Goal: Task Accomplishment & Management: Manage account settings

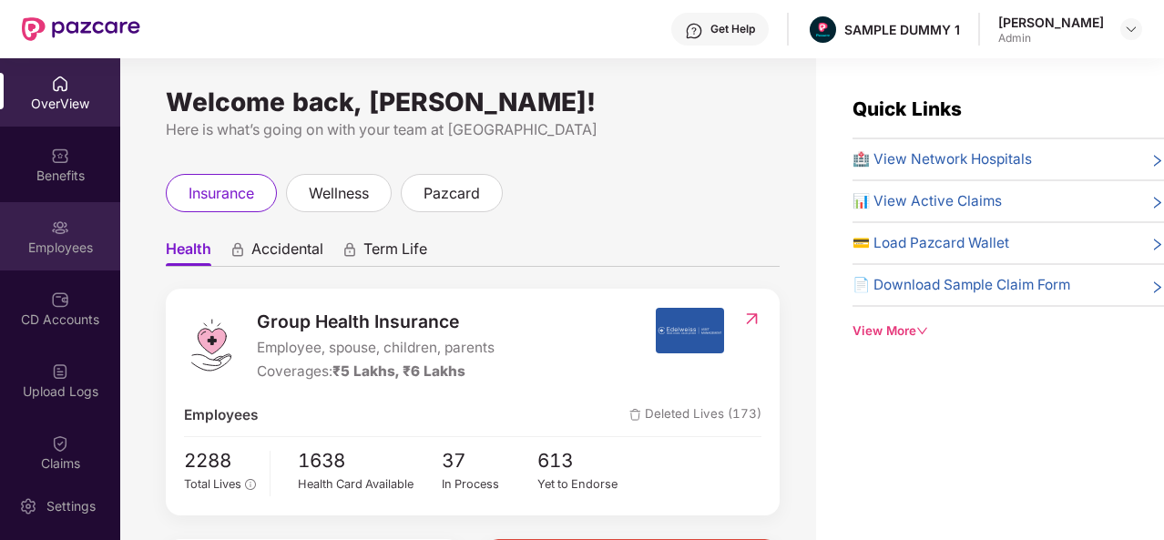
click at [75, 231] on div "Employees" at bounding box center [60, 236] width 120 height 68
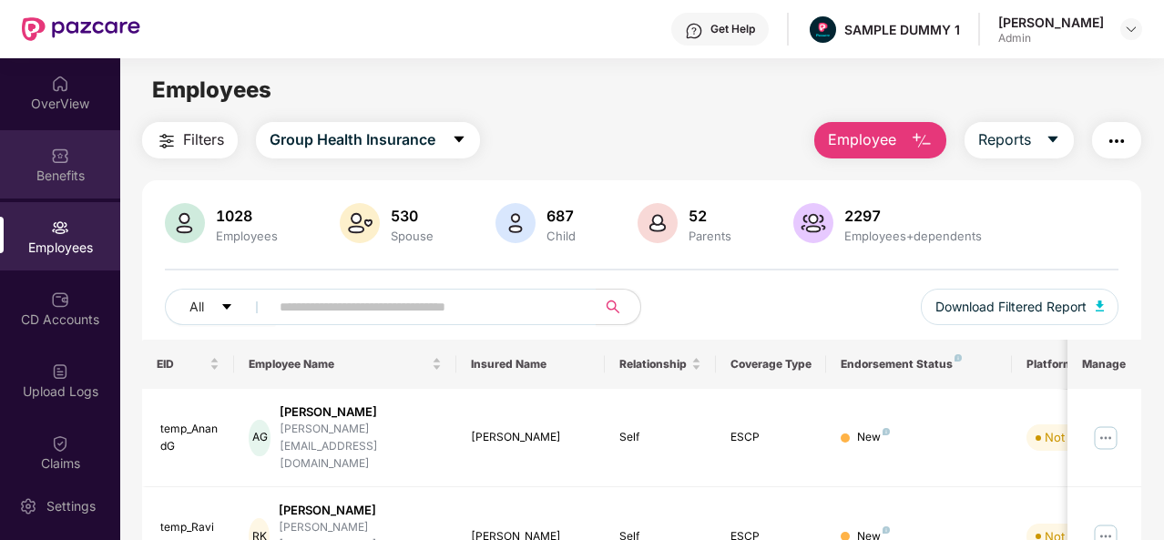
click at [51, 156] on img at bounding box center [60, 156] width 18 height 18
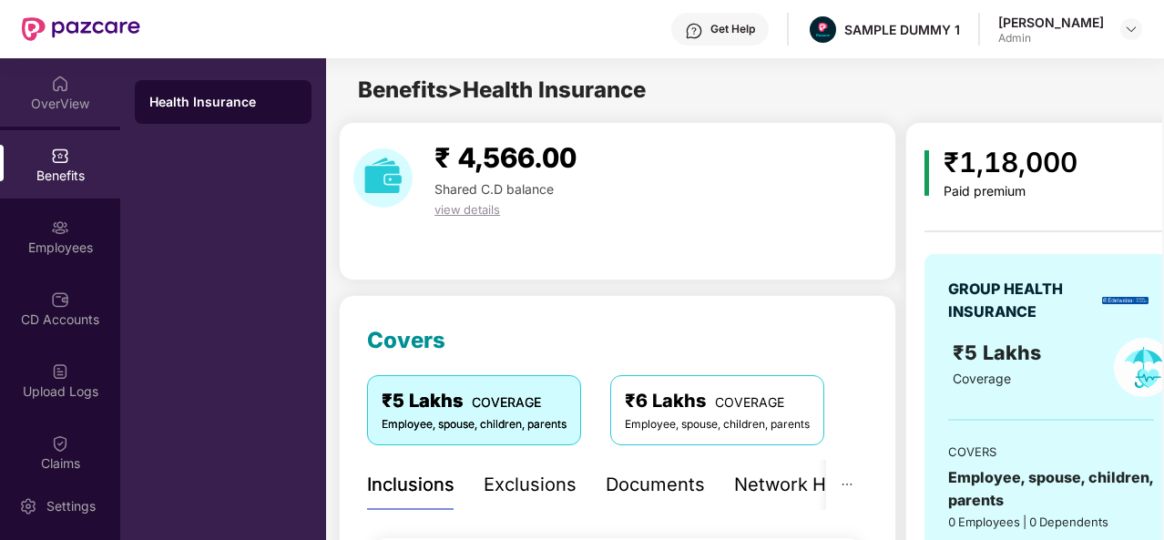
click at [74, 92] on div "OverView" at bounding box center [60, 92] width 120 height 68
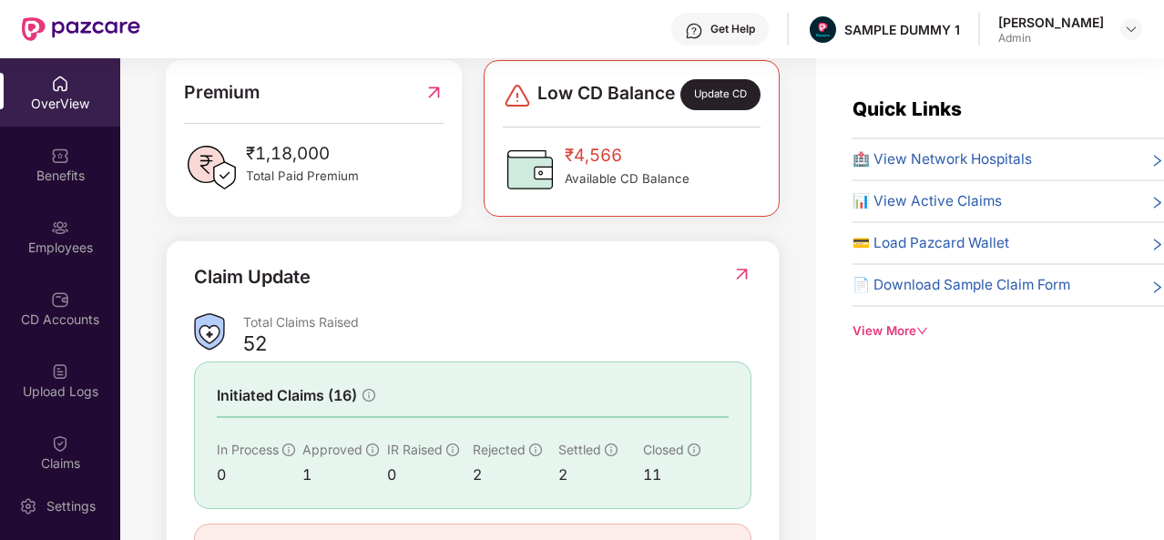
scroll to position [584, 0]
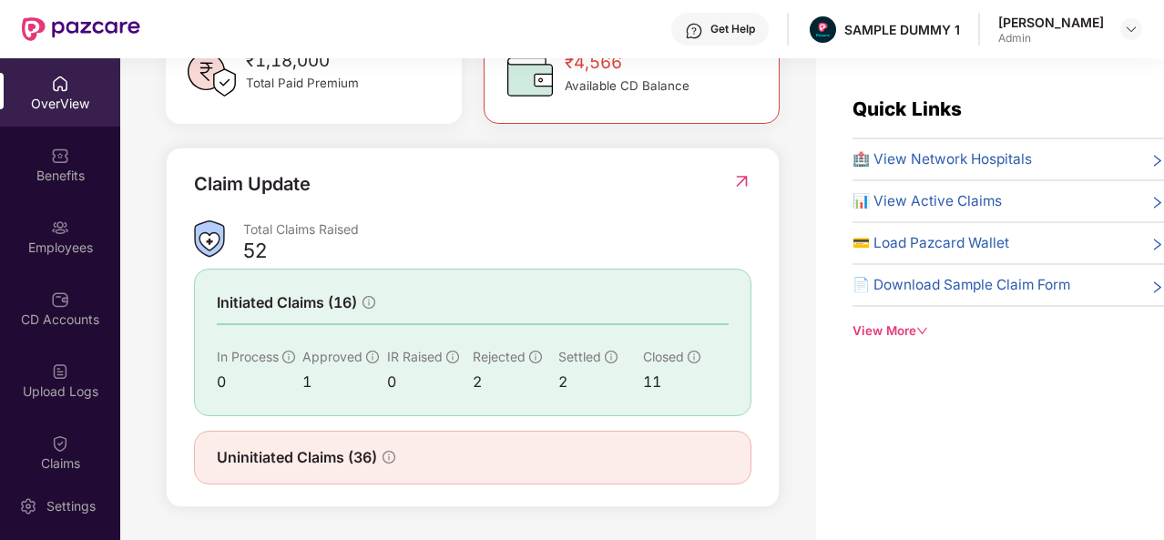
click at [904, 325] on div "View More" at bounding box center [1007, 330] width 311 height 19
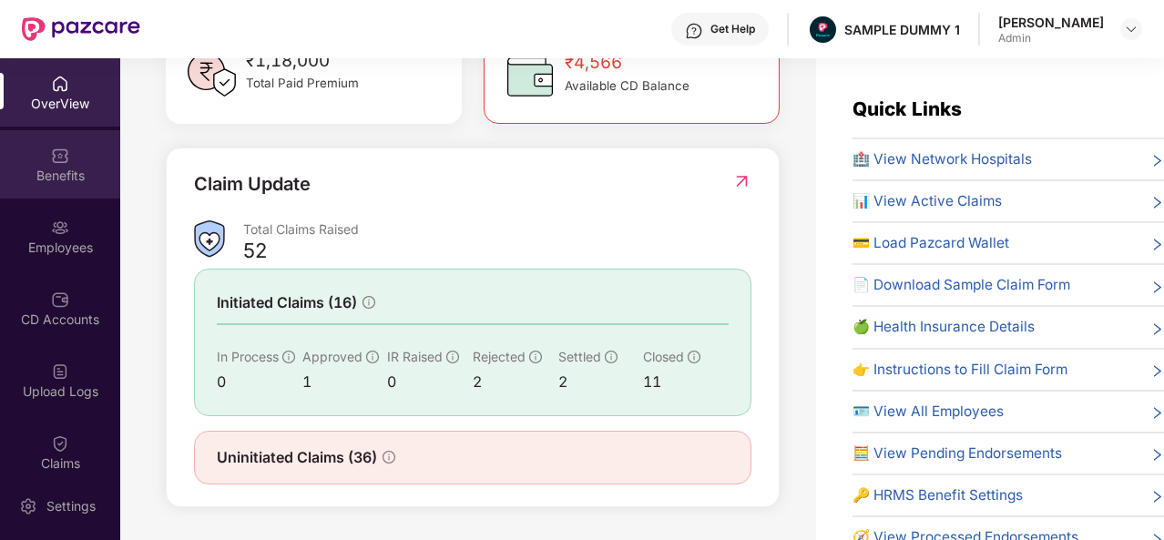
click at [68, 158] on div "Benefits" at bounding box center [60, 164] width 120 height 68
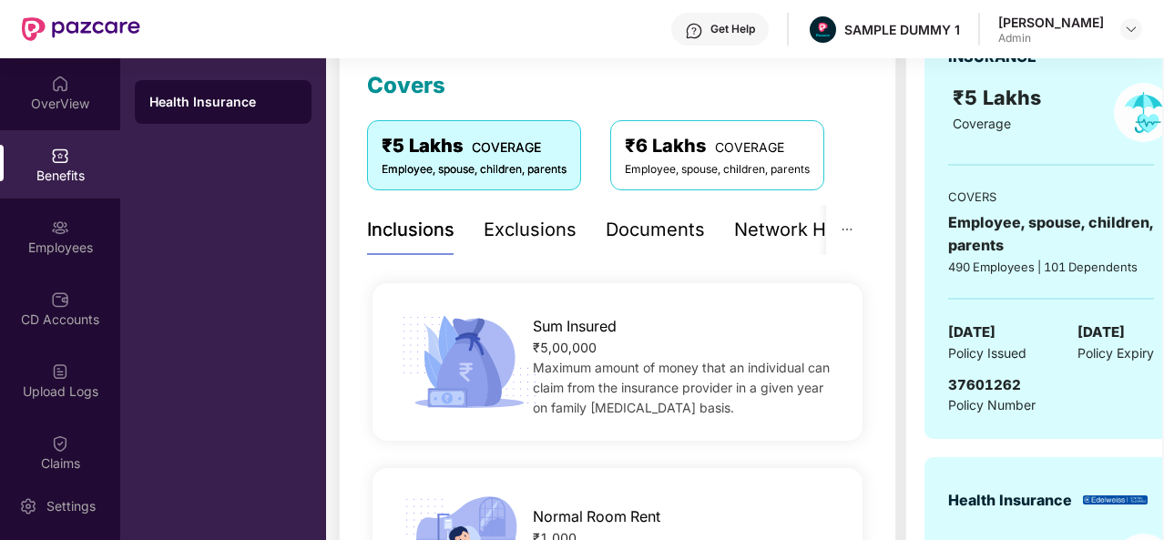
scroll to position [253, 0]
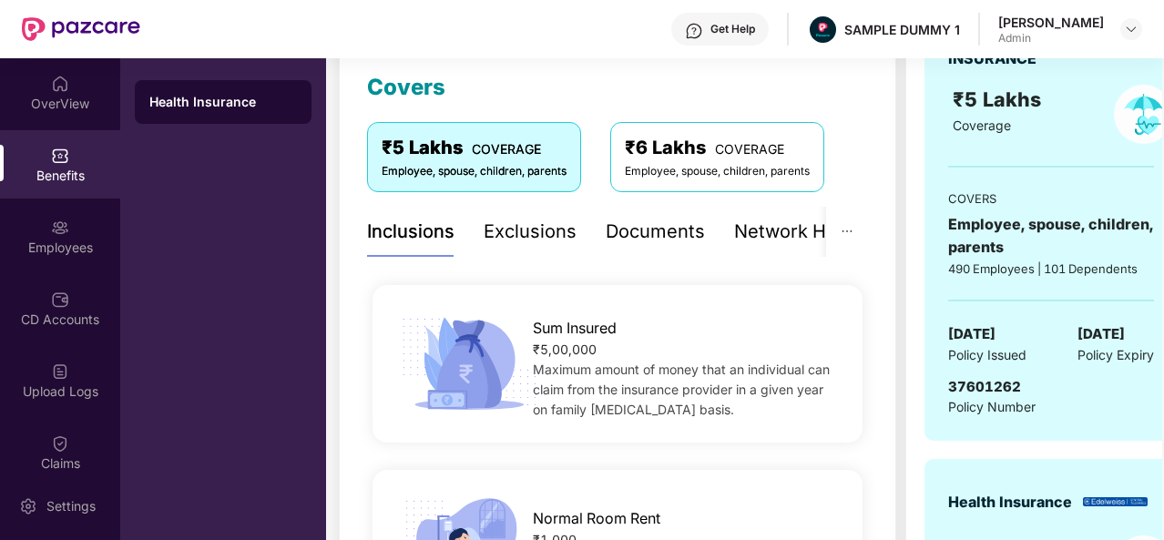
click at [510, 227] on div "Exclusions" at bounding box center [530, 232] width 93 height 28
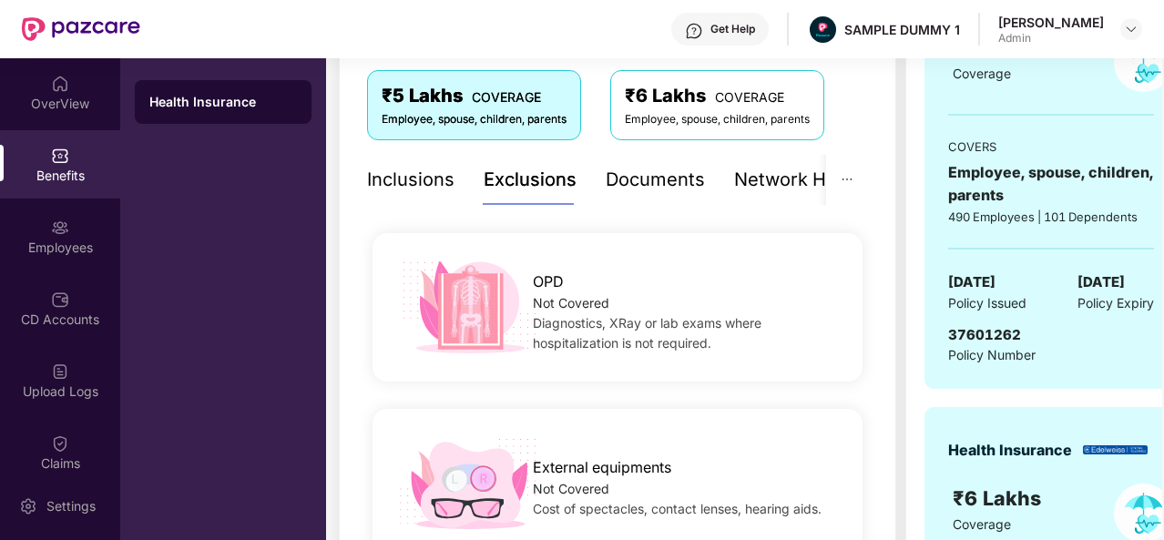
scroll to position [303, 0]
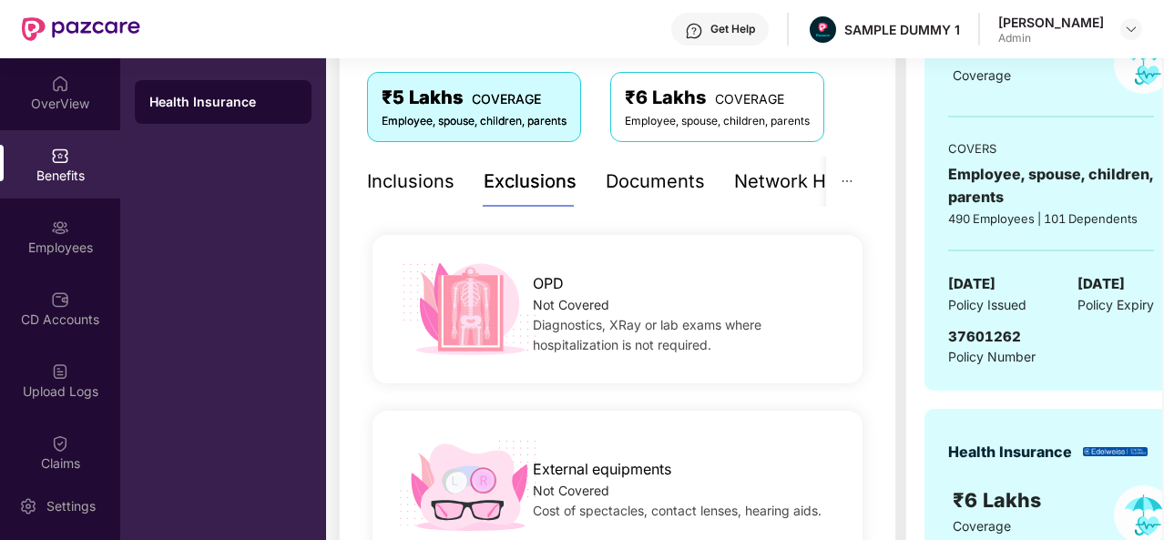
click at [638, 189] on div "Documents" at bounding box center [655, 182] width 99 height 28
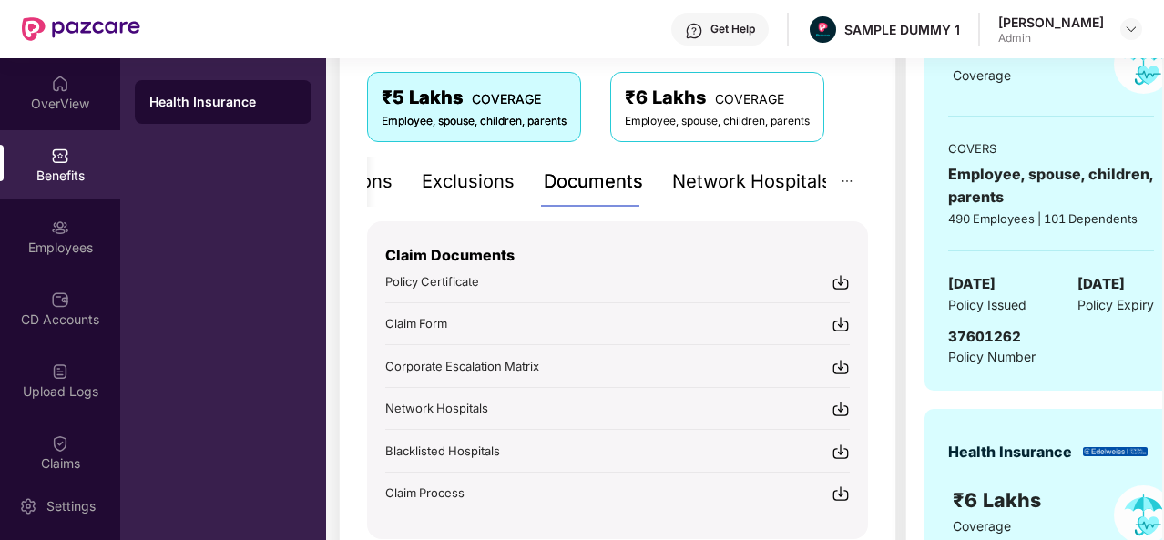
click at [770, 181] on div "Network Hospitals" at bounding box center [751, 182] width 159 height 28
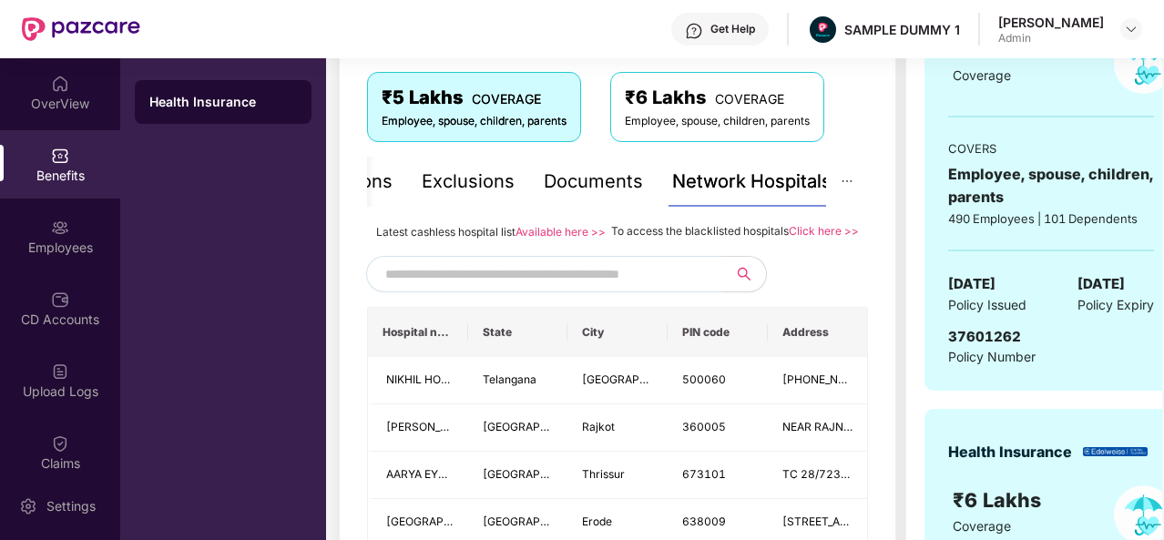
click at [492, 288] on input "text" at bounding box center [540, 273] width 311 height 27
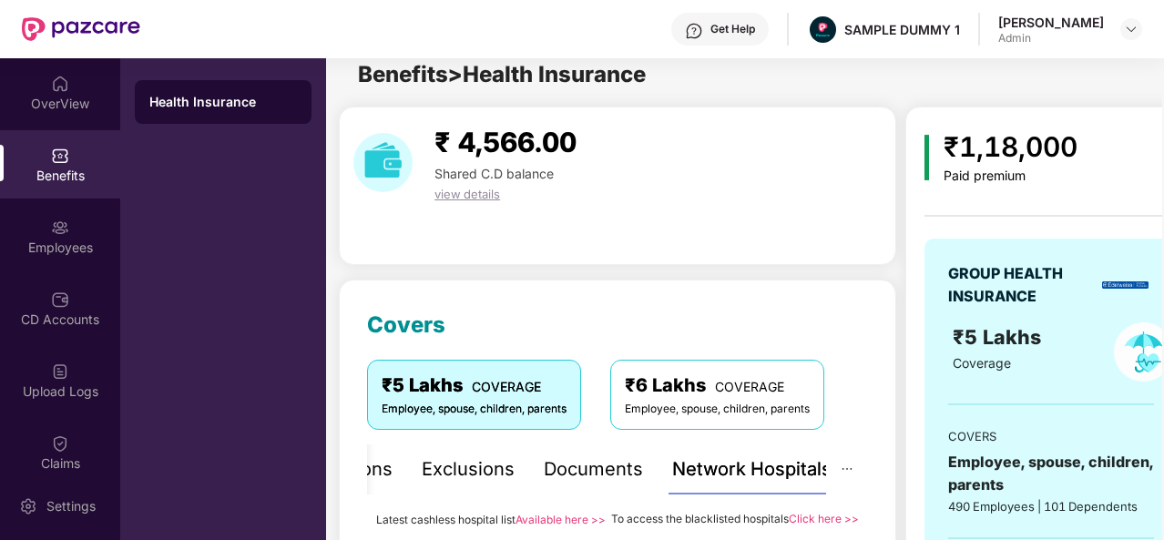
scroll to position [14, 0]
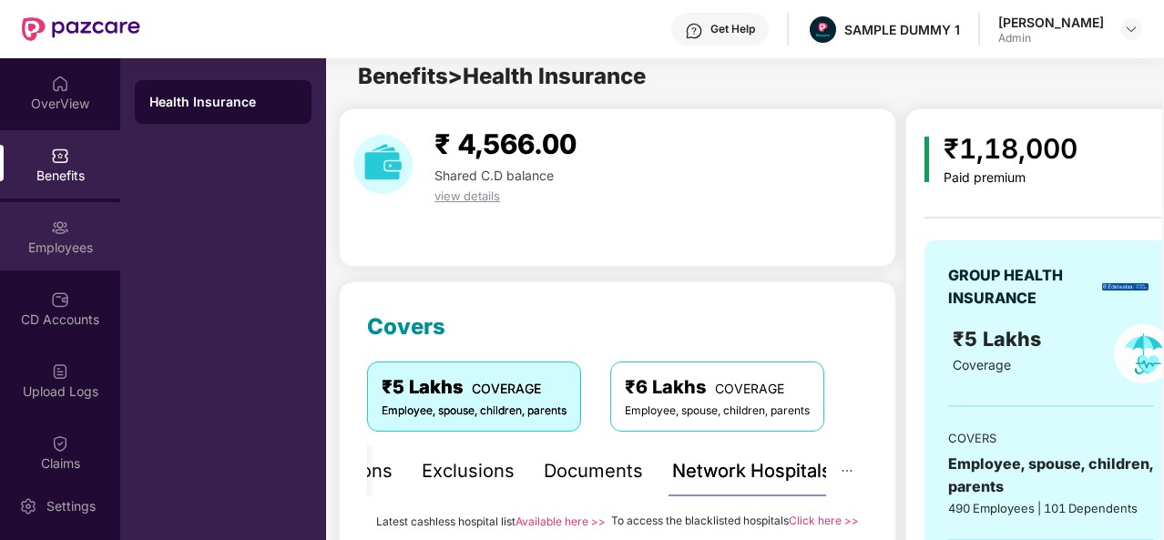
type input "*******"
click at [60, 231] on img at bounding box center [60, 228] width 18 height 18
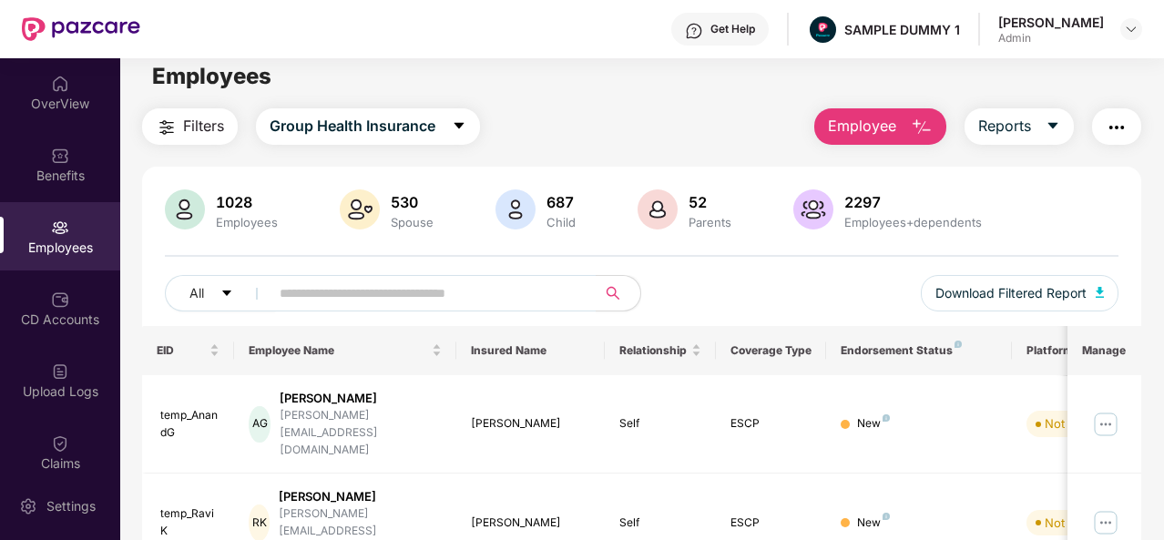
click at [923, 117] on img "button" at bounding box center [922, 128] width 22 height 22
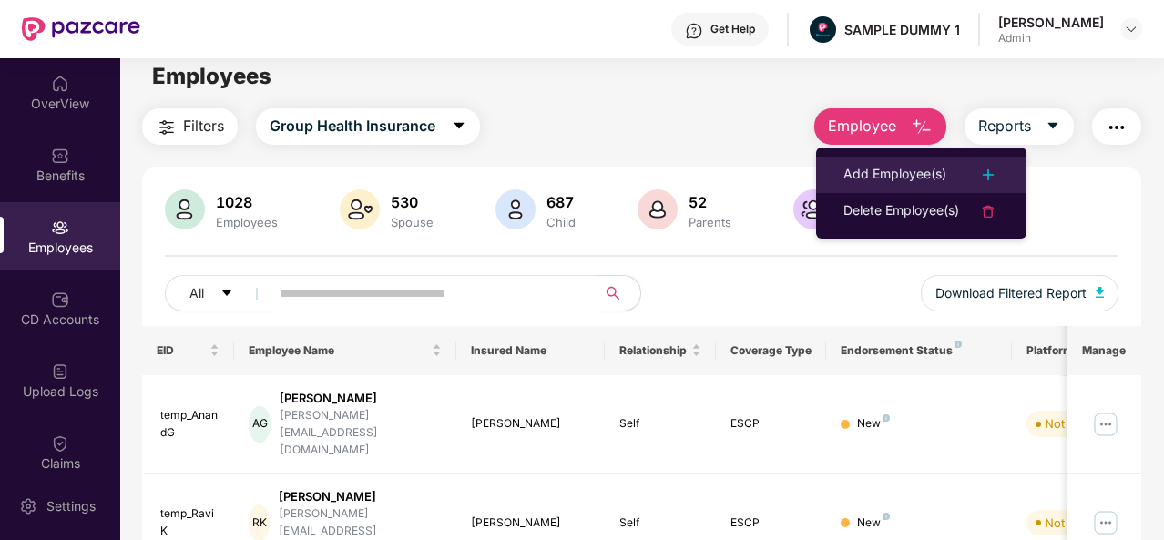
click at [896, 179] on div "Add Employee(s)" at bounding box center [894, 175] width 103 height 22
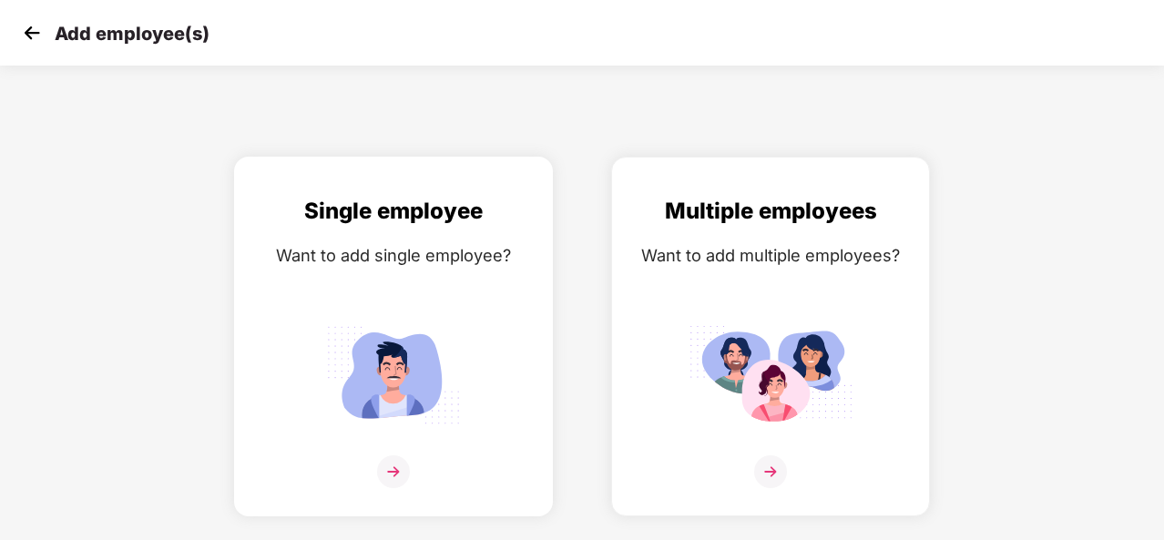
click at [393, 471] on img at bounding box center [393, 471] width 33 height 33
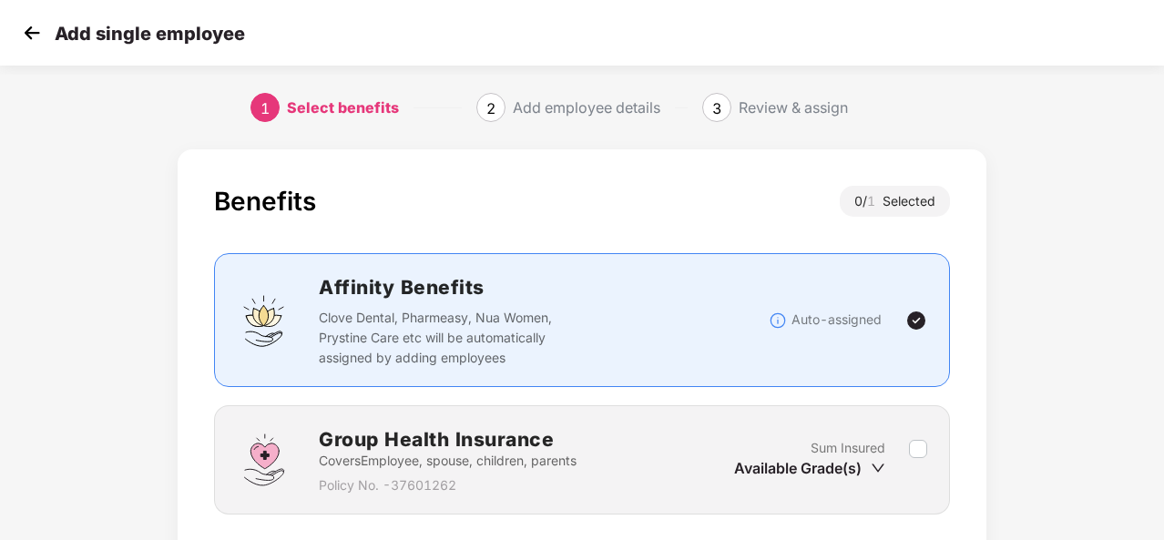
scroll to position [131, 0]
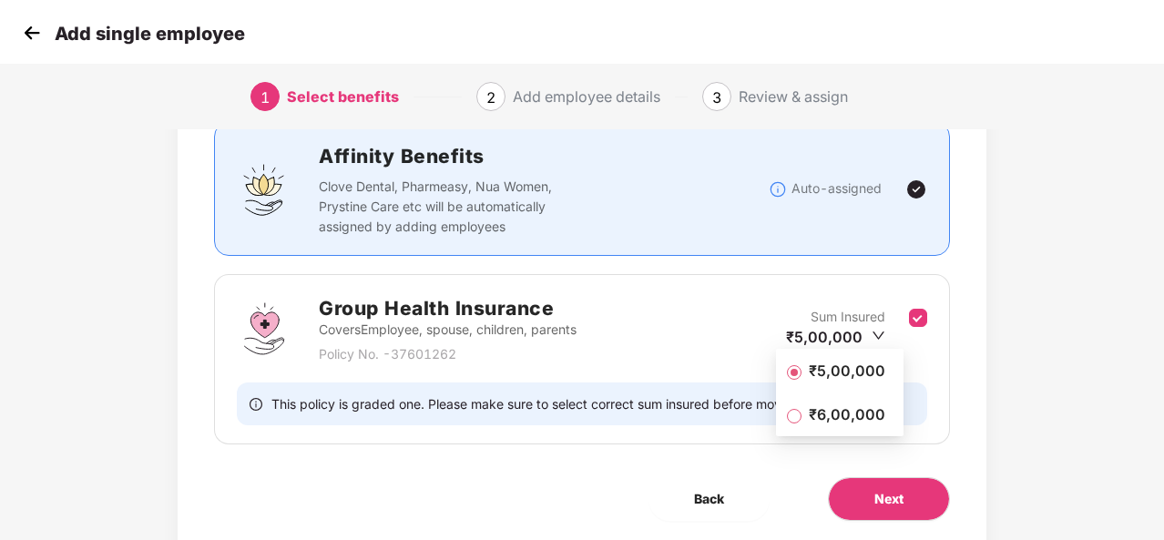
click at [843, 372] on span "₹5,00,000" at bounding box center [846, 371] width 91 height 20
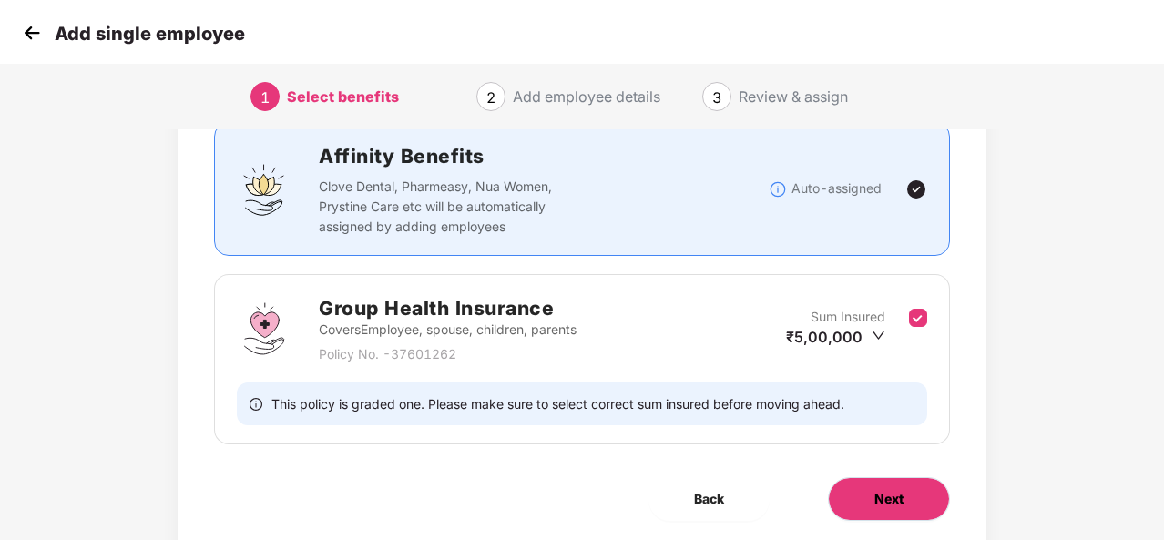
click at [894, 495] on span "Next" at bounding box center [888, 499] width 29 height 20
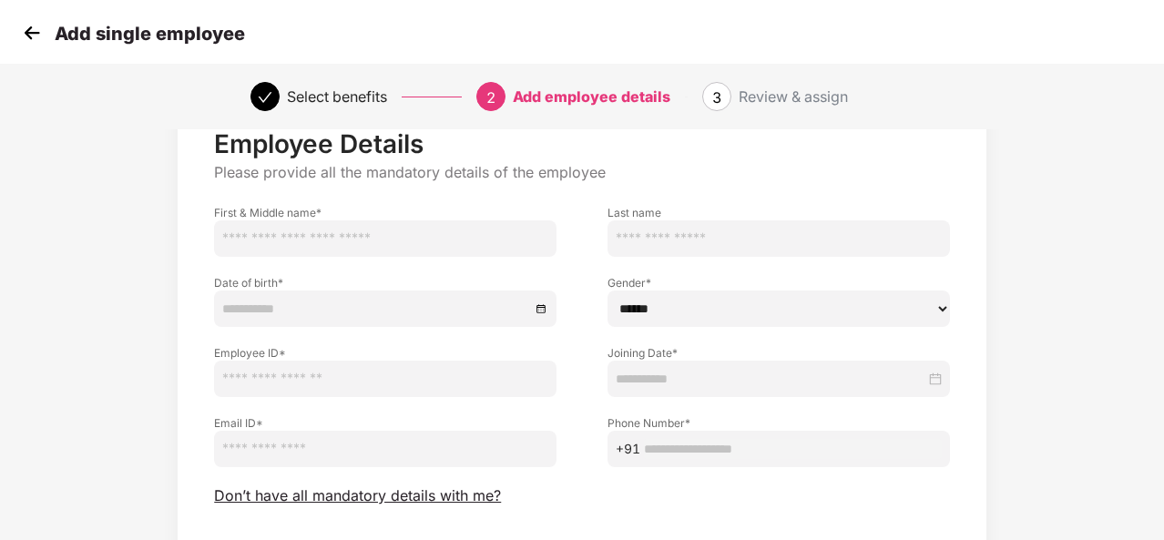
scroll to position [65, 0]
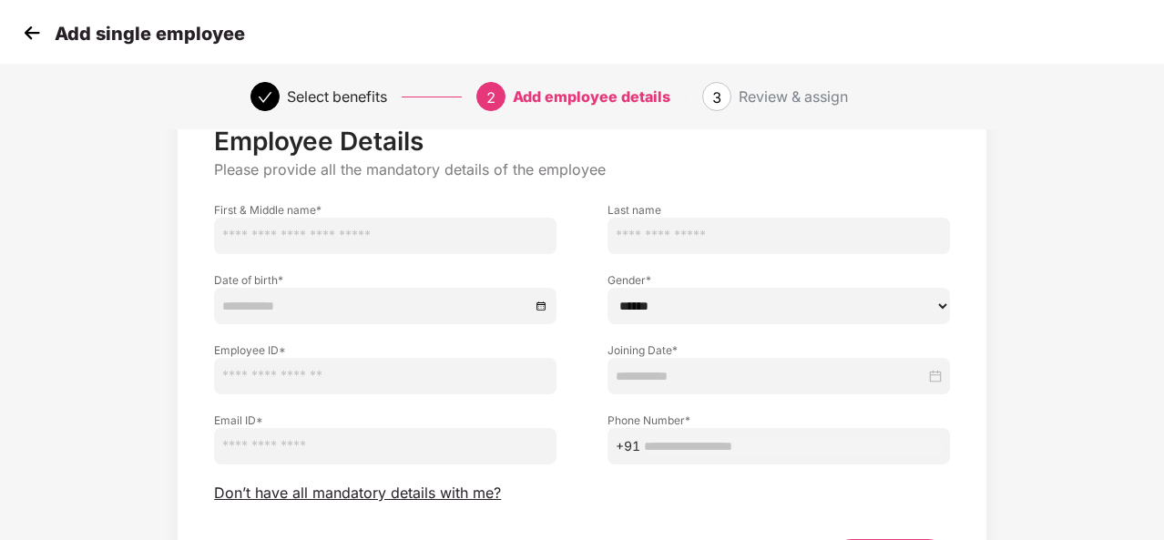
click at [38, 29] on img at bounding box center [31, 32] width 27 height 27
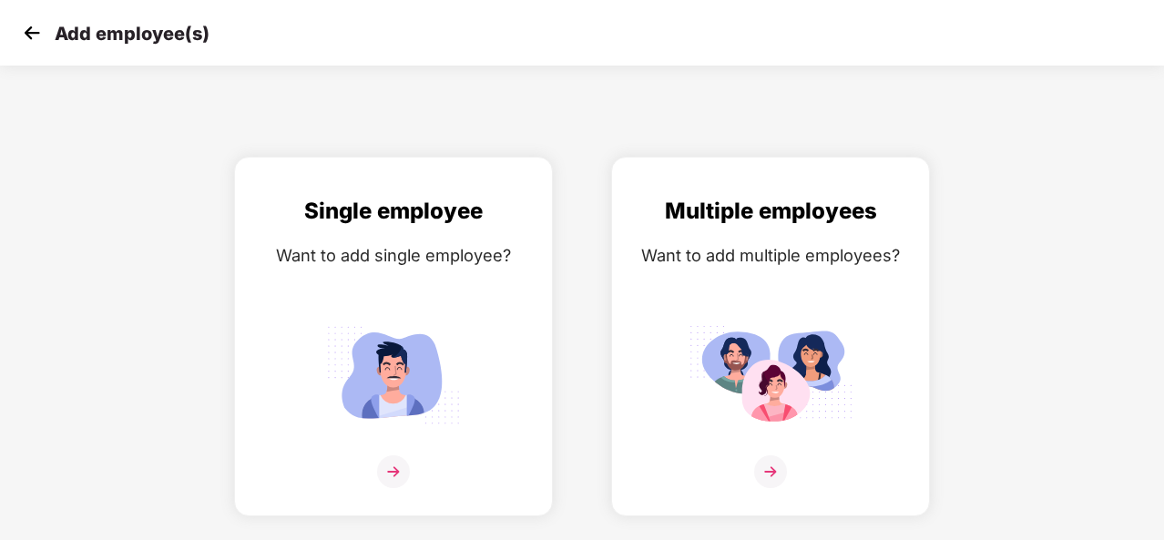
click at [38, 29] on img at bounding box center [31, 32] width 27 height 27
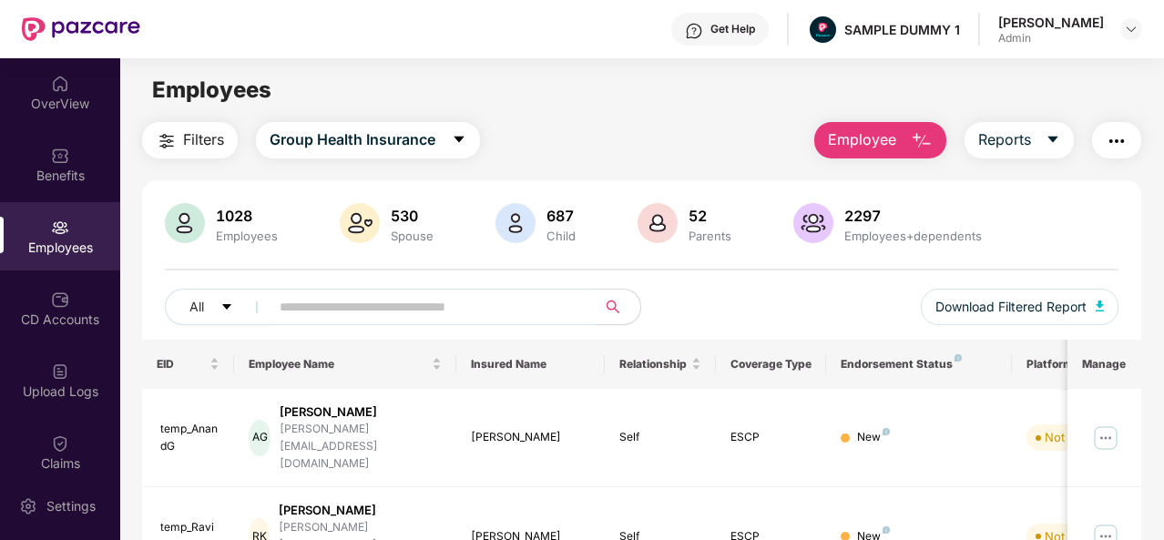
click at [907, 136] on button "Employee" at bounding box center [880, 140] width 132 height 36
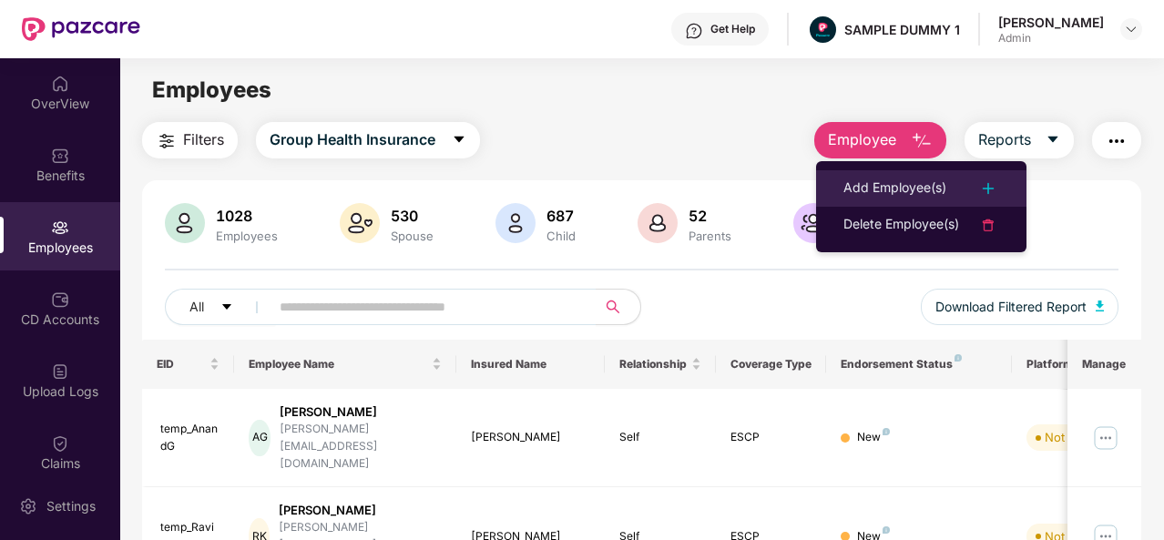
click at [881, 193] on div "Add Employee(s)" at bounding box center [894, 189] width 103 height 22
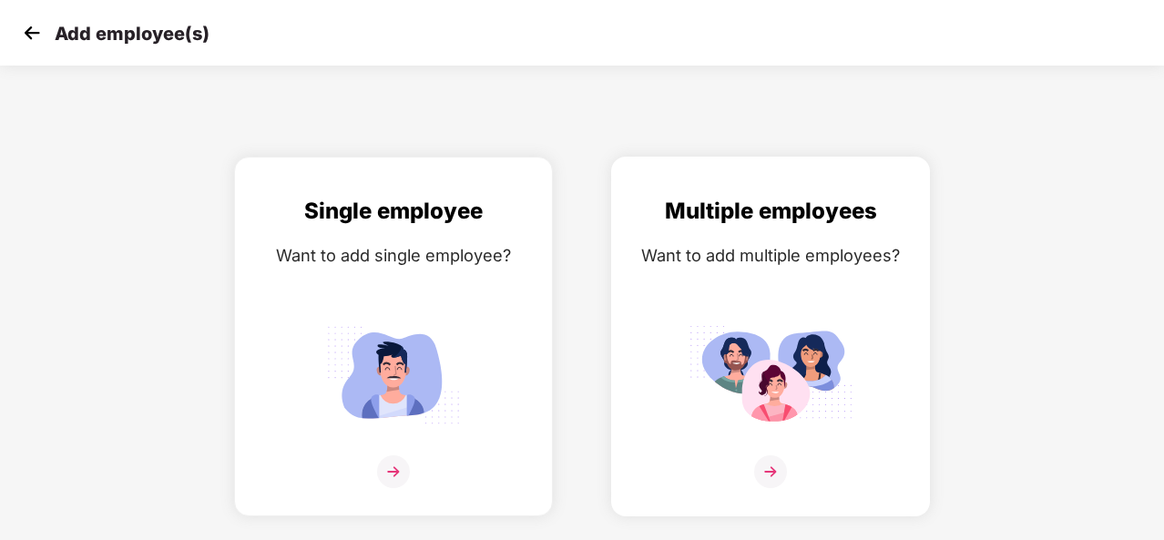
click at [776, 475] on img at bounding box center [770, 471] width 33 height 33
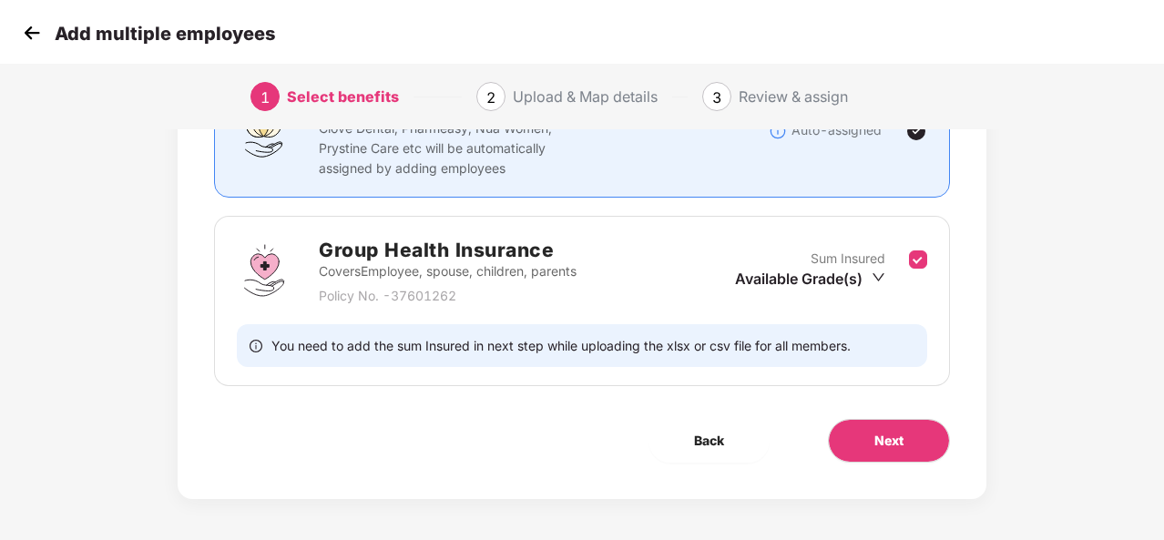
scroll to position [190, 0]
click at [871, 419] on button "Next" at bounding box center [889, 440] width 122 height 44
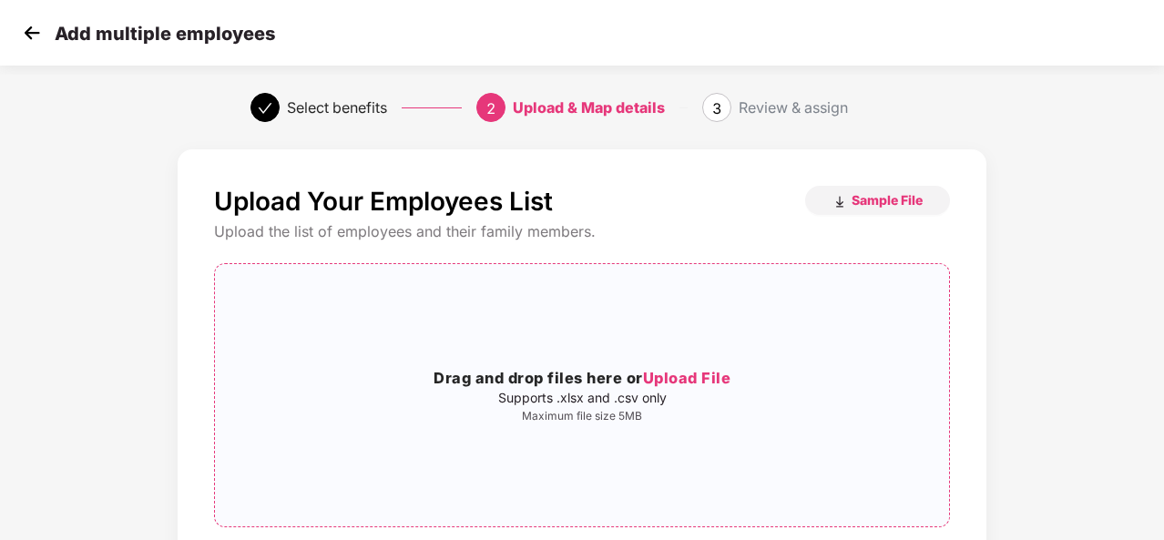
scroll to position [166, 0]
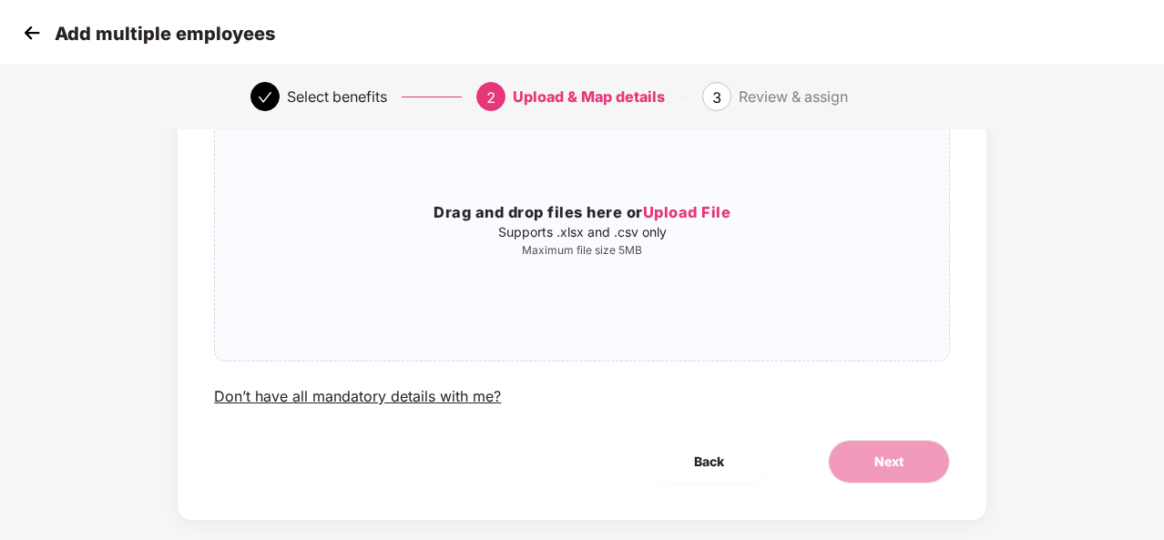
click at [26, 36] on img at bounding box center [31, 32] width 27 height 27
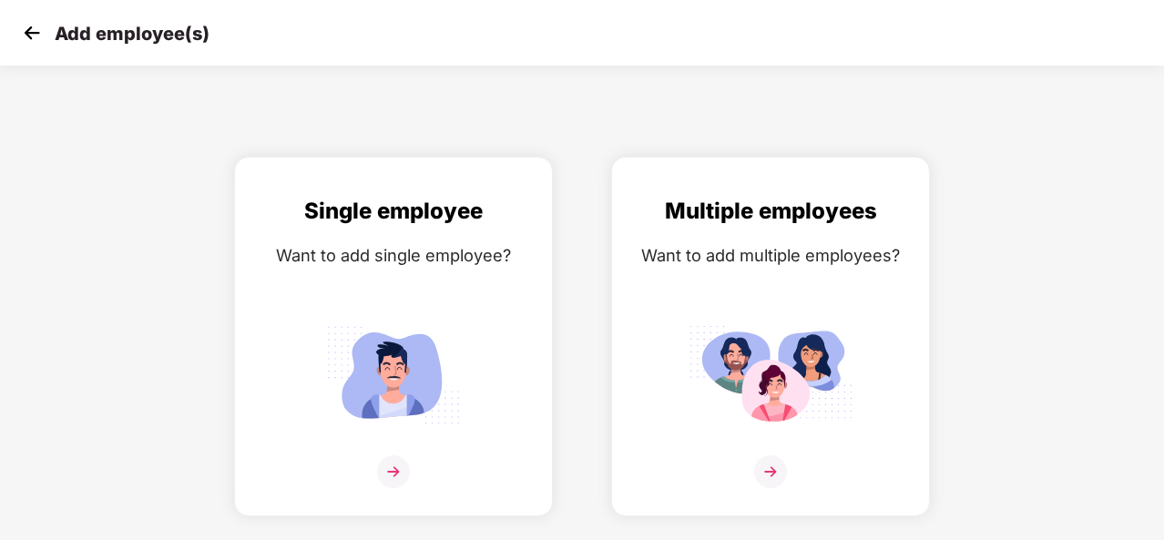
click at [26, 36] on img at bounding box center [31, 32] width 27 height 27
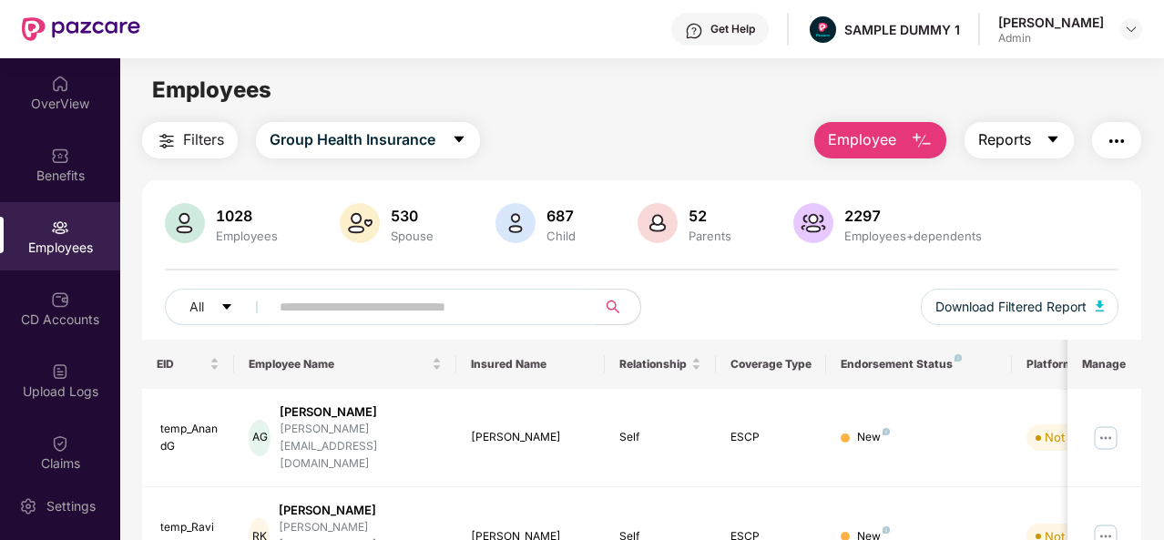
click at [1046, 145] on button "Reports" at bounding box center [1018, 140] width 109 height 36
click at [1120, 139] on img "button" at bounding box center [1117, 141] width 22 height 22
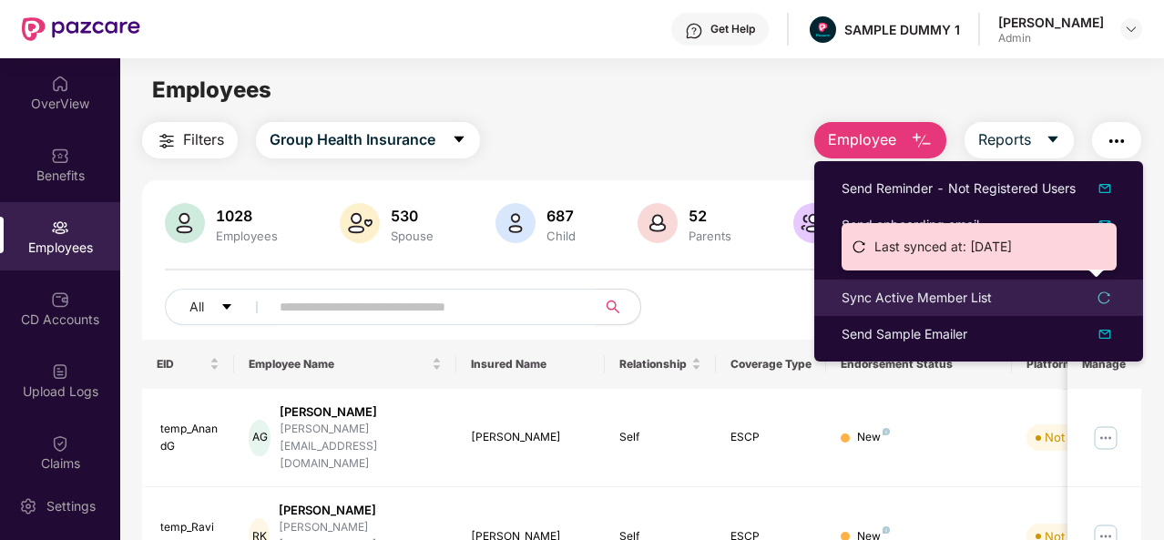
click at [902, 301] on div "Sync Active Member List" at bounding box center [917, 298] width 150 height 20
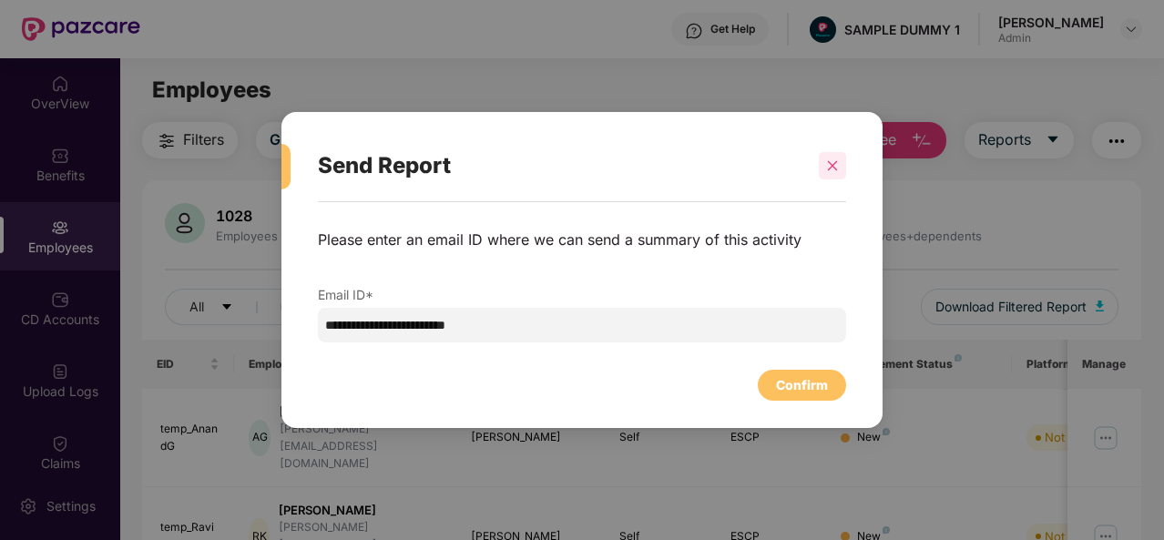
click at [831, 171] on icon "close" at bounding box center [832, 165] width 13 height 13
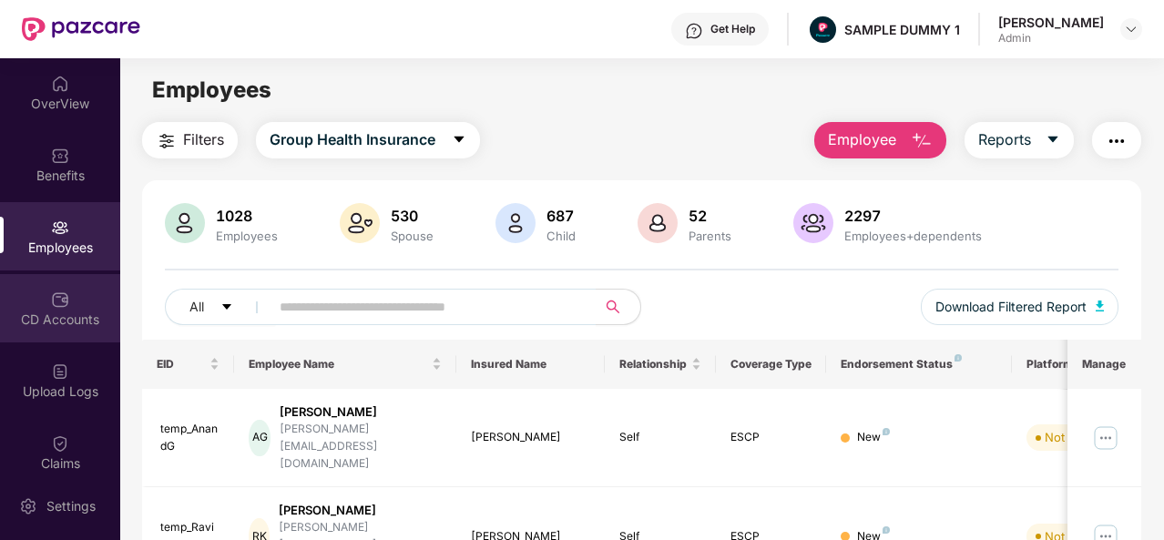
click at [73, 282] on div "CD Accounts" at bounding box center [60, 308] width 120 height 68
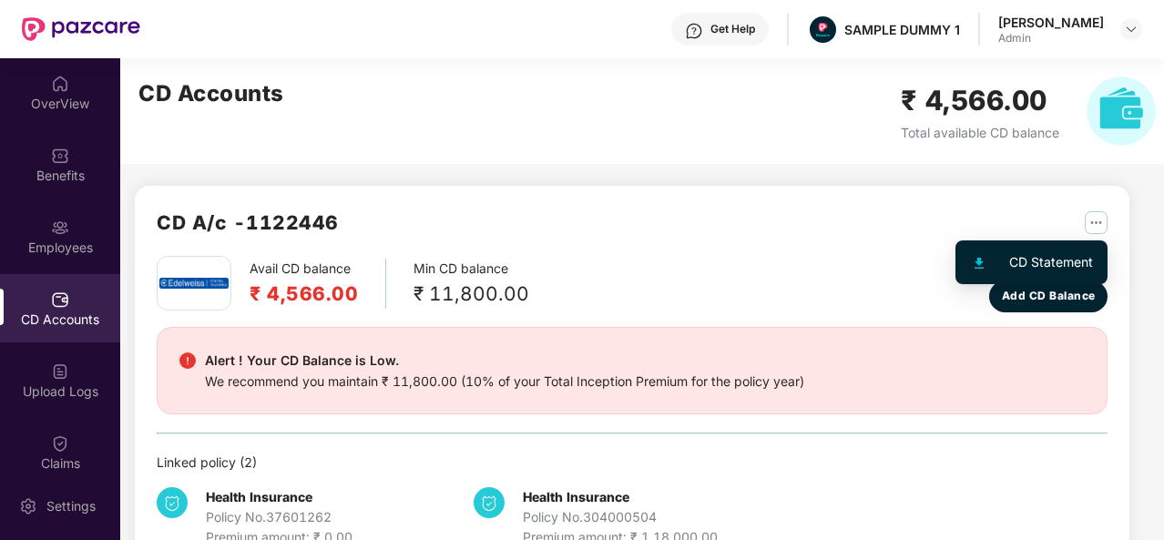
click at [1101, 211] on img "button" at bounding box center [1096, 222] width 23 height 23
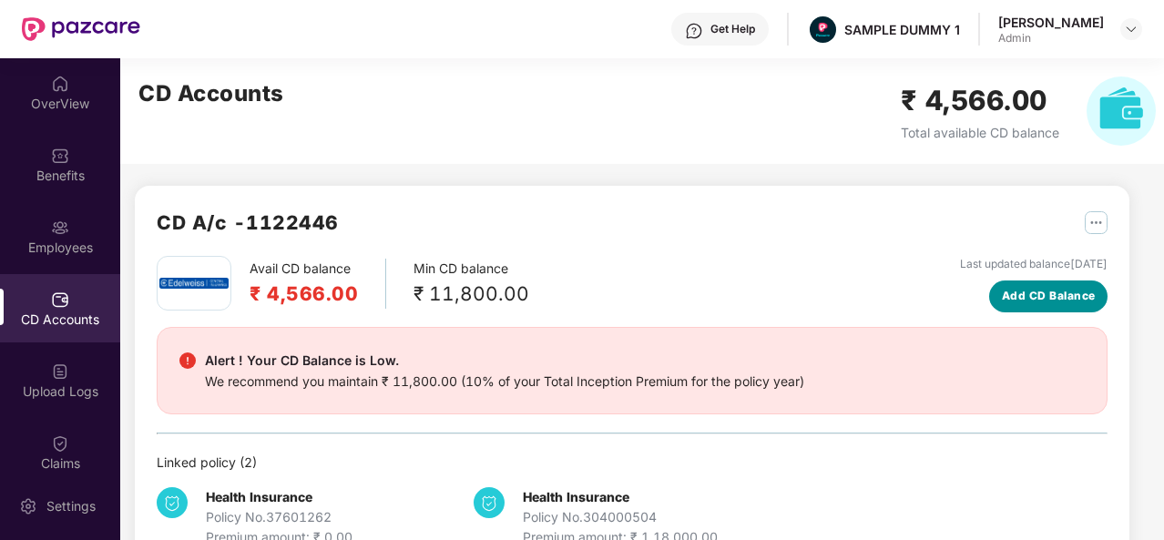
click at [1035, 301] on span "Add CD Balance" at bounding box center [1049, 296] width 94 height 17
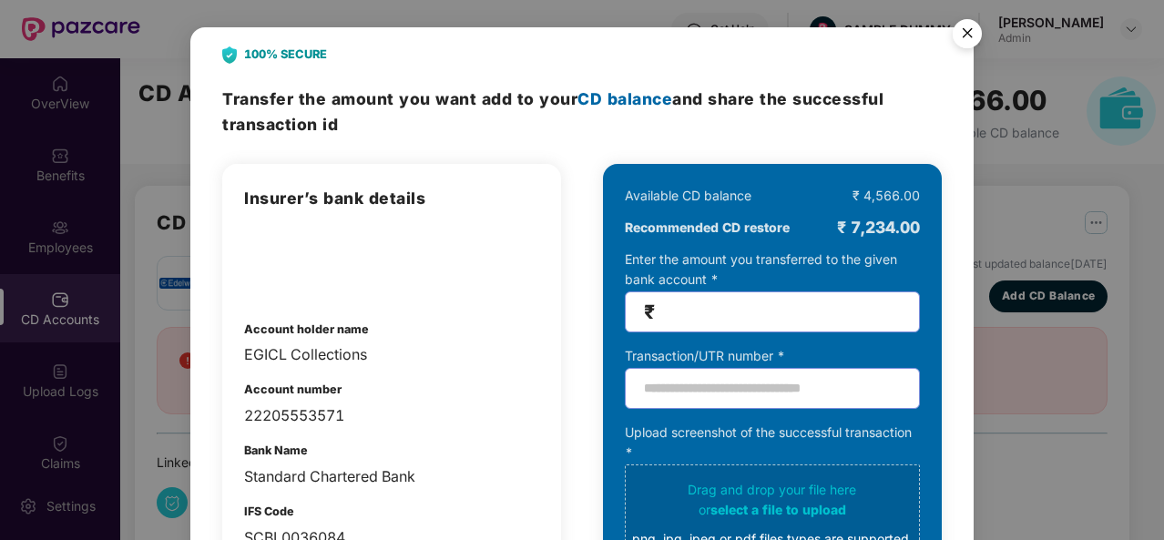
click at [969, 32] on img "Close" at bounding box center [967, 36] width 51 height 51
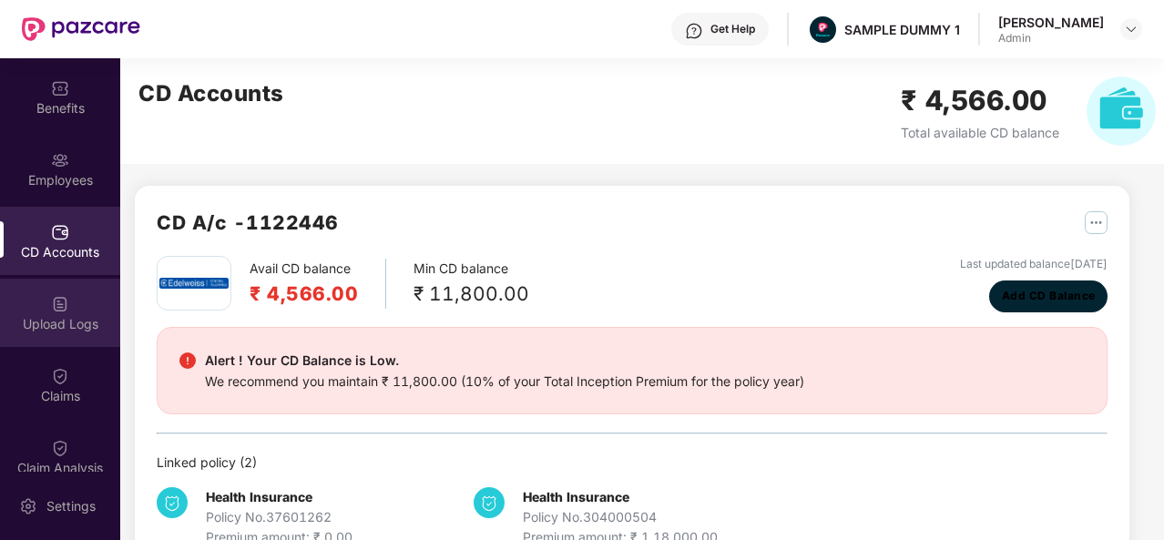
scroll to position [128, 0]
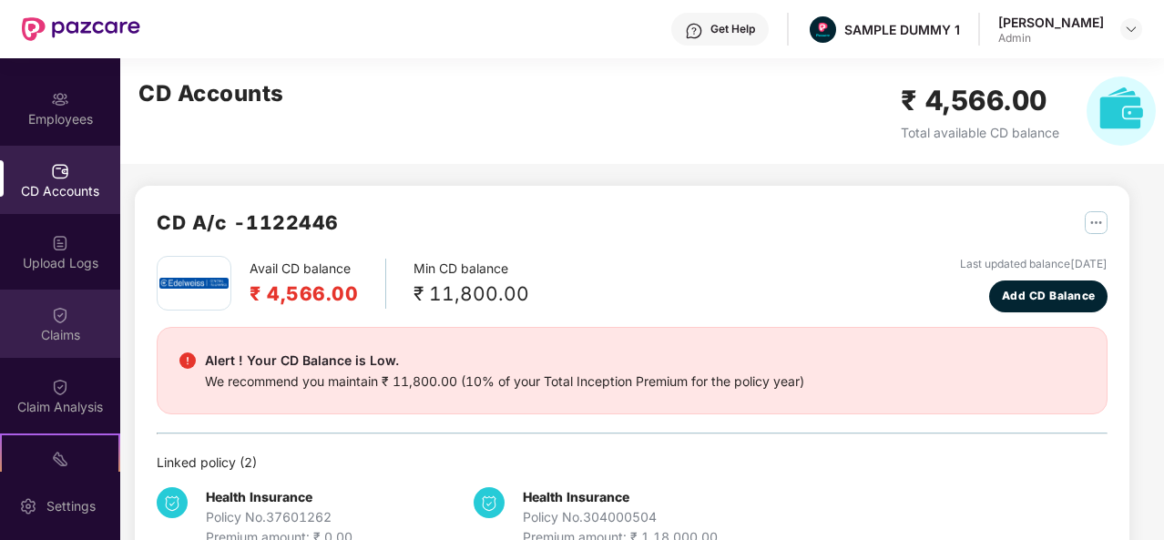
click at [59, 337] on div "Claims" at bounding box center [60, 335] width 120 height 18
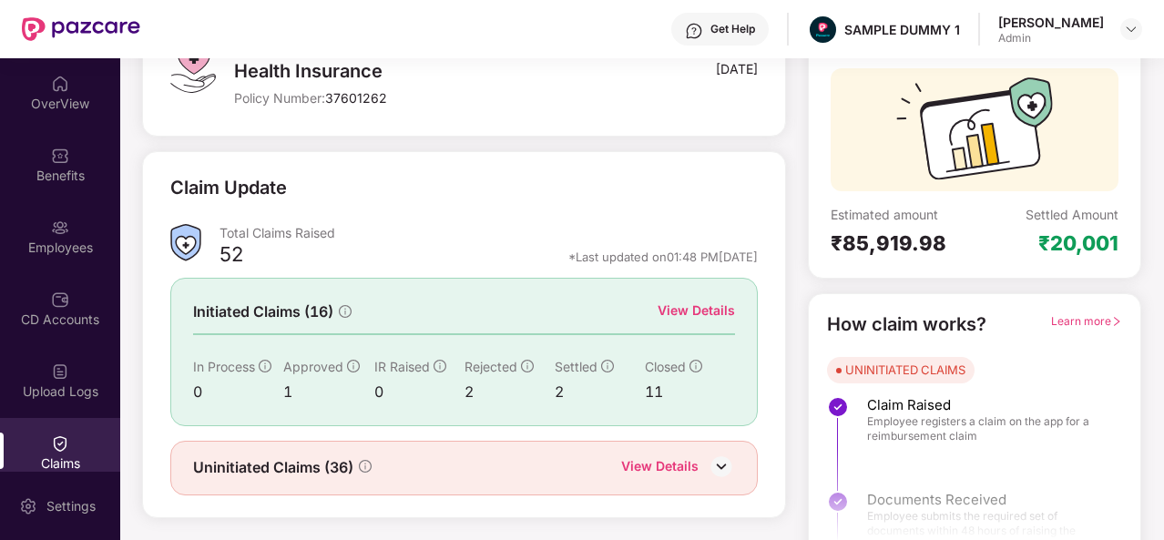
scroll to position [171, 0]
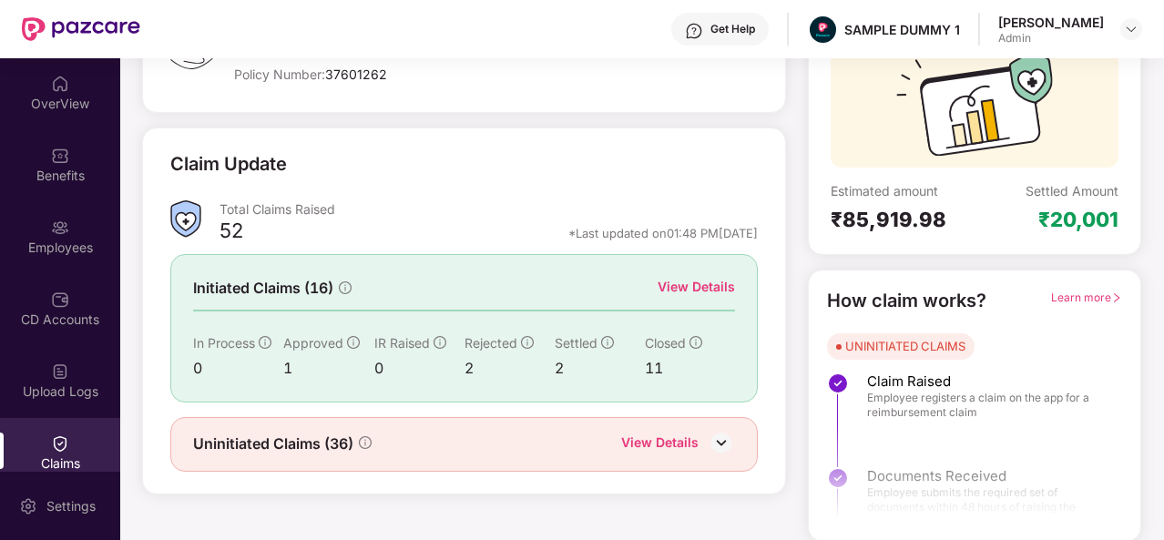
click at [665, 444] on div "View Details" at bounding box center [659, 445] width 77 height 24
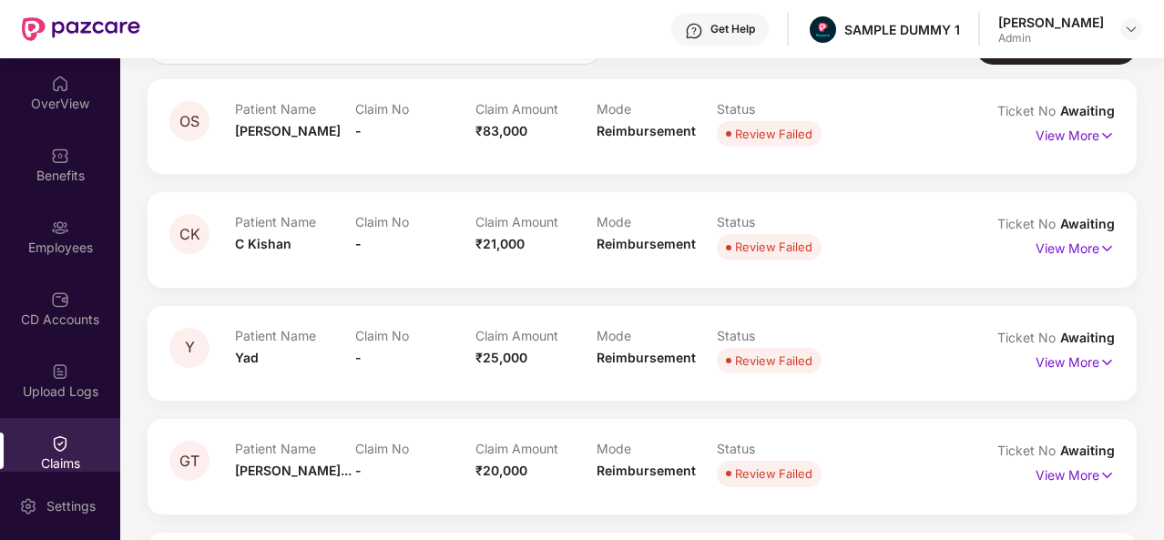
scroll to position [0, 0]
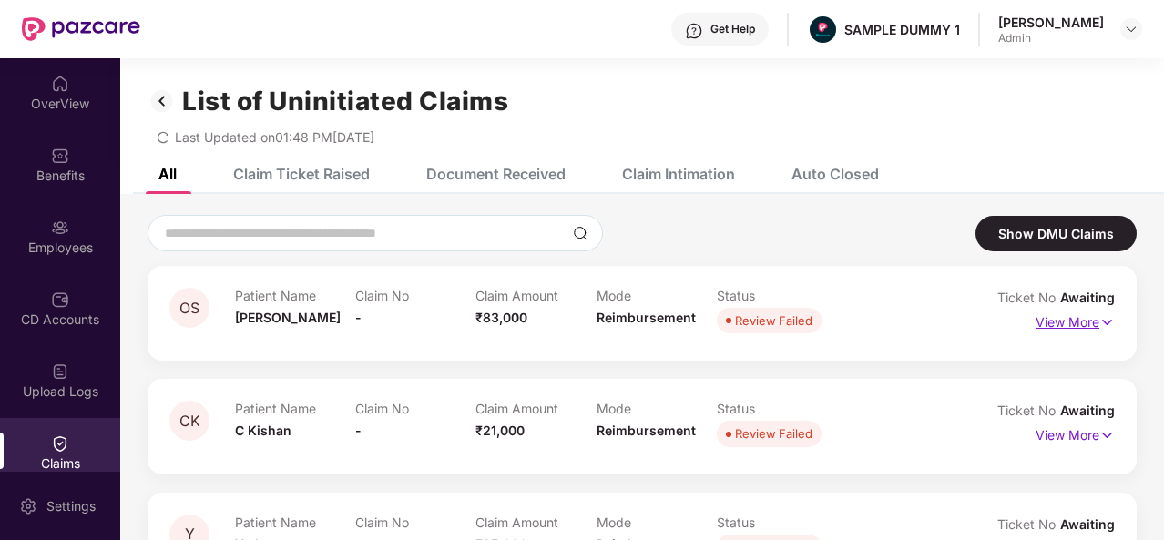
click at [1101, 319] on img at bounding box center [1106, 322] width 15 height 20
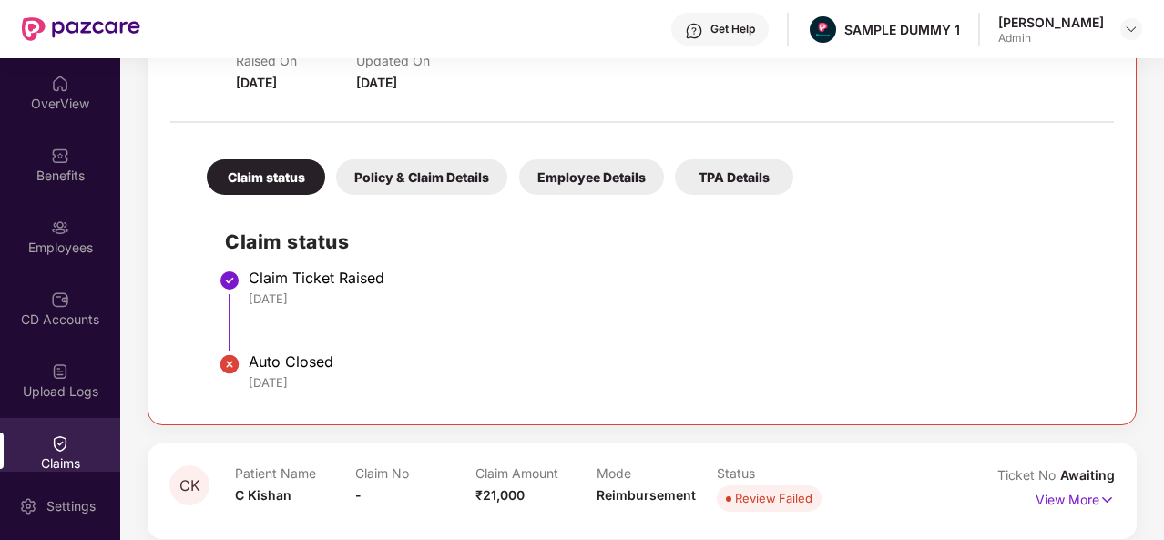
scroll to position [308, 0]
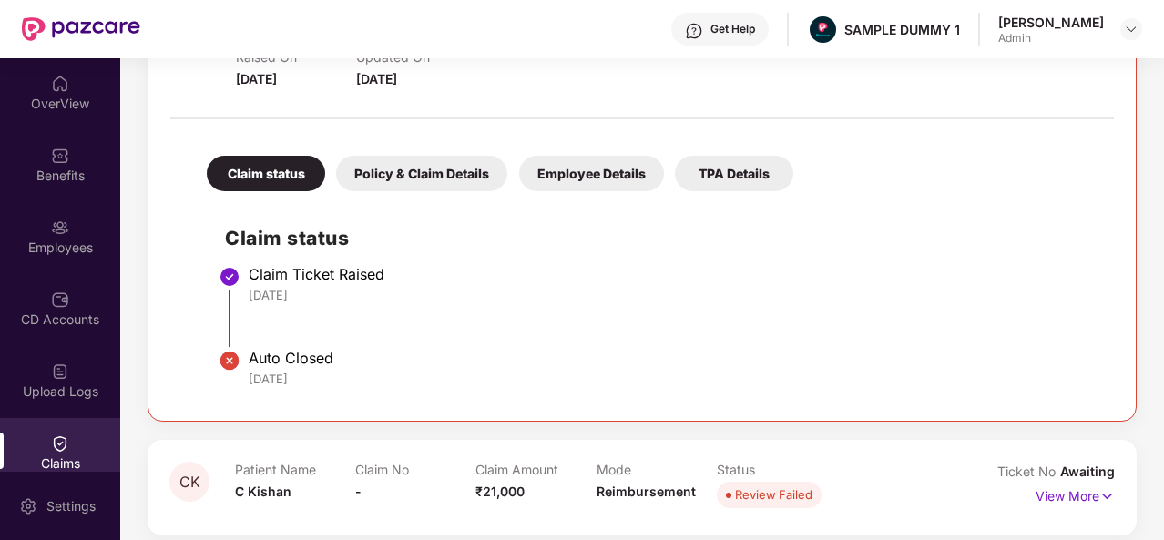
click at [425, 162] on div "Policy & Claim Details" at bounding box center [421, 174] width 171 height 36
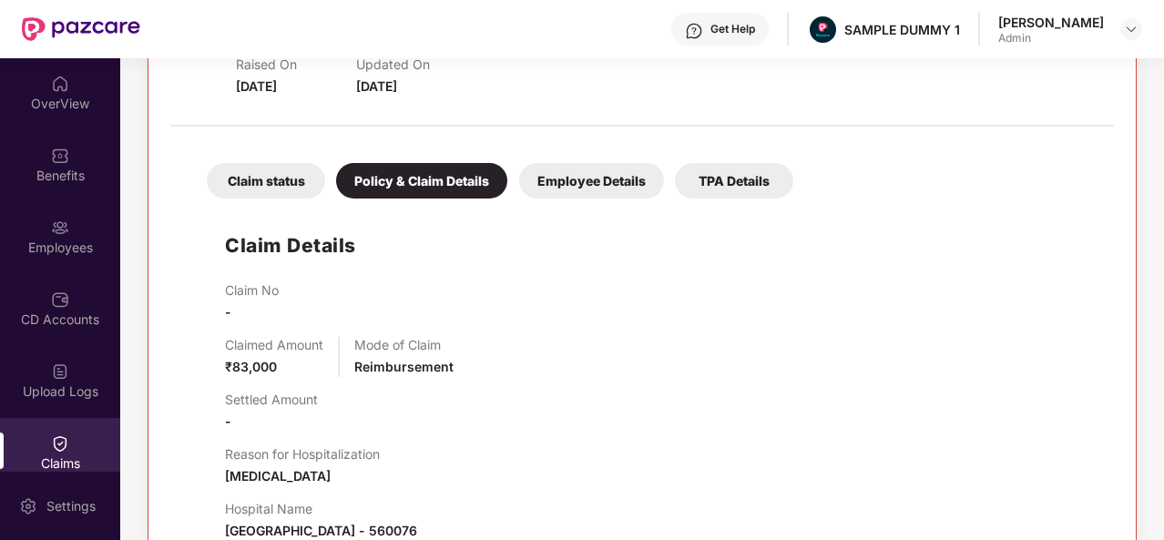
scroll to position [266, 0]
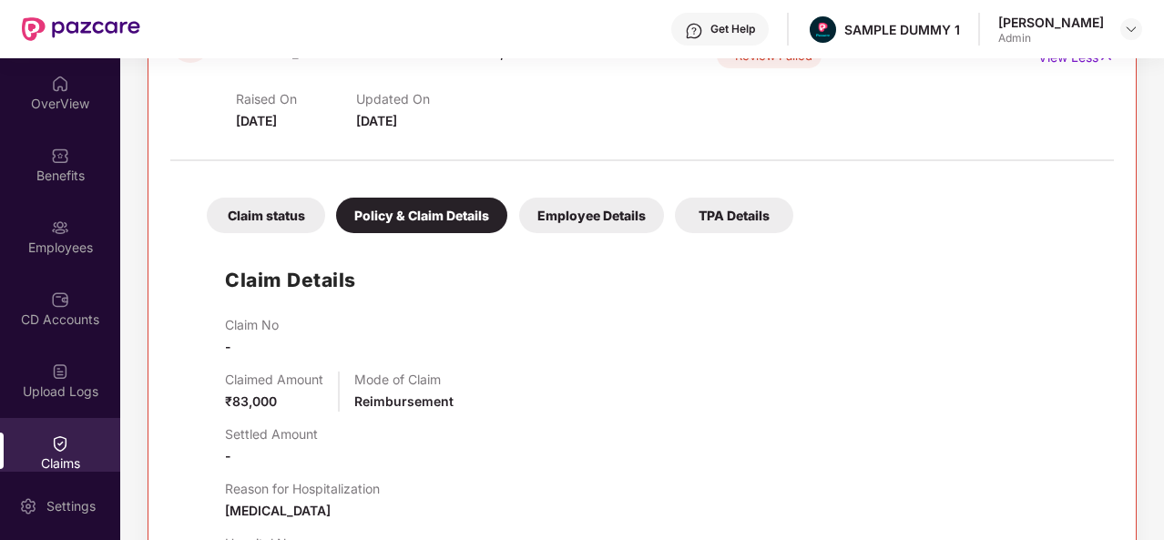
click at [608, 210] on div "Employee Details" at bounding box center [591, 216] width 145 height 36
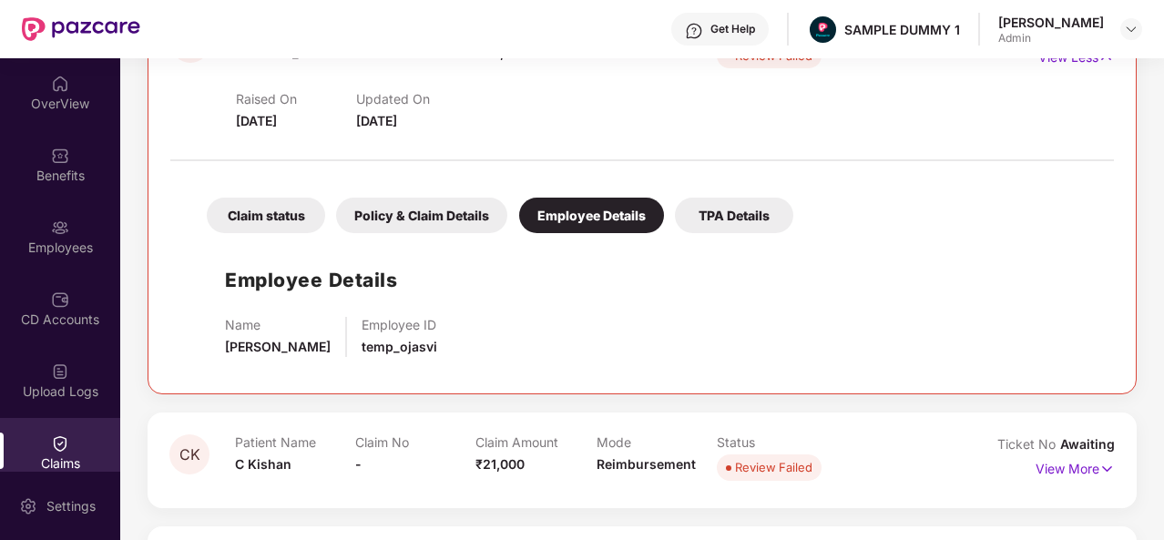
click at [731, 215] on div "TPA Details" at bounding box center [734, 216] width 118 height 36
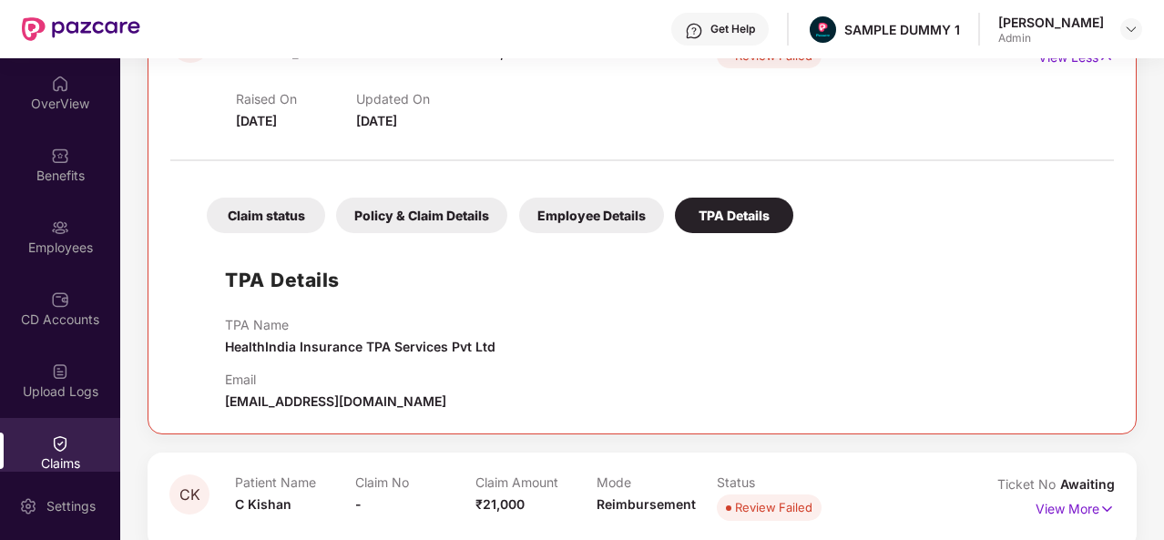
scroll to position [0, 0]
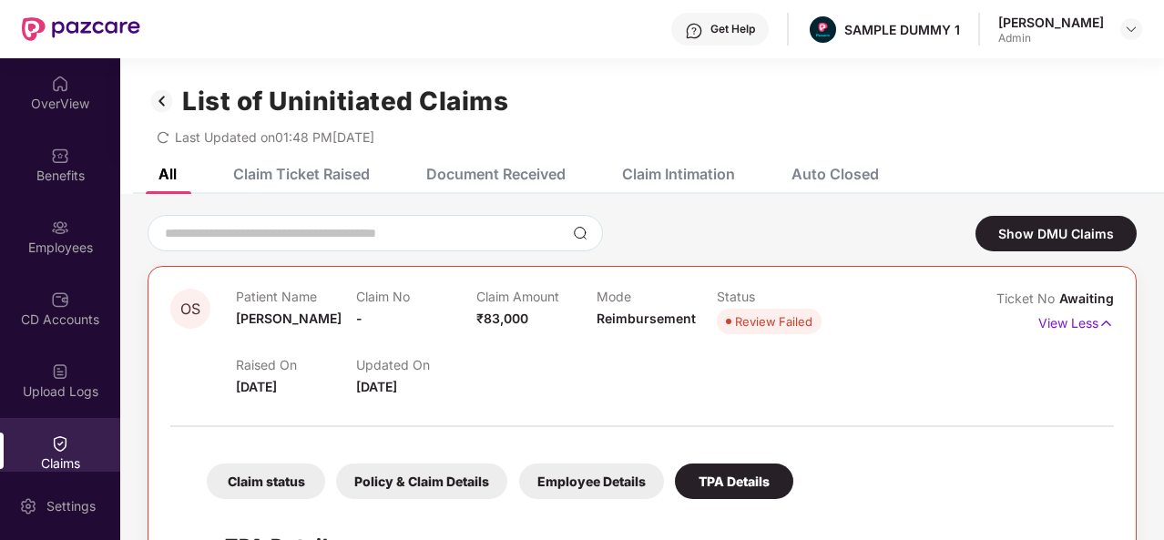
click at [160, 105] on img at bounding box center [162, 101] width 29 height 31
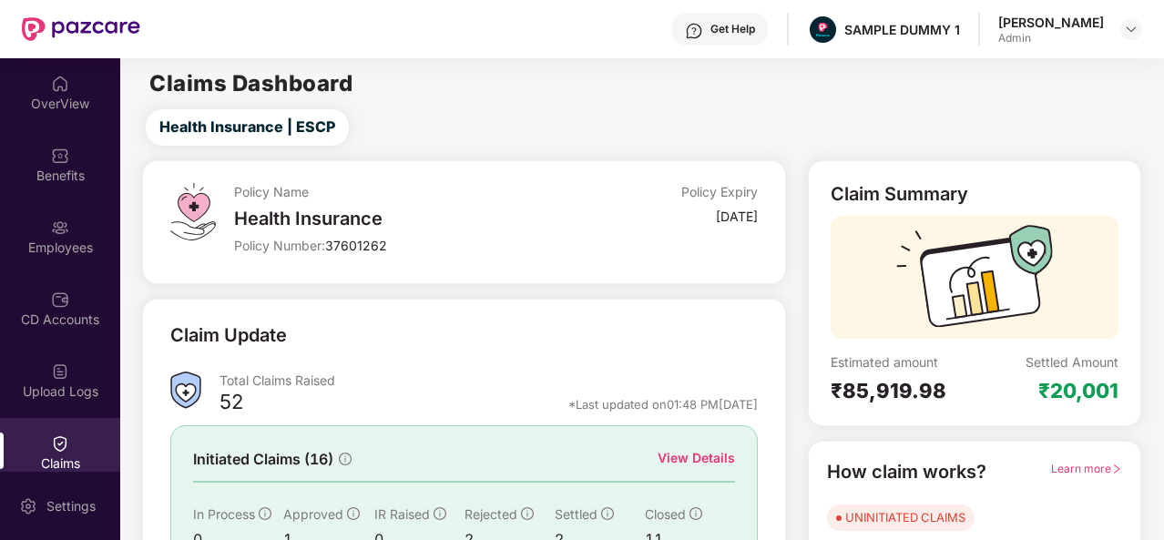
scroll to position [139, 0]
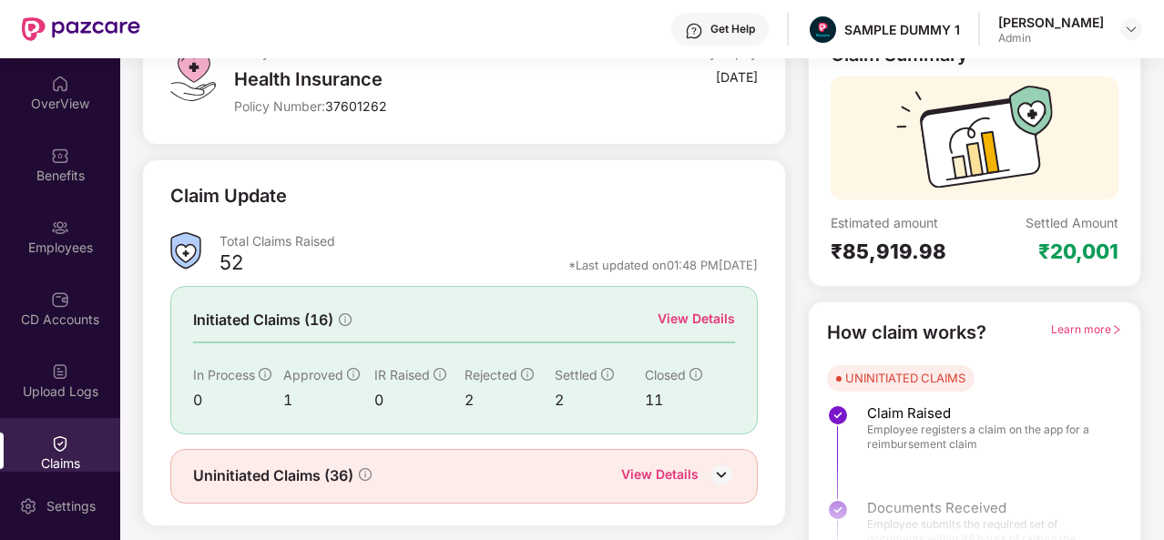
click at [705, 320] on div "View Details" at bounding box center [696, 319] width 77 height 20
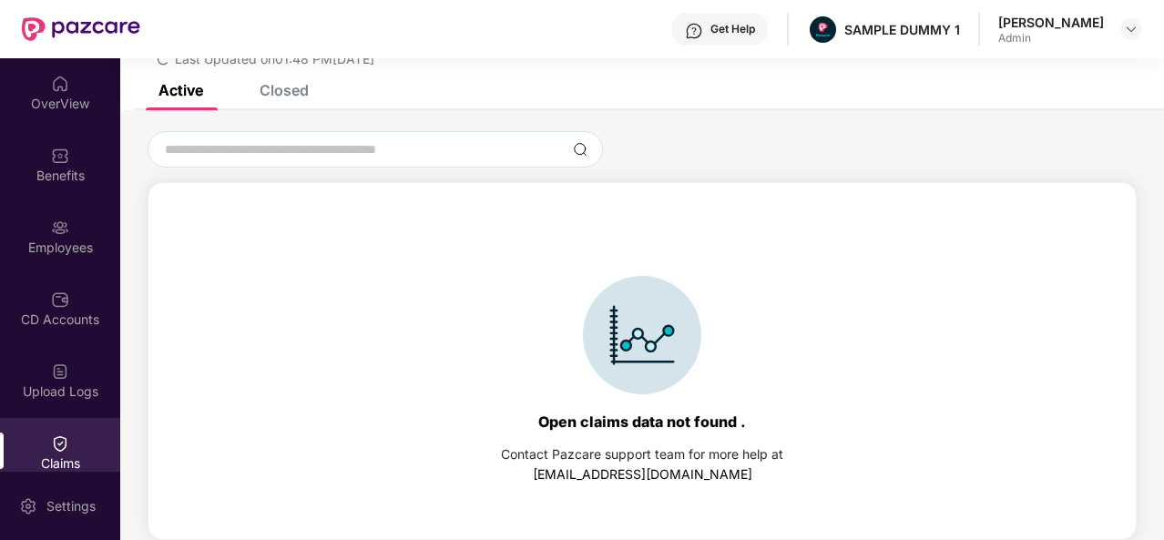
scroll to position [78, 0]
click at [282, 91] on div "Closed" at bounding box center [284, 90] width 49 height 18
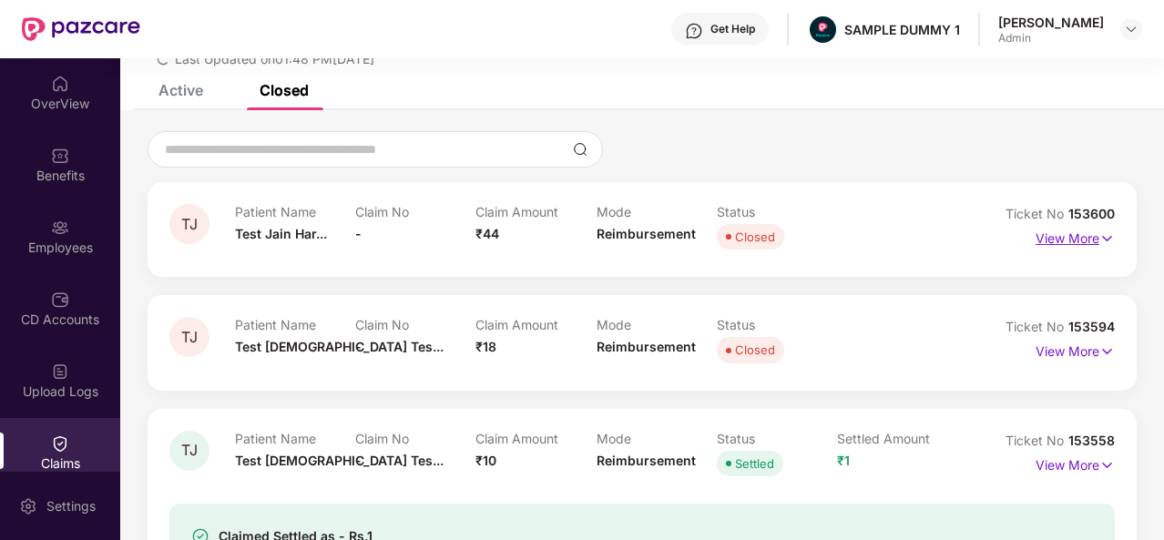
click at [1087, 245] on p "View More" at bounding box center [1074, 236] width 79 height 25
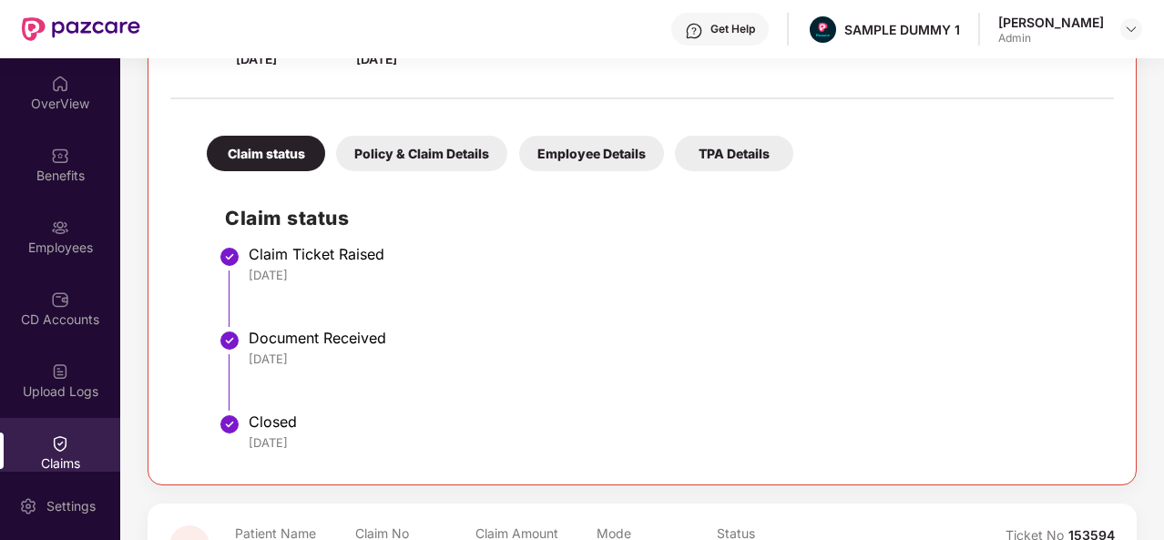
scroll to position [321, 0]
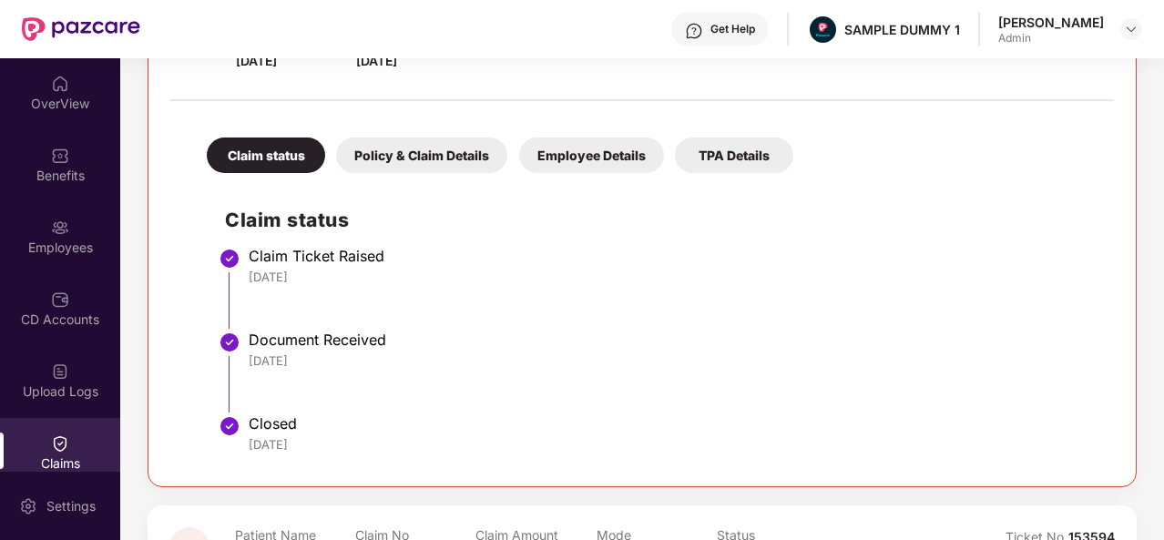
click at [446, 152] on div "Policy & Claim Details" at bounding box center [421, 156] width 171 height 36
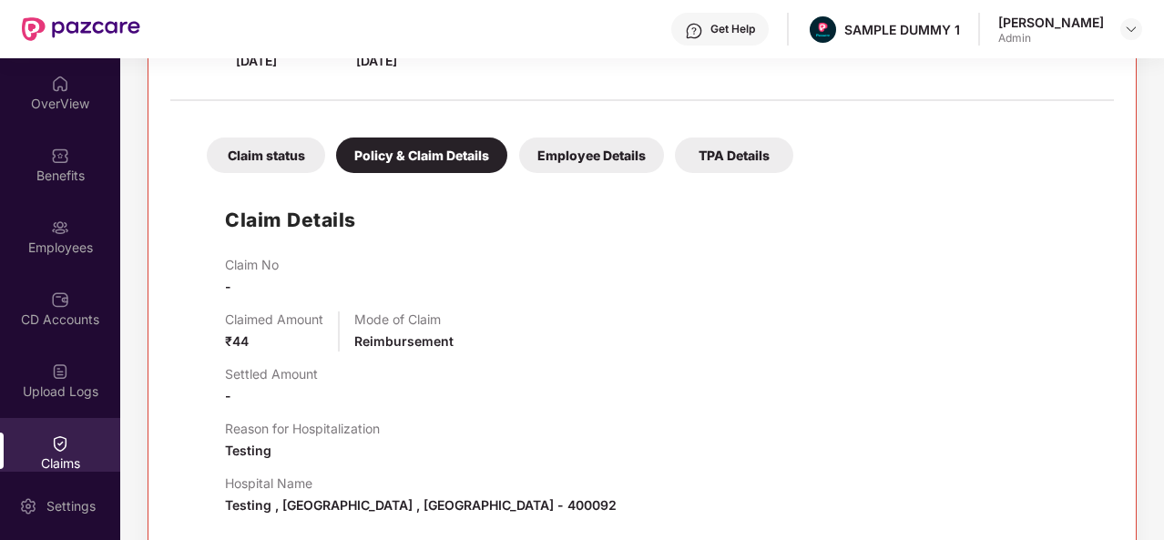
click at [621, 154] on div "Employee Details" at bounding box center [591, 156] width 145 height 36
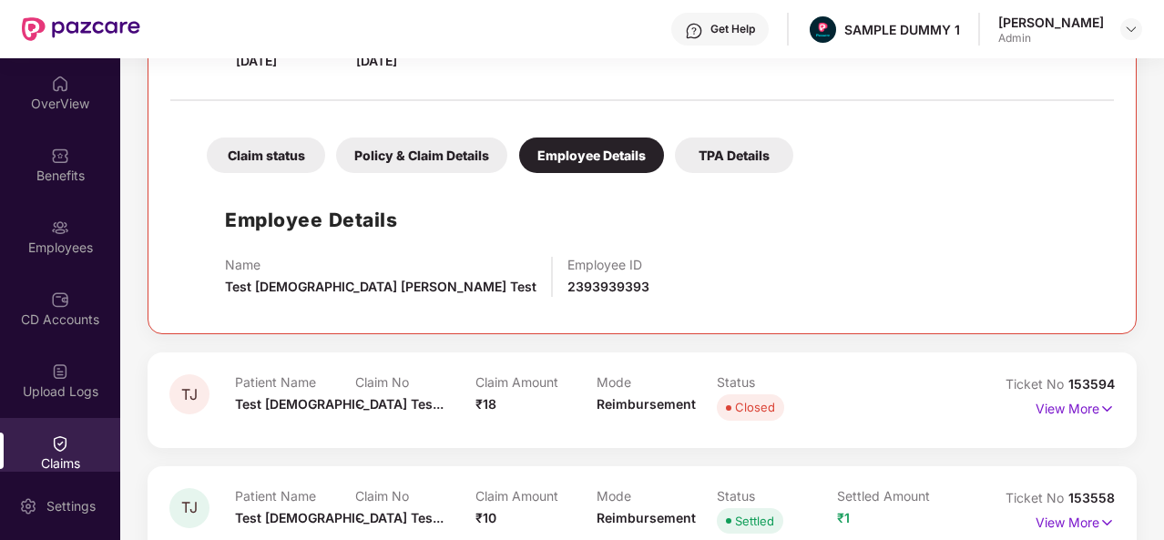
click at [752, 150] on div "TPA Details" at bounding box center [734, 156] width 118 height 36
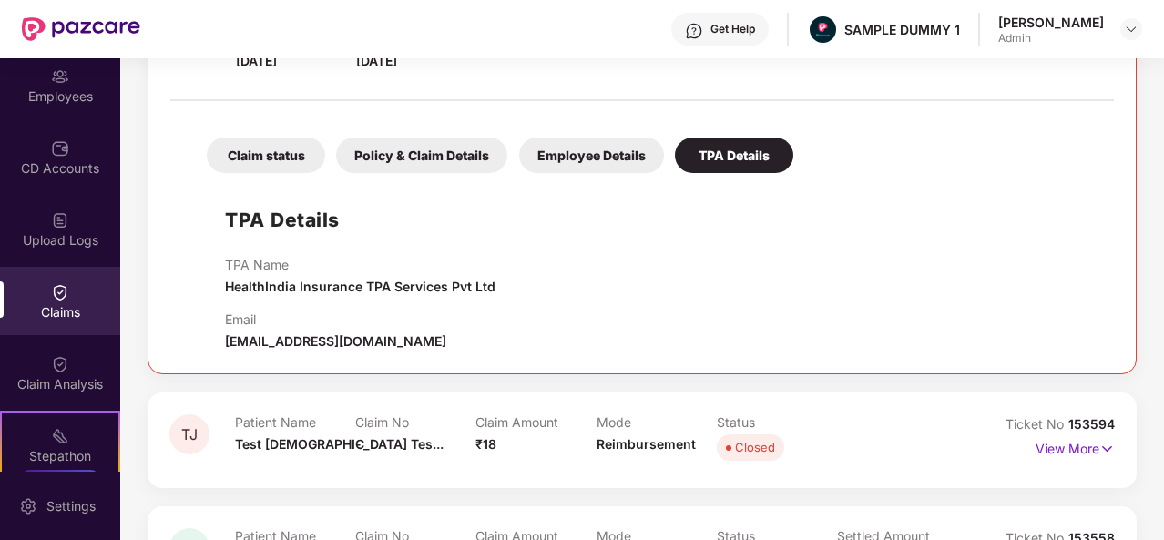
scroll to position [186, 0]
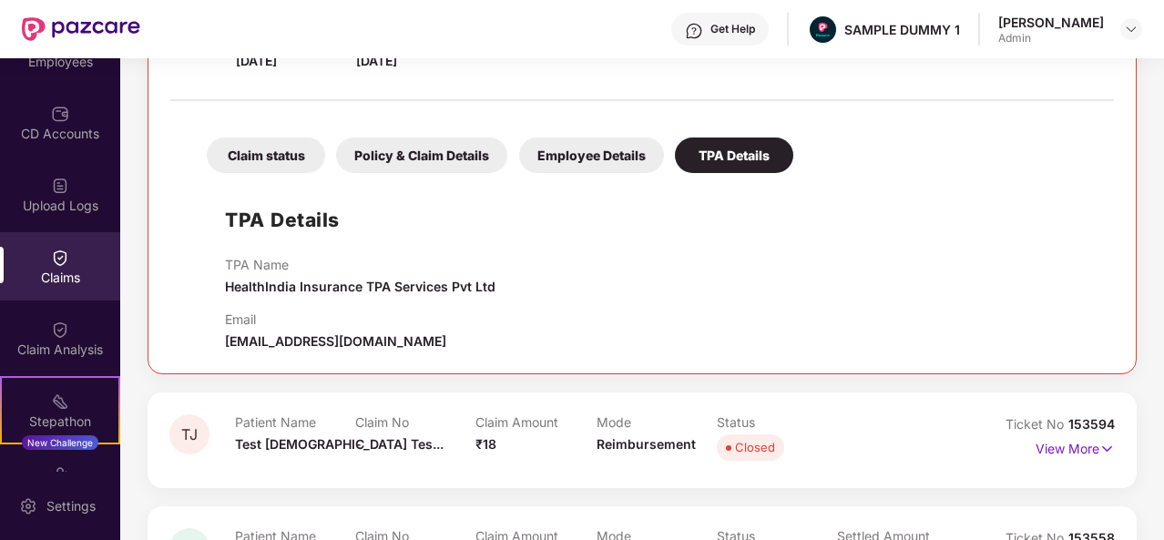
click at [42, 342] on div "Claim Analysis" at bounding box center [60, 350] width 120 height 18
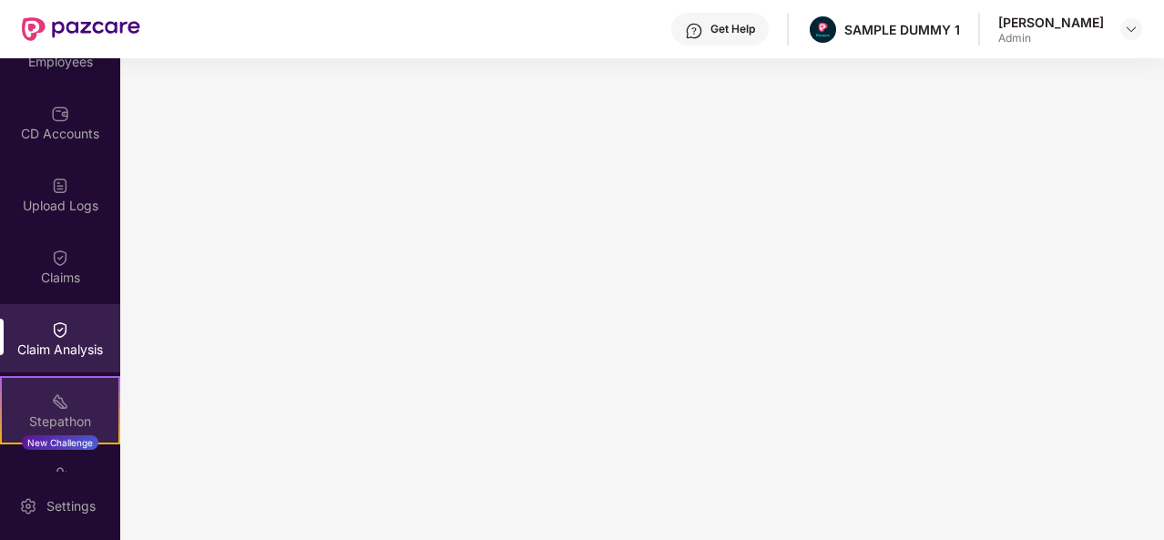
scroll to position [377, 0]
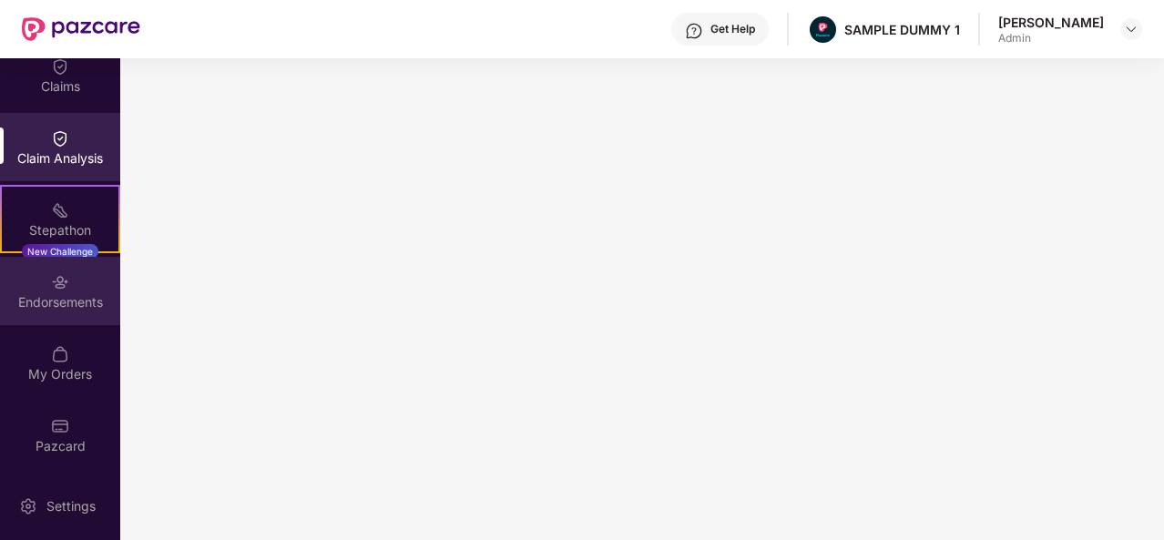
click at [57, 279] on img at bounding box center [60, 282] width 18 height 18
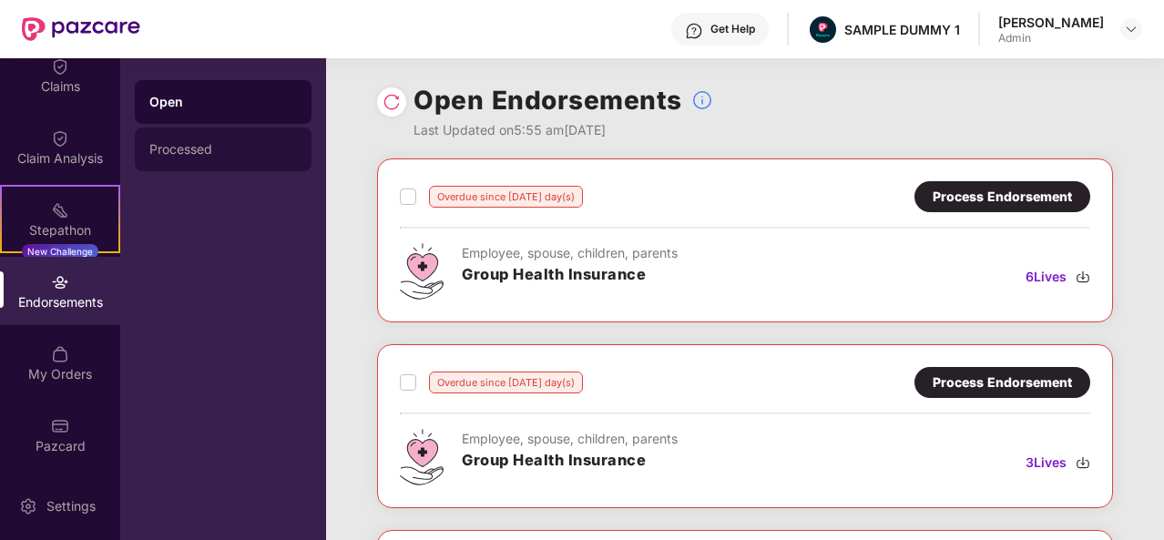
click at [215, 146] on div "Processed" at bounding box center [223, 149] width 148 height 15
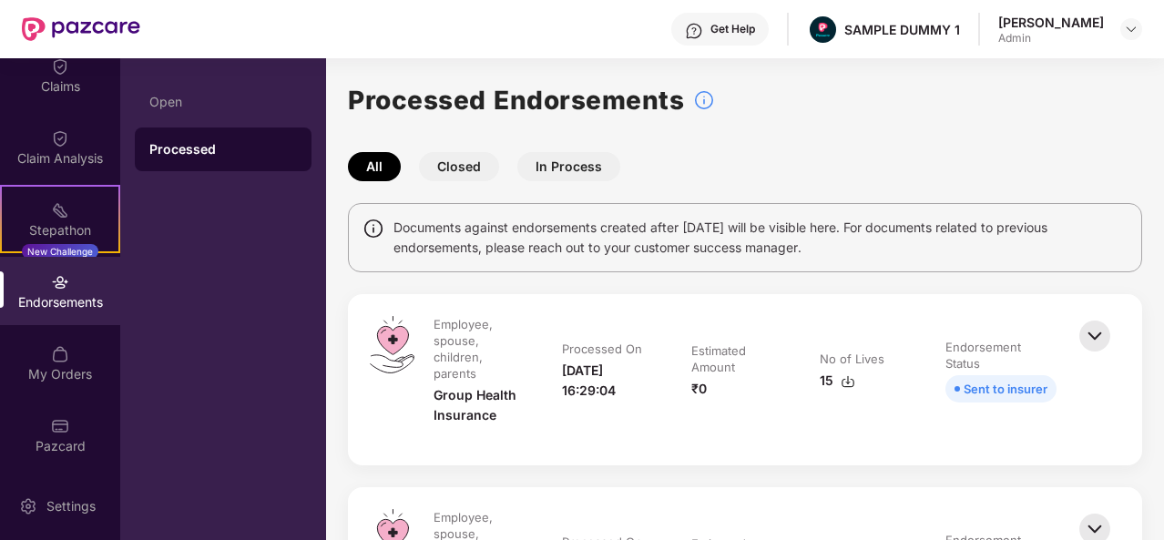
click at [458, 168] on button "Closed" at bounding box center [459, 166] width 80 height 29
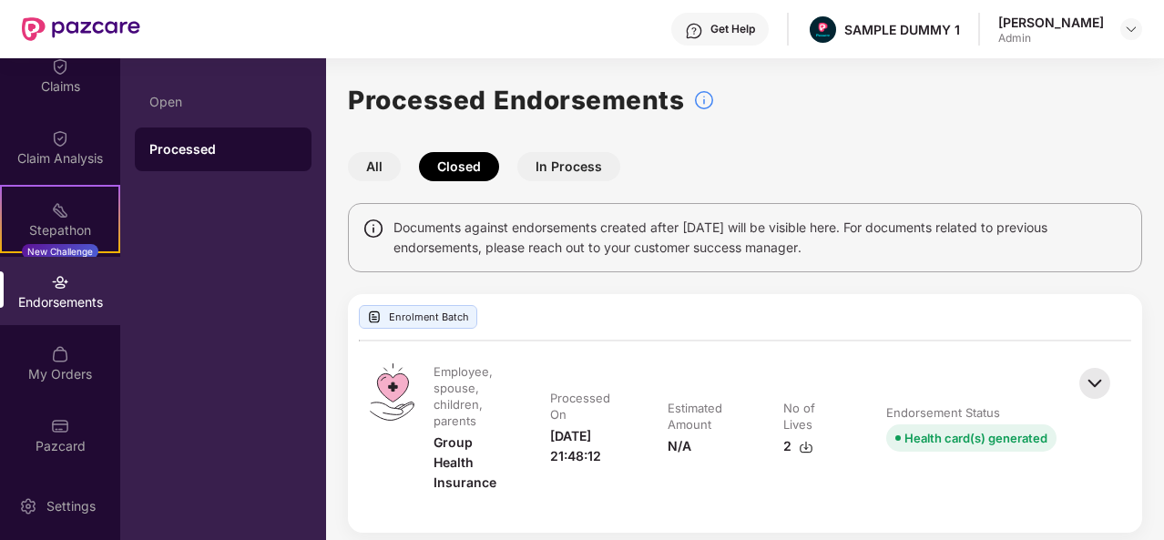
click at [572, 167] on button "In Process" at bounding box center [568, 166] width 103 height 29
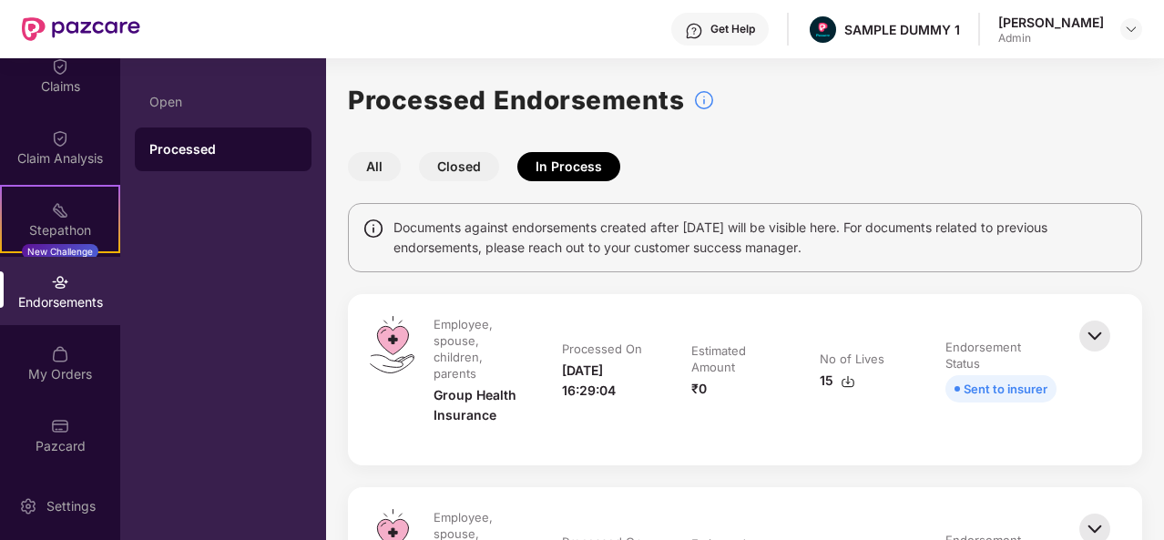
scroll to position [179, 0]
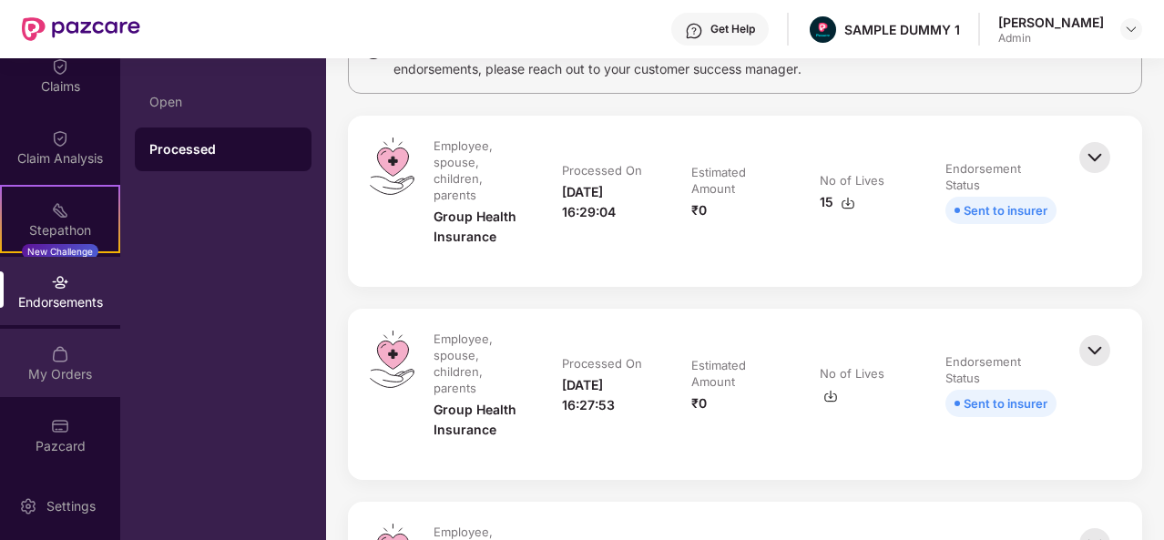
click at [42, 371] on div "My Orders" at bounding box center [60, 374] width 120 height 18
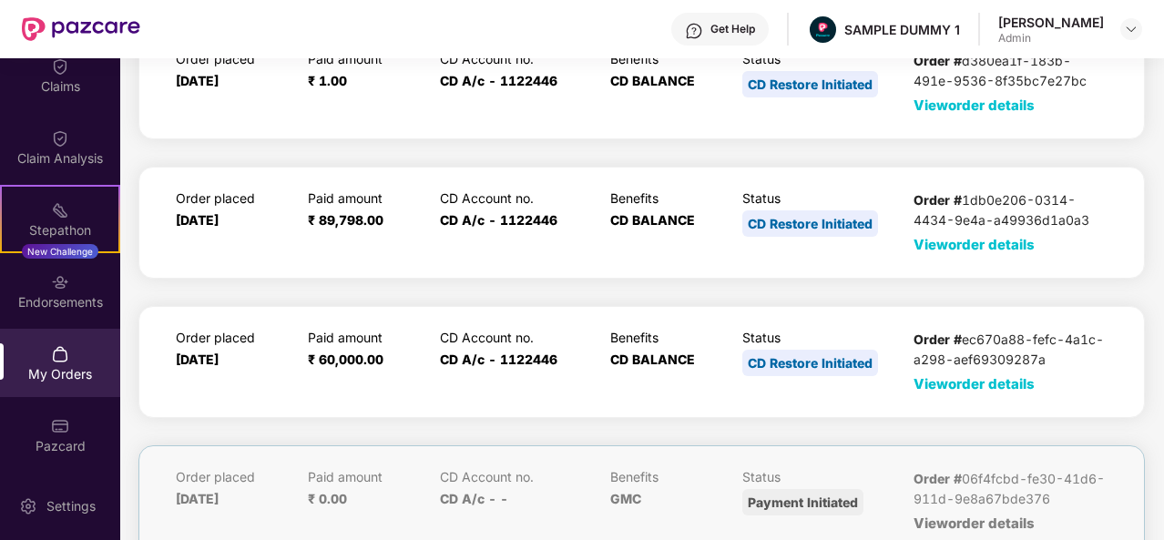
scroll to position [107, 0]
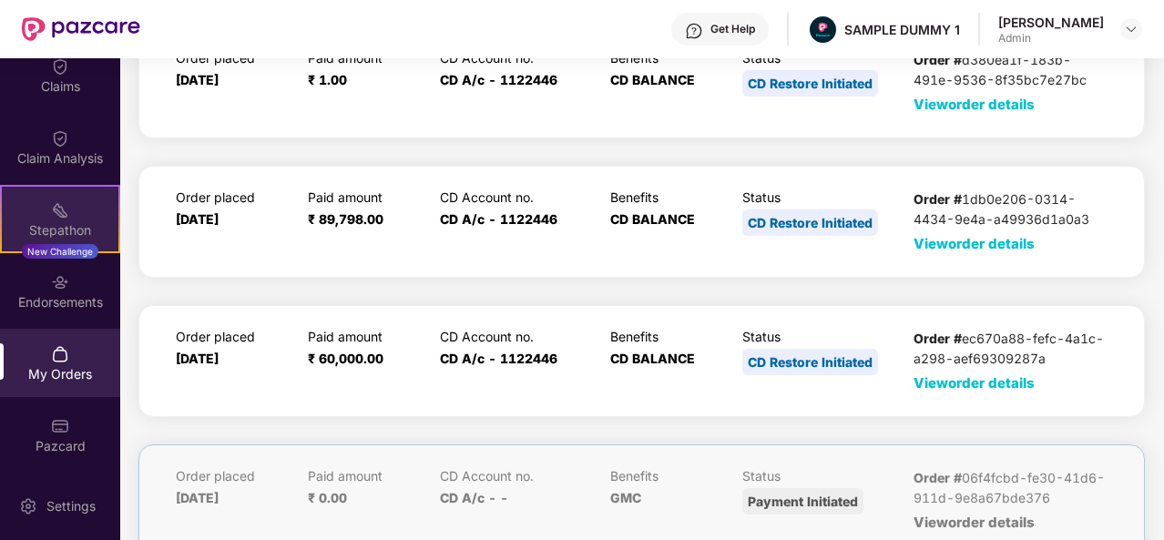
click at [56, 216] on img at bounding box center [60, 210] width 18 height 18
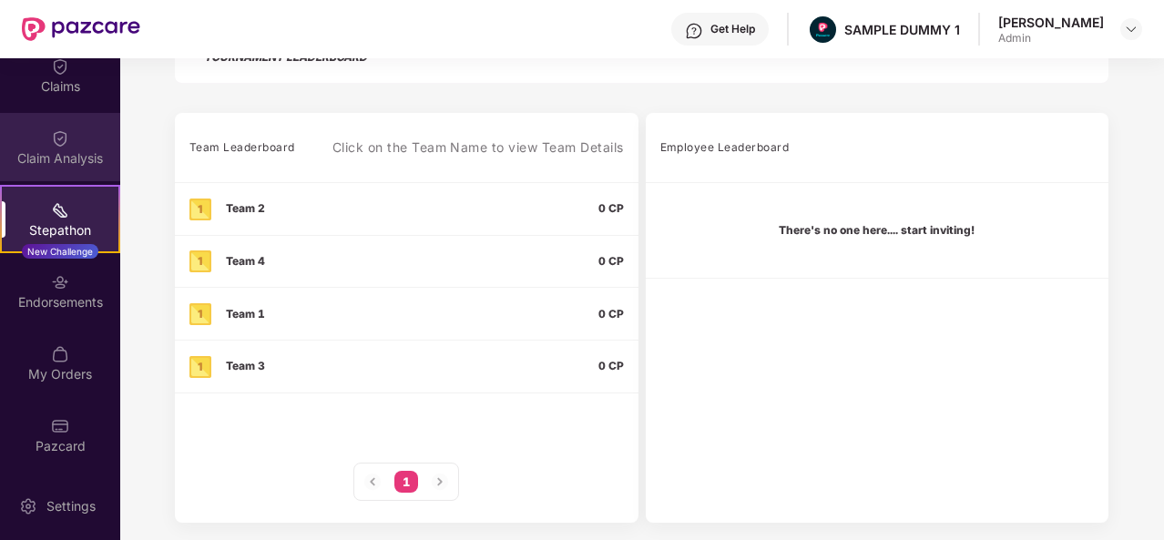
scroll to position [0, 0]
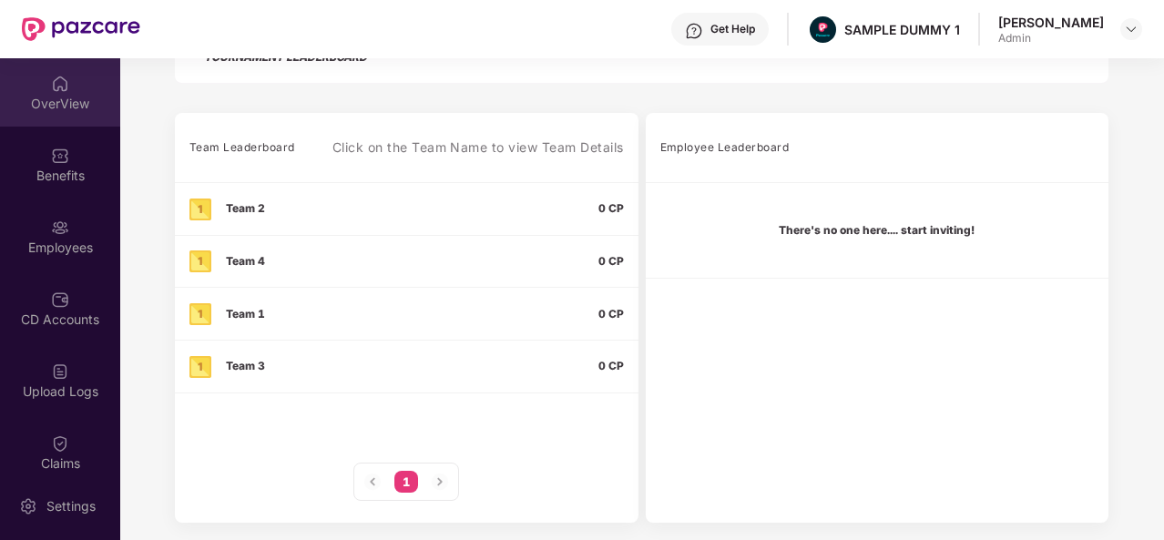
click at [55, 83] on img at bounding box center [60, 84] width 18 height 18
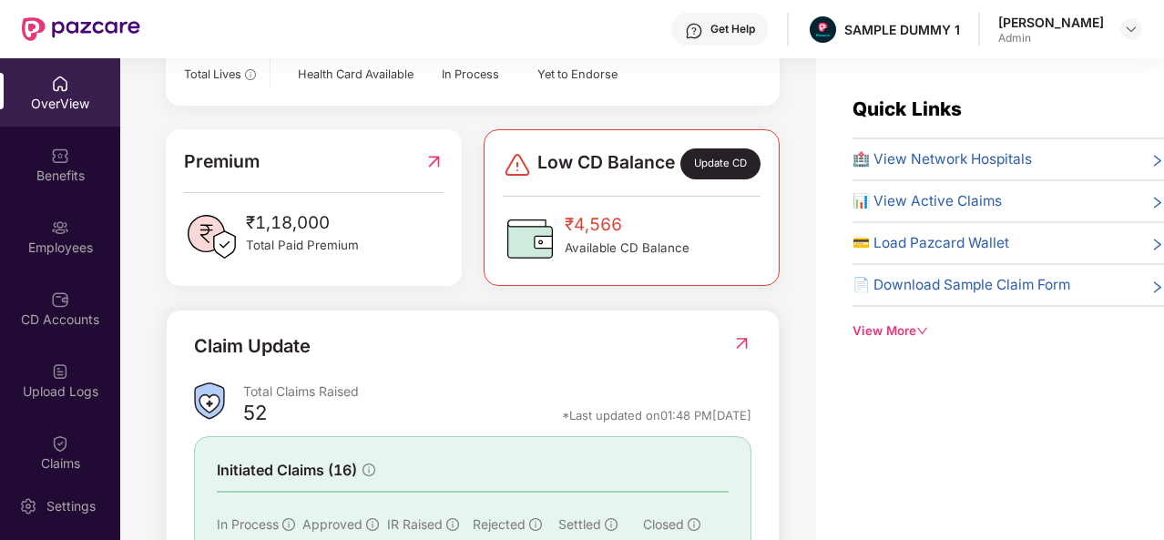
scroll to position [589, 0]
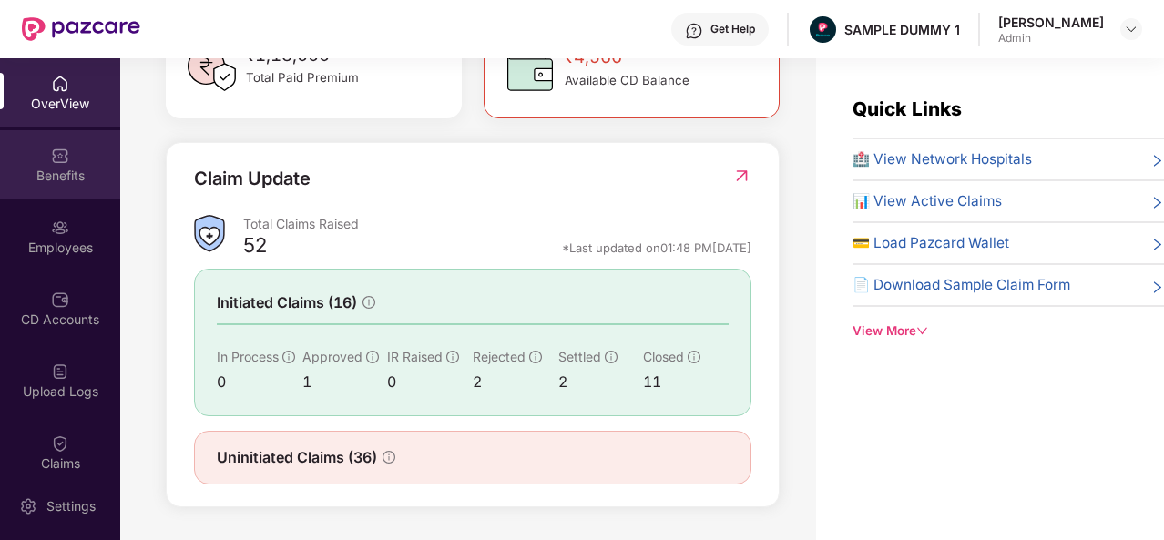
click at [57, 180] on div "Benefits" at bounding box center [60, 176] width 120 height 18
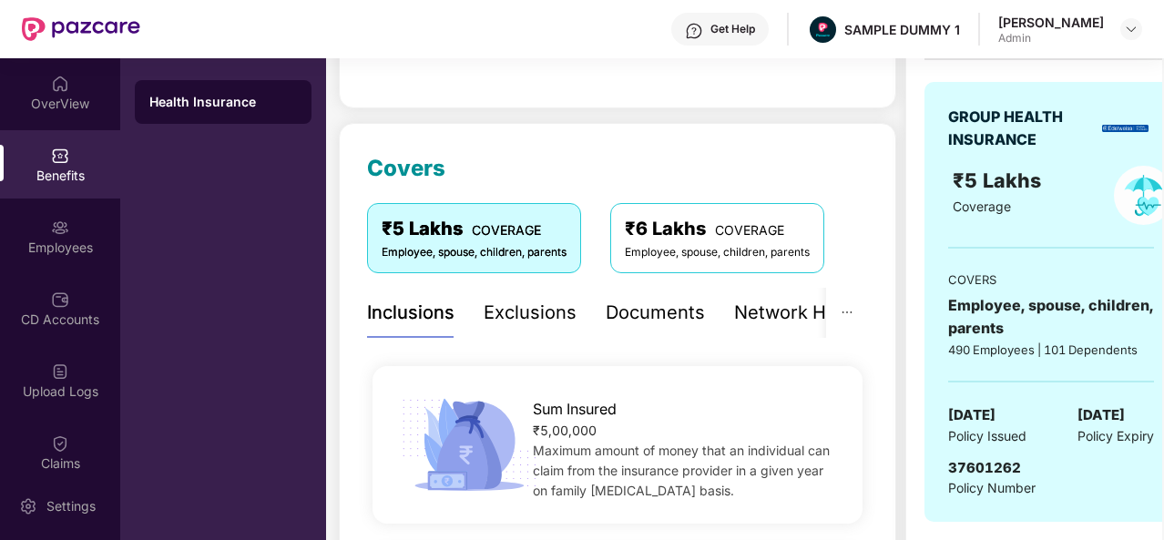
scroll to position [175, 0]
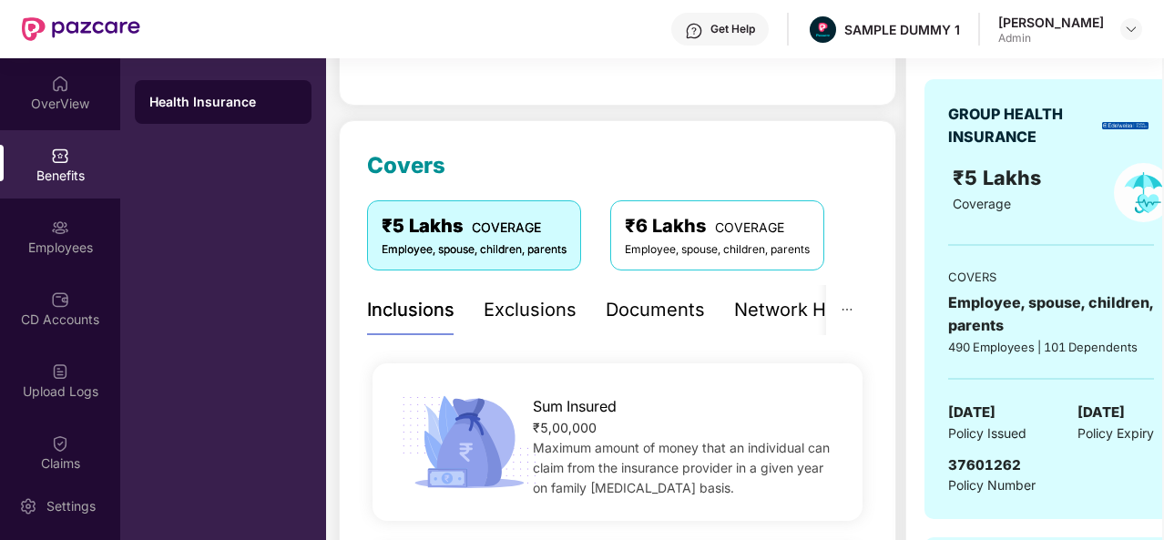
click at [523, 311] on div "Exclusions" at bounding box center [530, 310] width 93 height 28
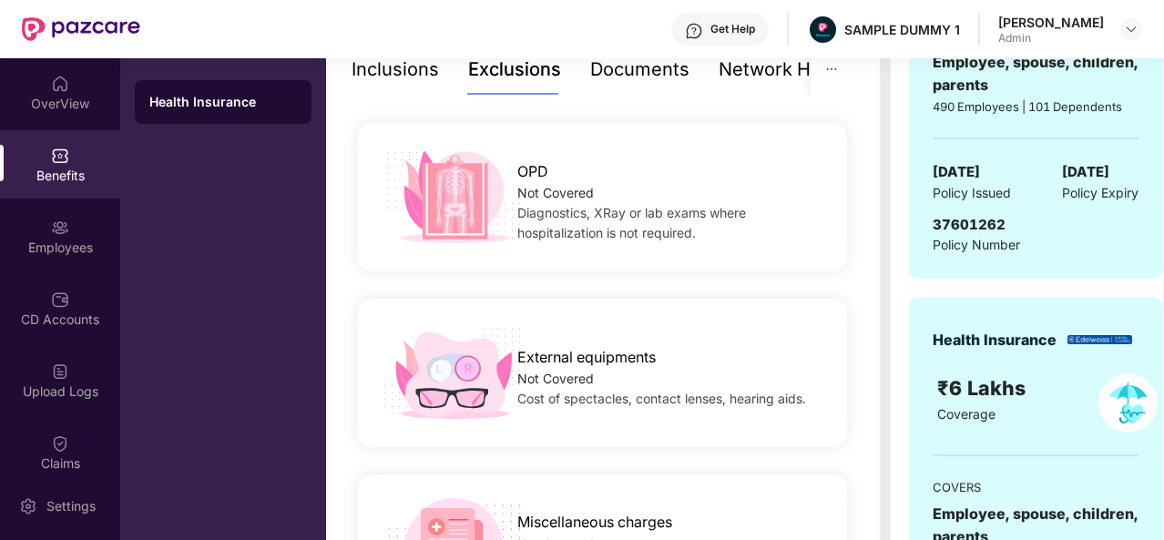
scroll to position [0, 18]
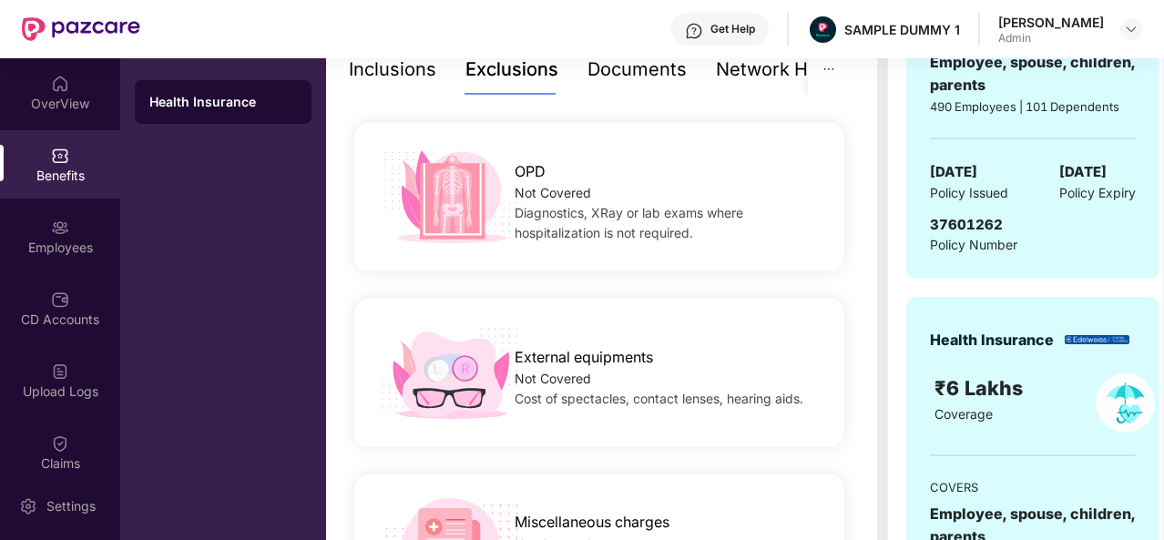
click at [618, 73] on div "Documents" at bounding box center [636, 70] width 99 height 28
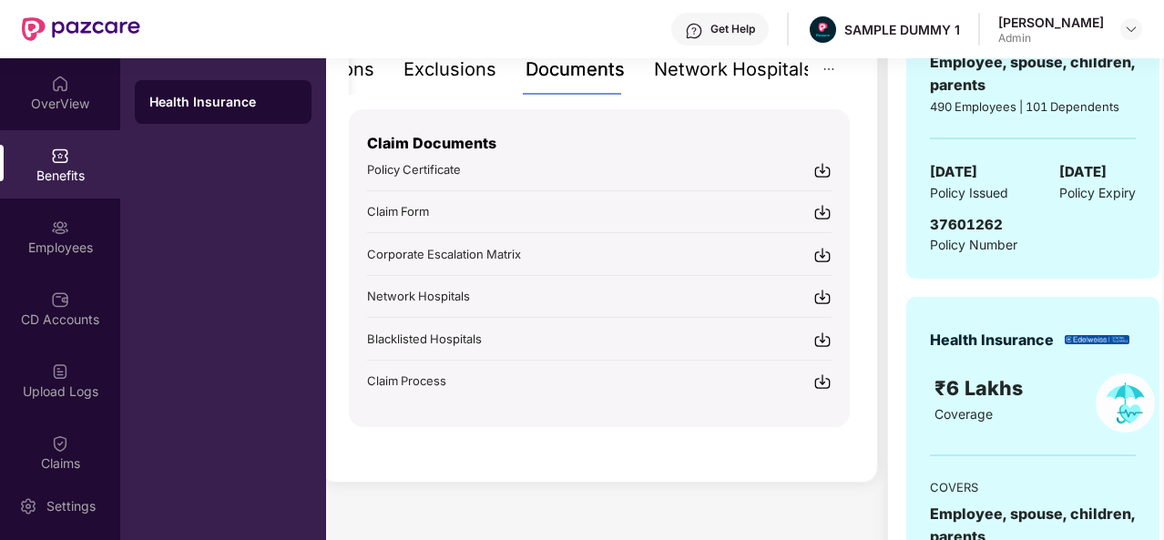
click at [763, 79] on div "Network Hospitals" at bounding box center [733, 70] width 159 height 28
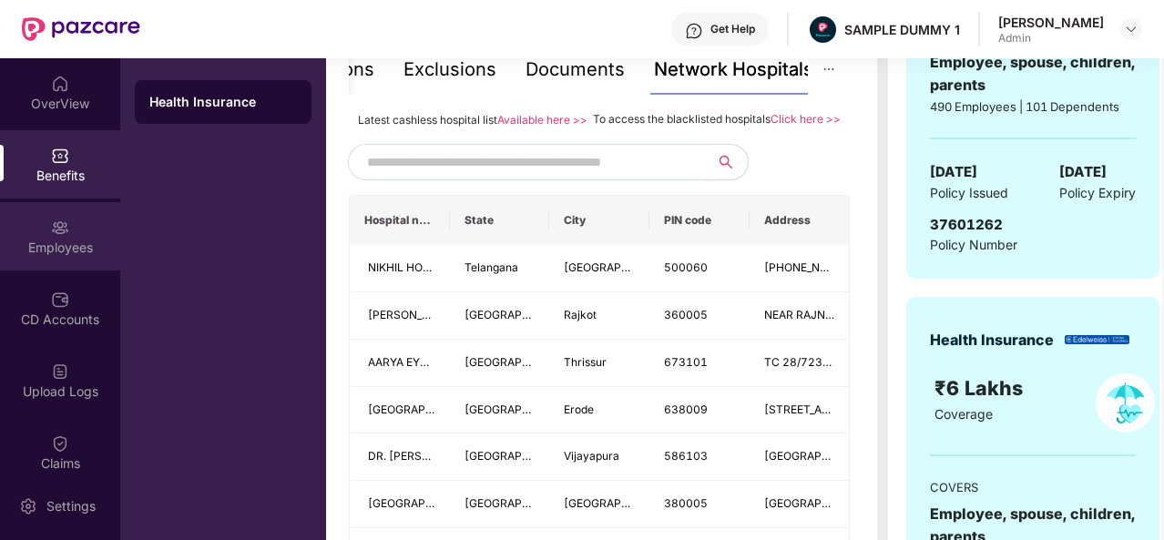
click at [60, 237] on div "Employees" at bounding box center [60, 236] width 120 height 68
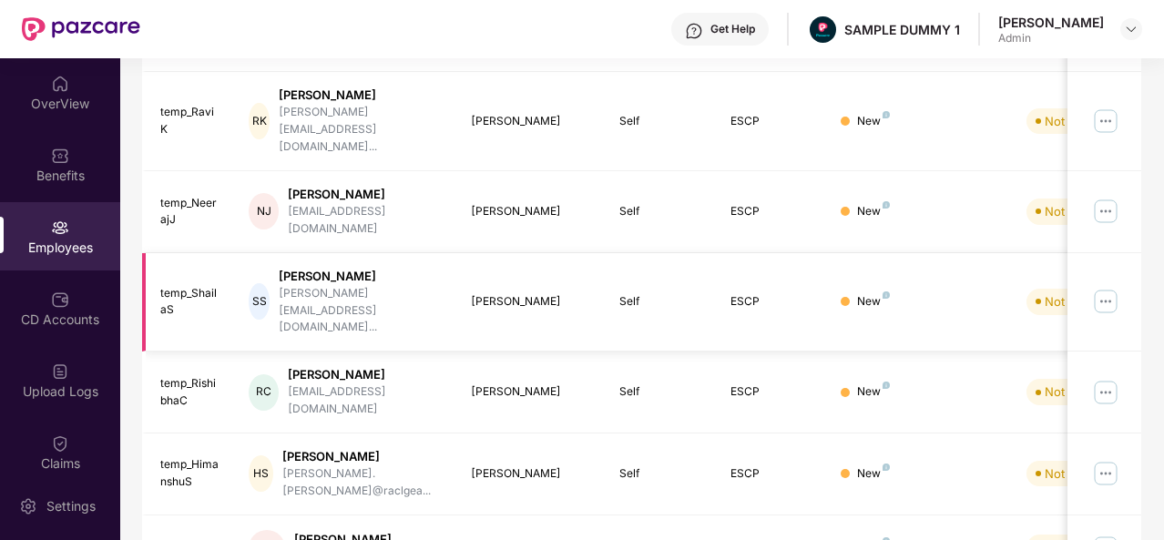
scroll to position [0, 0]
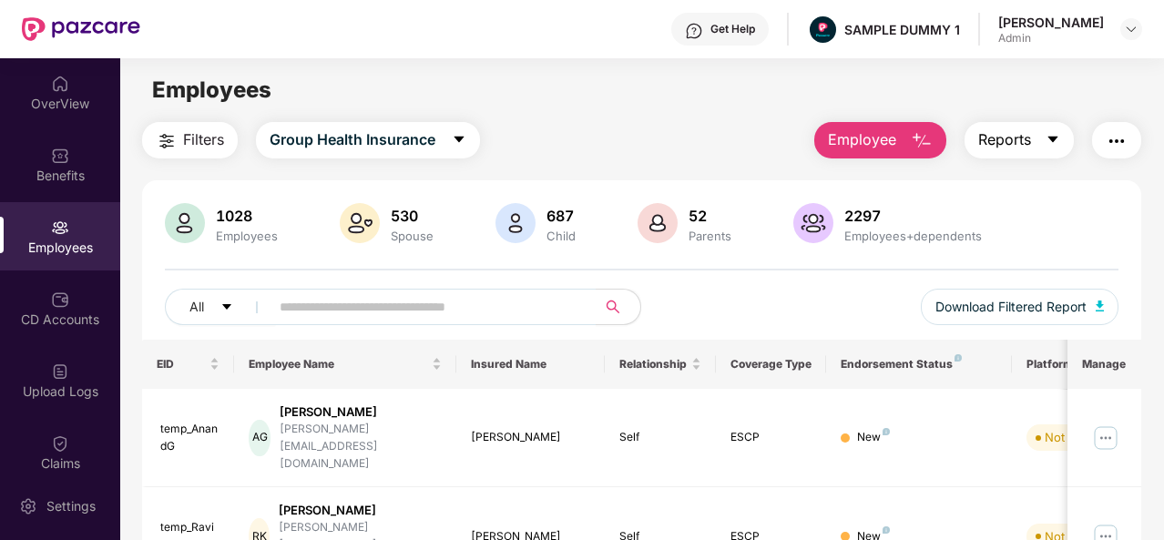
click at [1035, 139] on button "Reports" at bounding box center [1018, 140] width 109 height 36
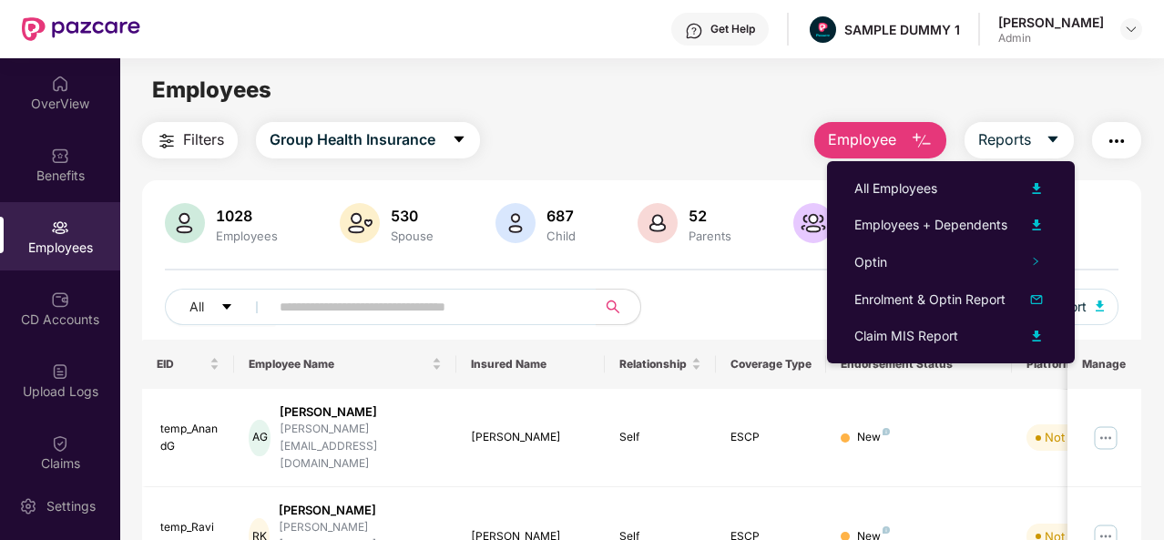
click at [1126, 147] on img "button" at bounding box center [1117, 141] width 22 height 22
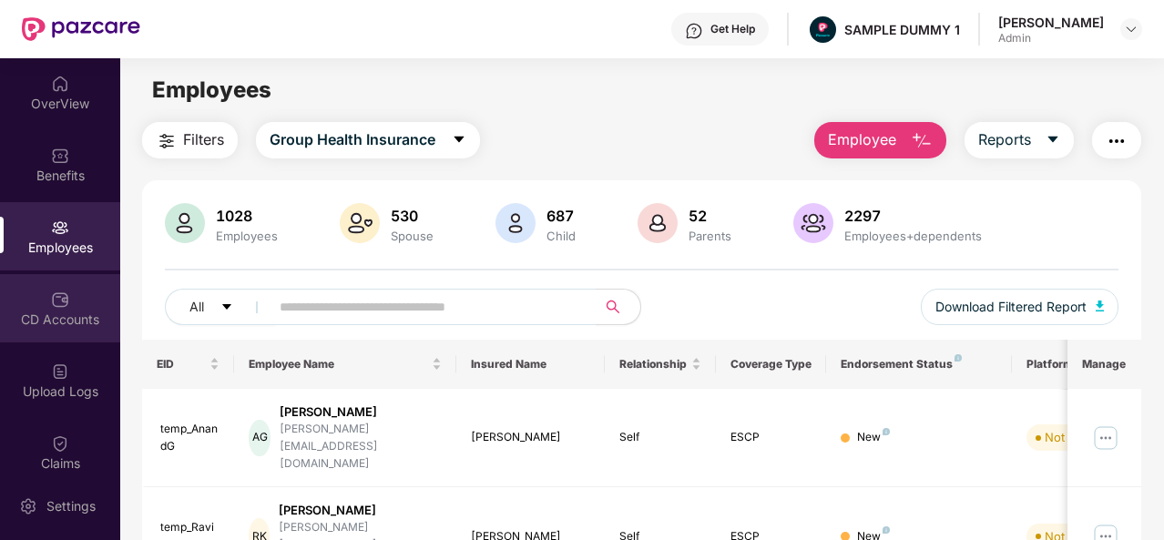
click at [35, 312] on div "CD Accounts" at bounding box center [60, 320] width 120 height 18
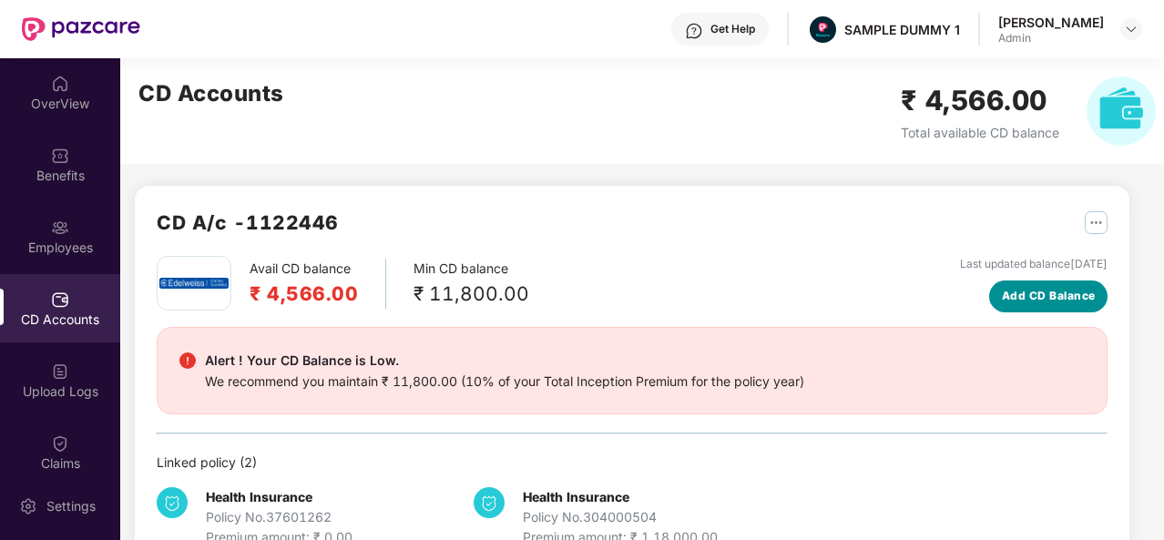
click at [1040, 294] on span "Add CD Balance" at bounding box center [1049, 296] width 94 height 17
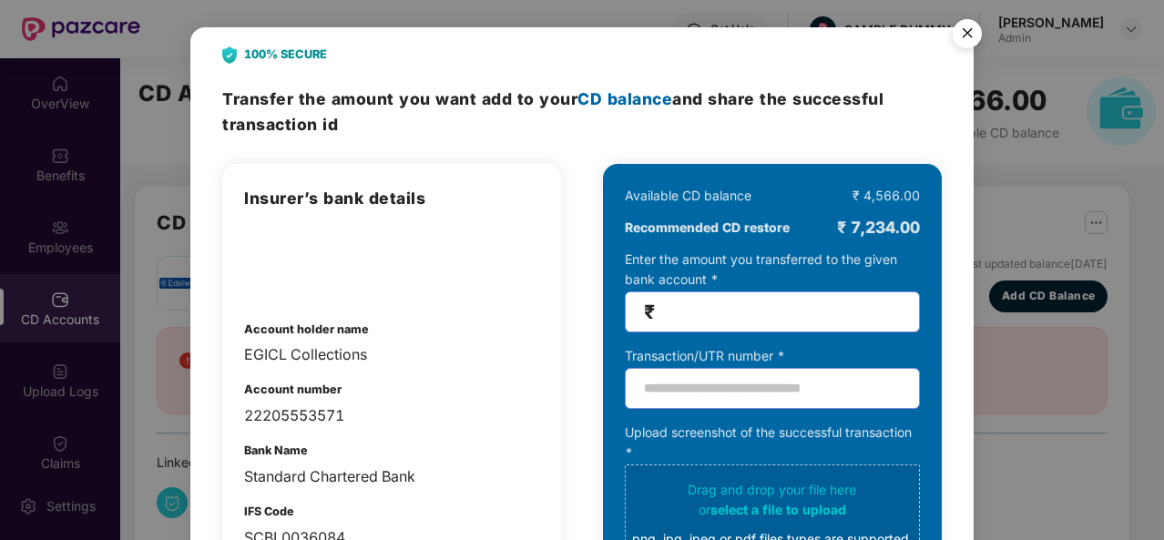
click at [967, 35] on img "Close" at bounding box center [967, 36] width 51 height 51
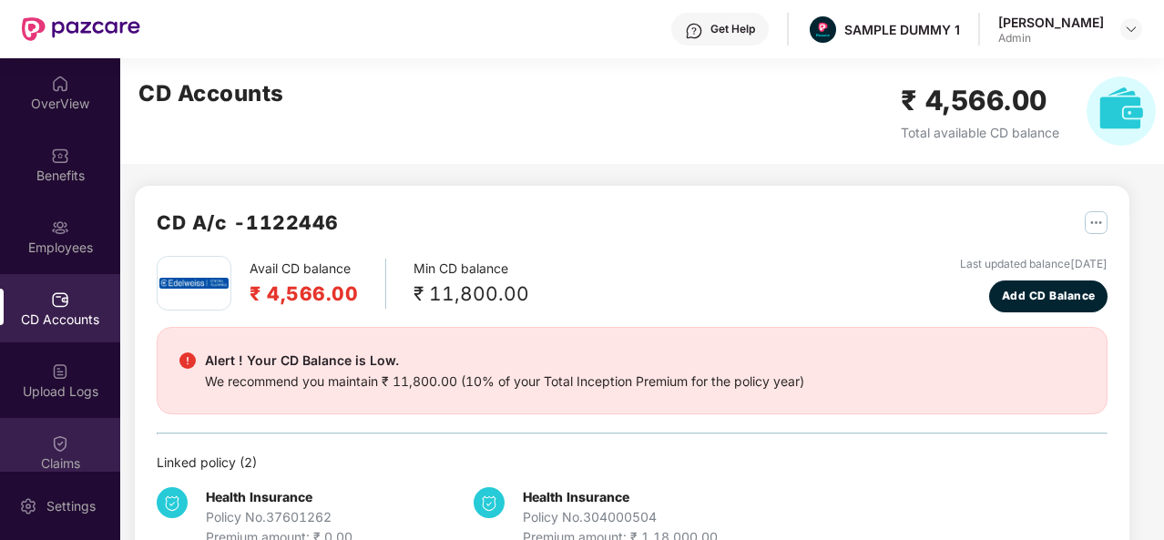
click at [33, 451] on div "Claims" at bounding box center [60, 452] width 120 height 68
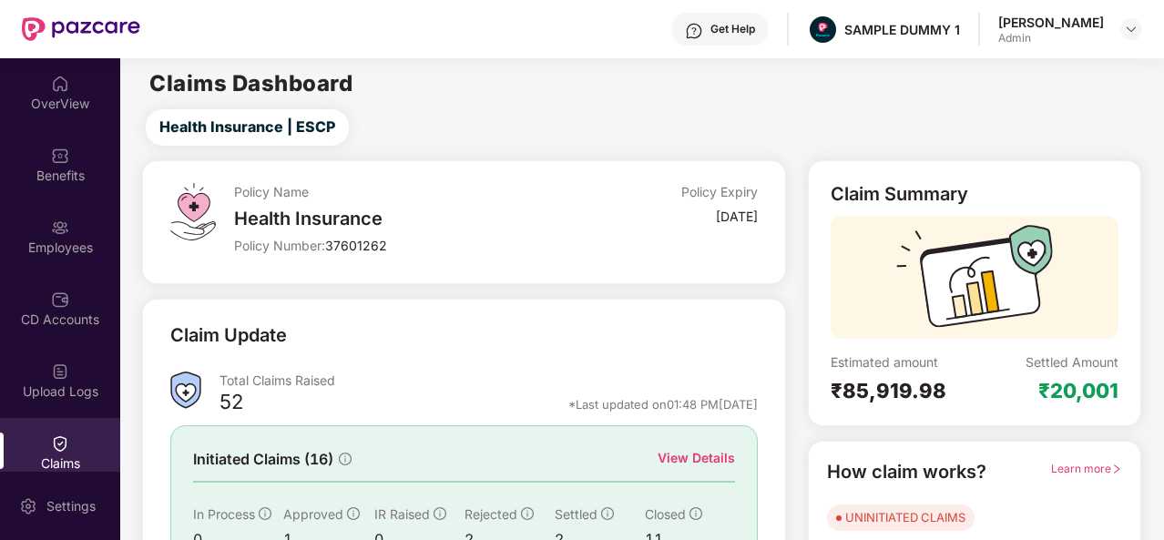
scroll to position [171, 0]
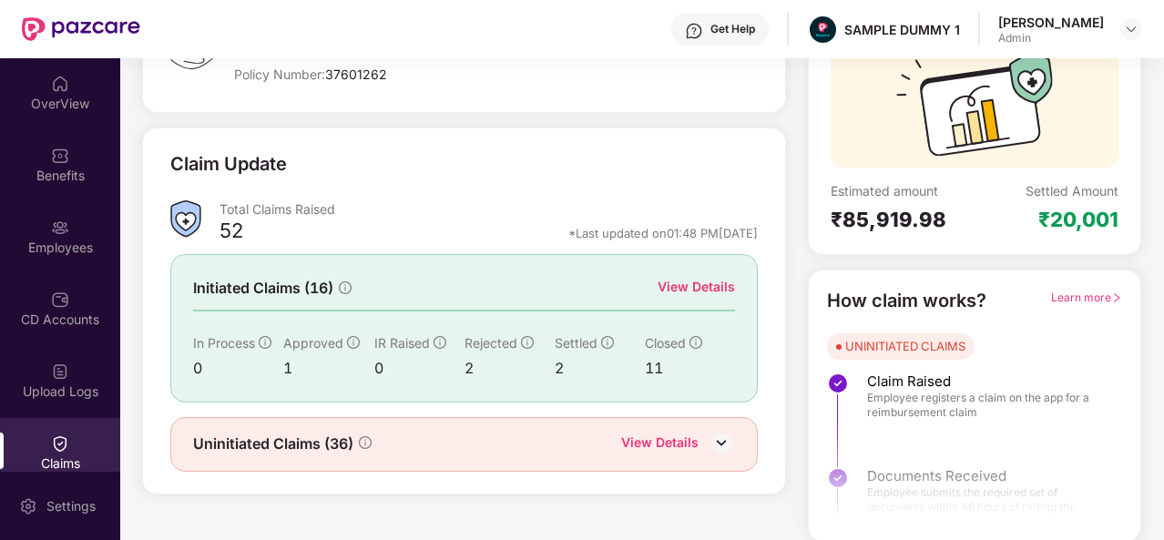
click at [703, 281] on div "View Details" at bounding box center [696, 287] width 77 height 20
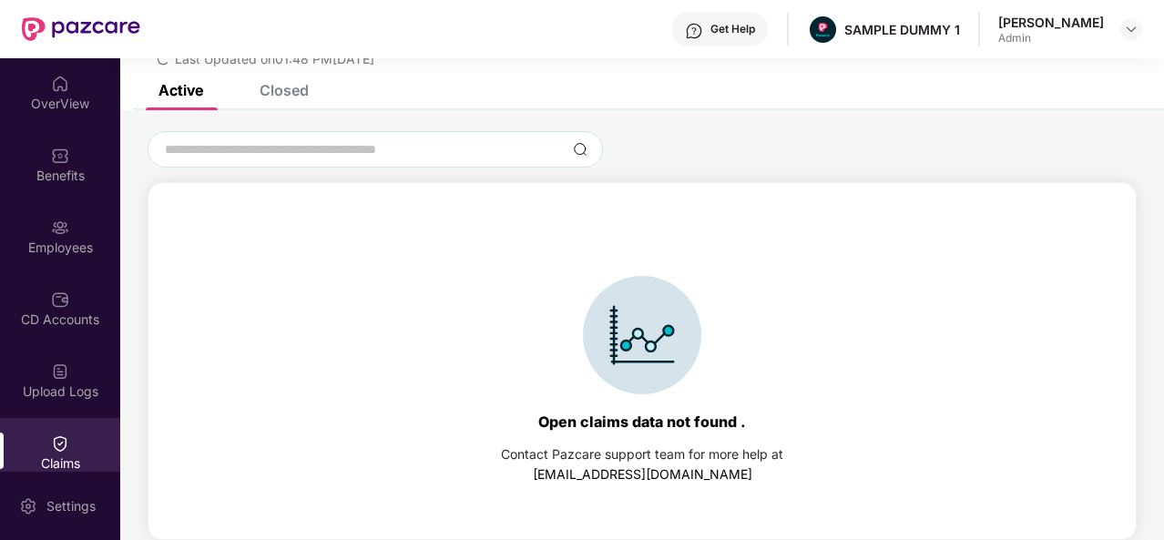
scroll to position [78, 0]
click at [286, 91] on div "Closed" at bounding box center [284, 90] width 49 height 18
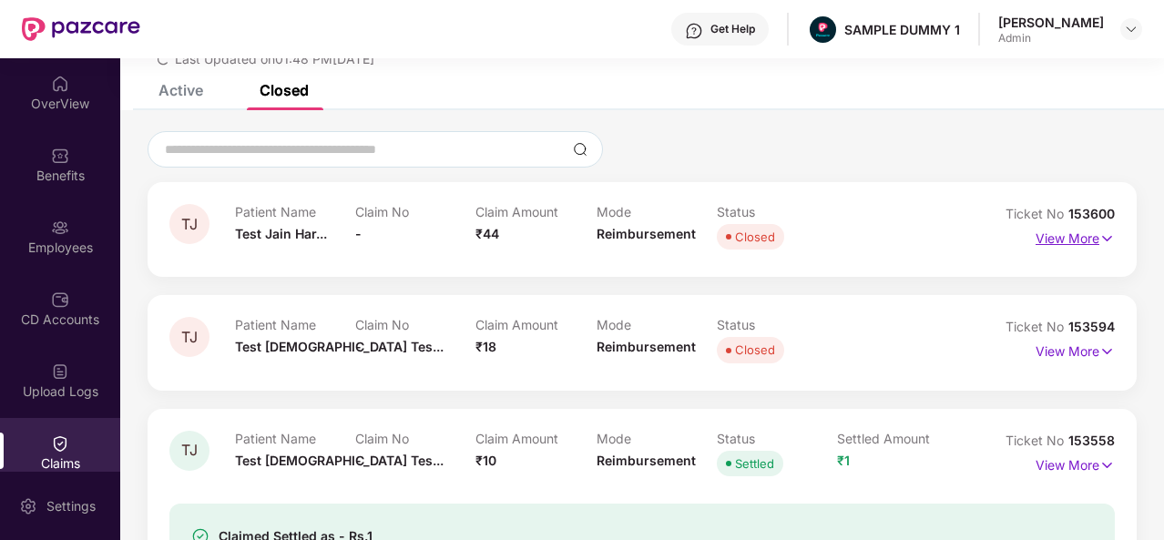
click at [1071, 241] on p "View More" at bounding box center [1074, 236] width 79 height 25
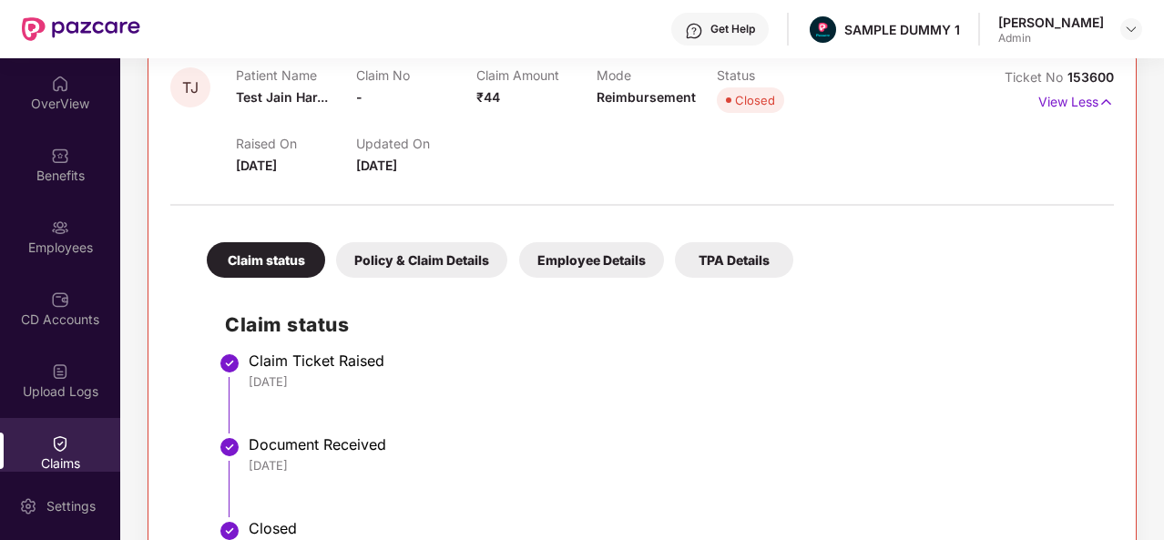
scroll to position [217, 0]
click at [413, 266] on div "Policy & Claim Details" at bounding box center [421, 259] width 171 height 36
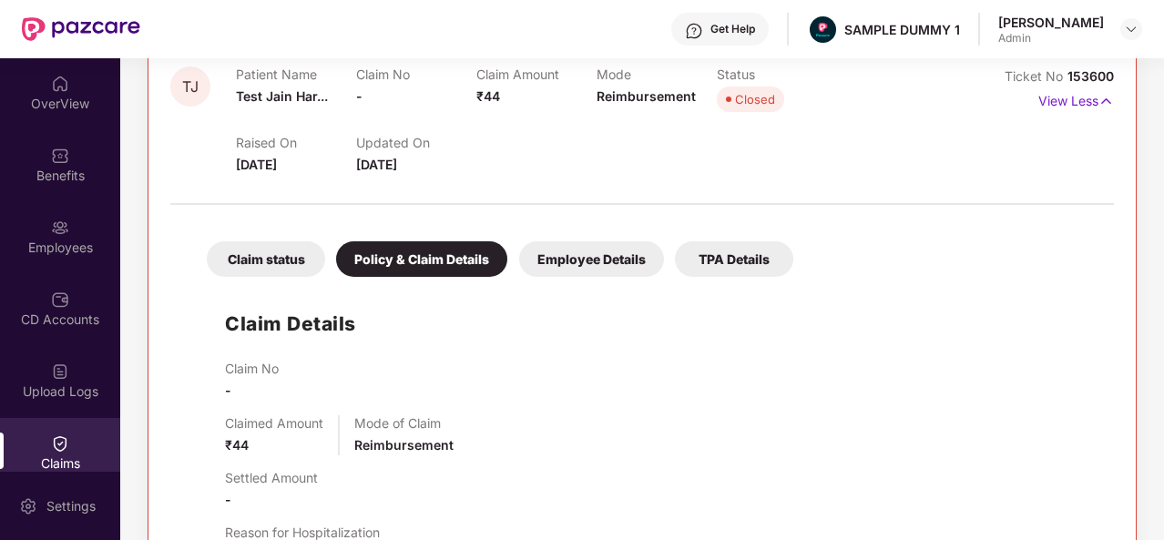
click at [611, 256] on div "Employee Details" at bounding box center [591, 259] width 145 height 36
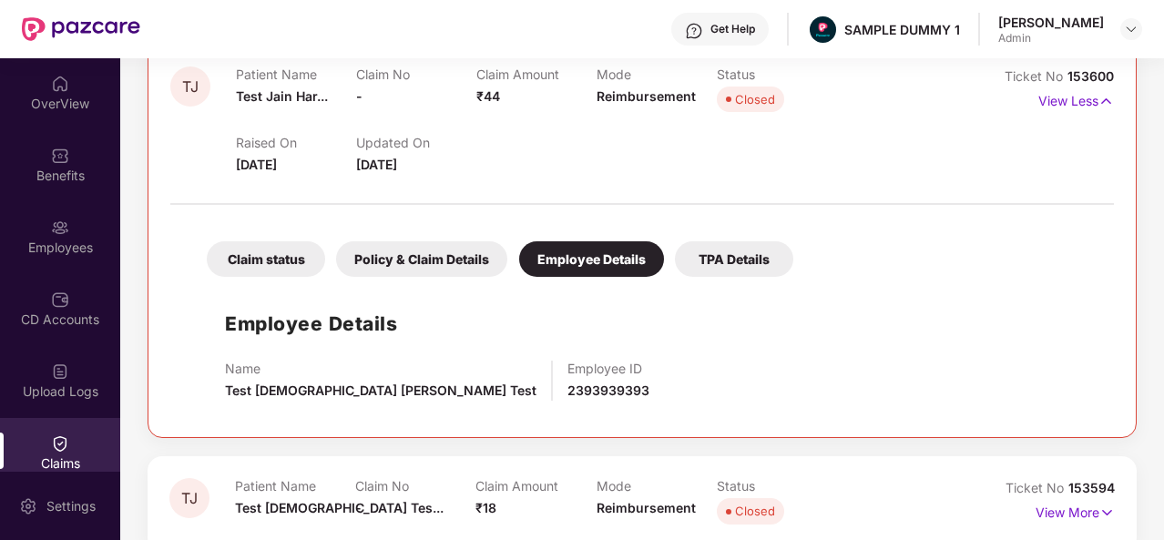
click at [736, 258] on div "TPA Details" at bounding box center [734, 259] width 118 height 36
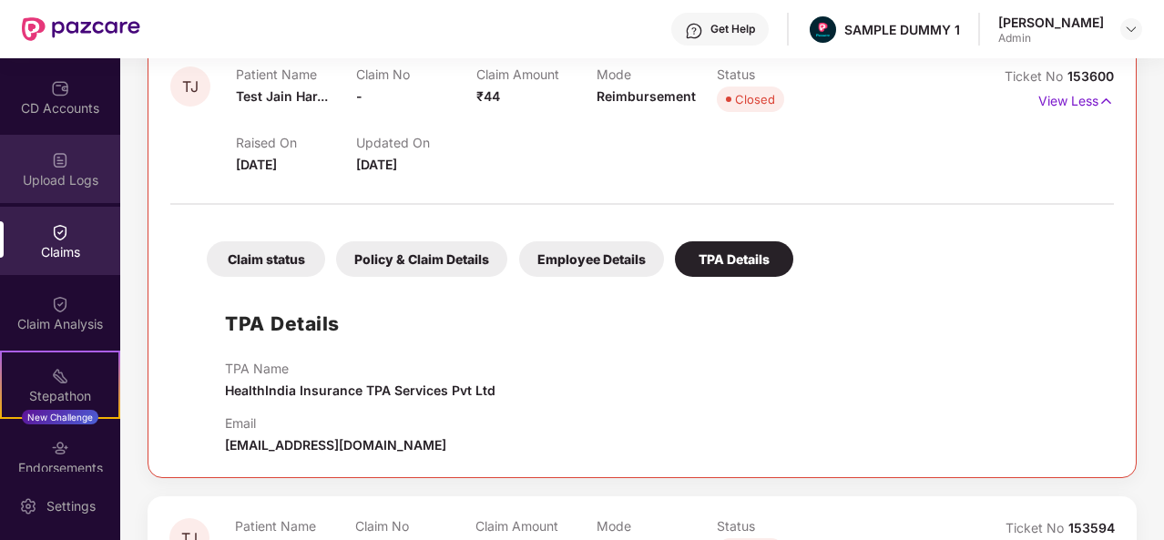
scroll to position [220, 0]
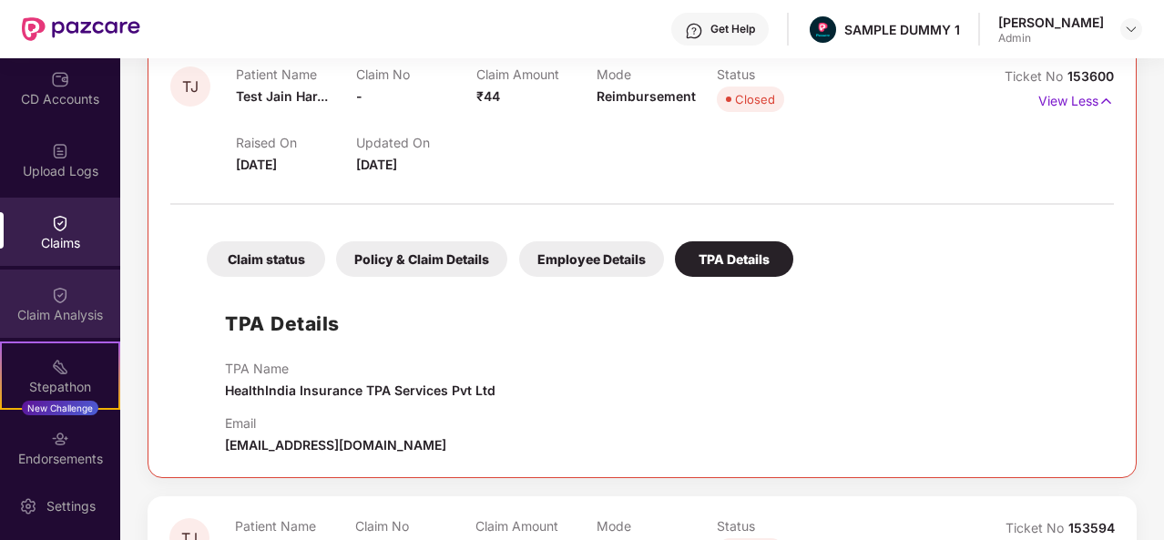
click at [46, 299] on div "Claim Analysis" at bounding box center [60, 304] width 120 height 68
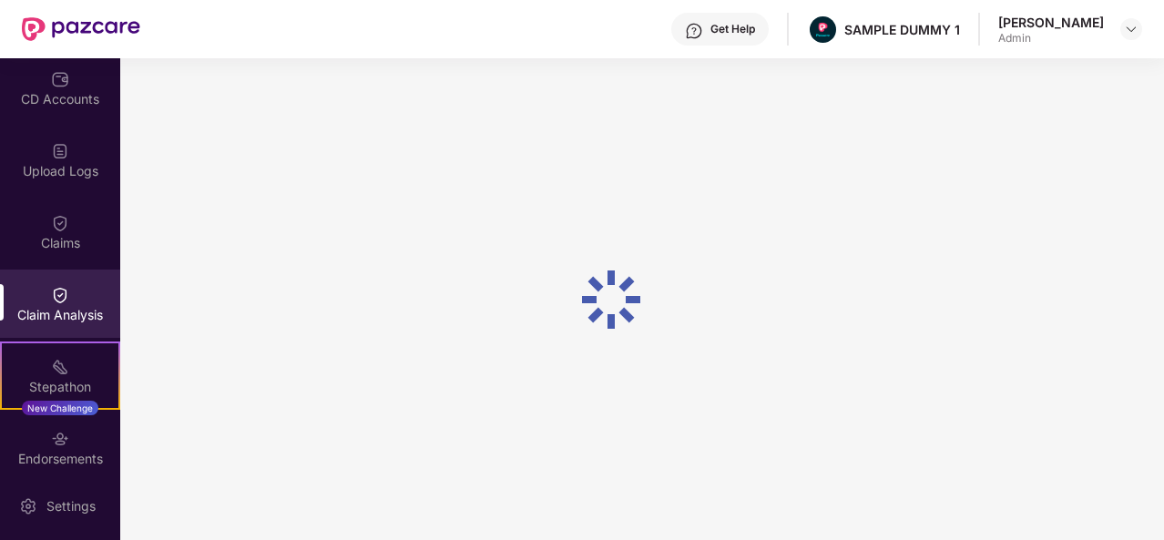
scroll to position [0, 0]
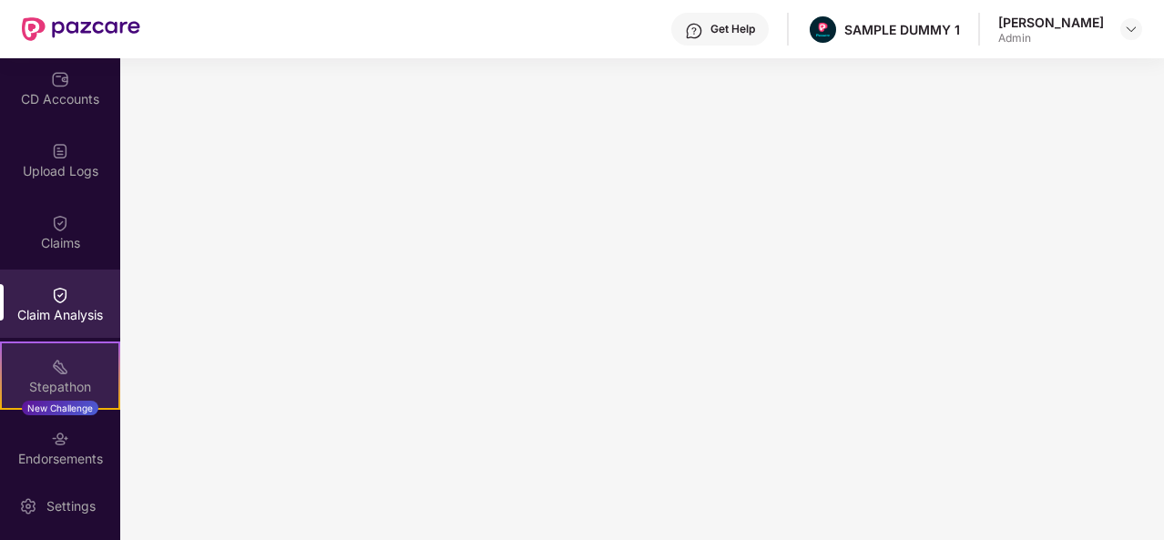
click at [67, 370] on div "Stepathon New Challenge" at bounding box center [60, 376] width 120 height 68
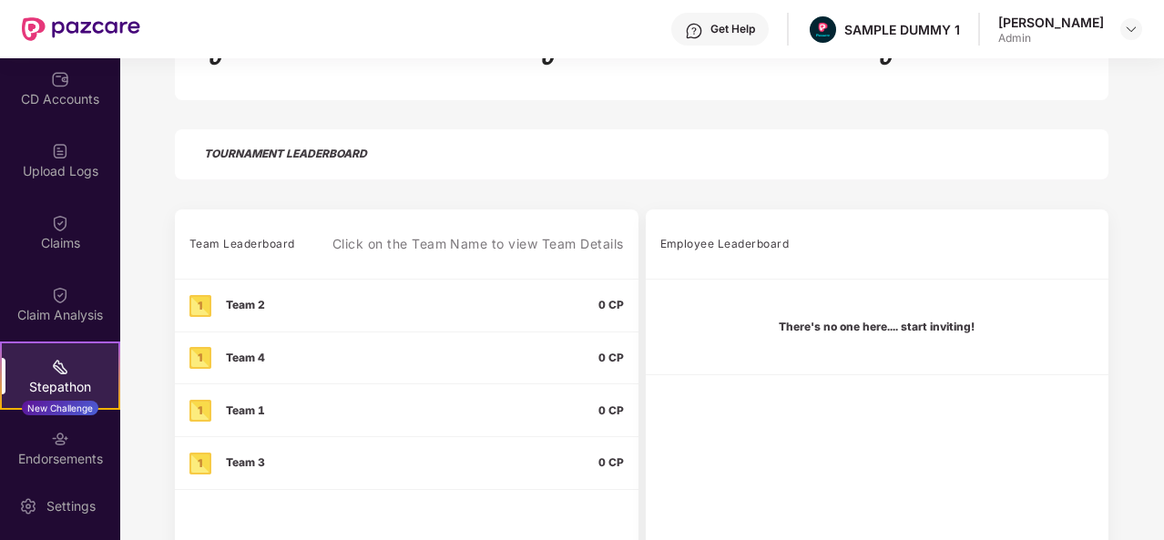
scroll to position [420, 0]
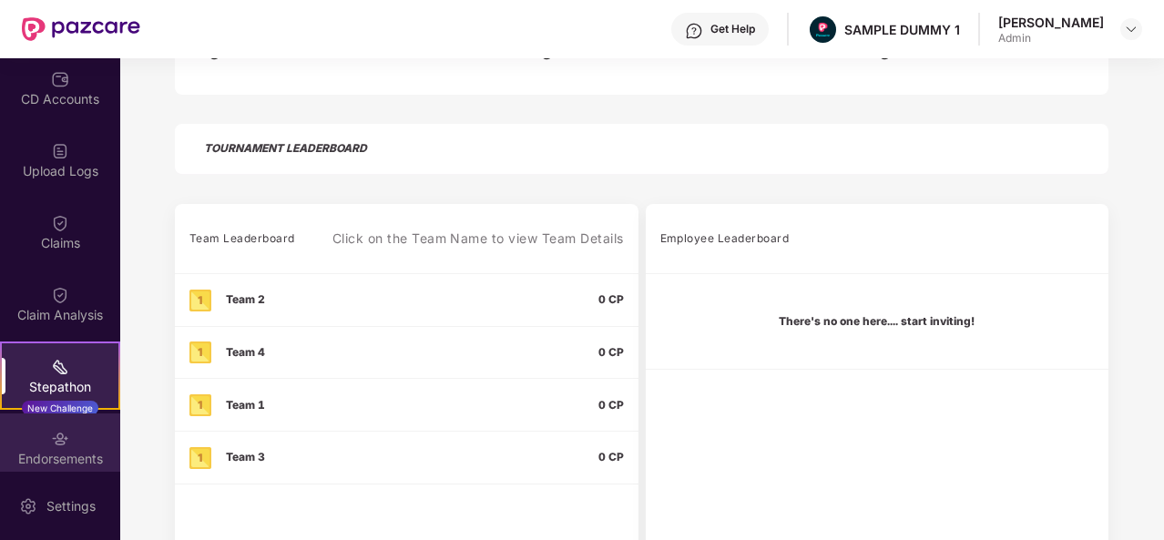
click at [51, 460] on div "Endorsements" at bounding box center [60, 459] width 120 height 18
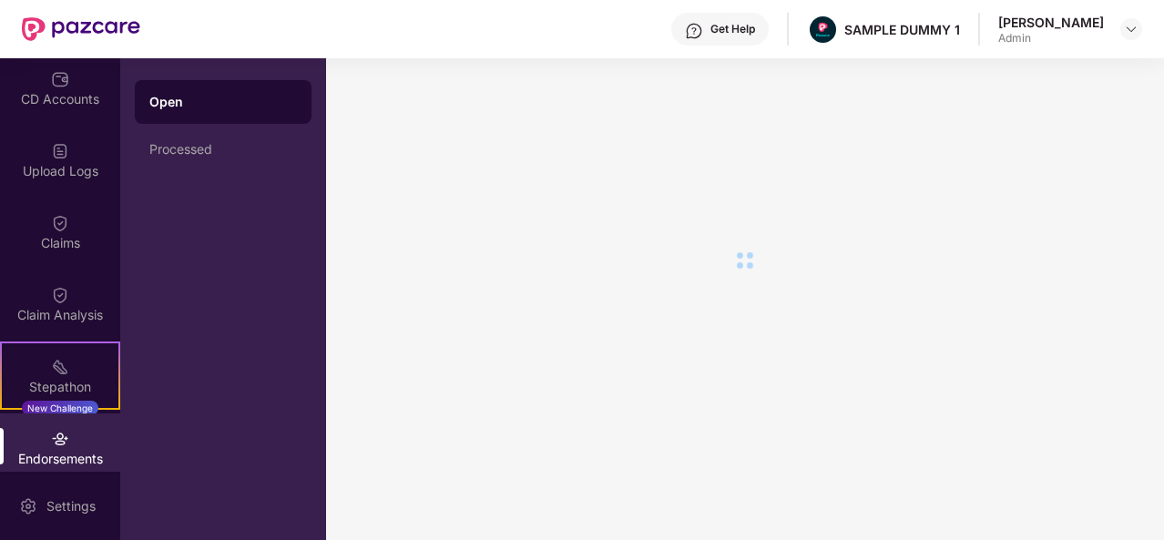
scroll to position [0, 0]
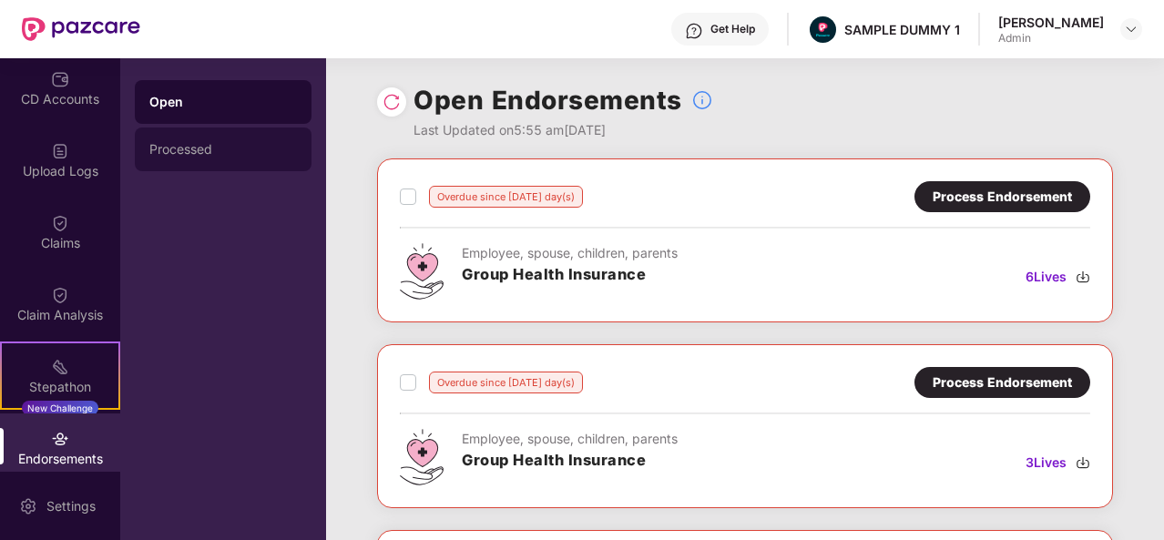
click at [231, 156] on div "Processed" at bounding box center [223, 149] width 148 height 15
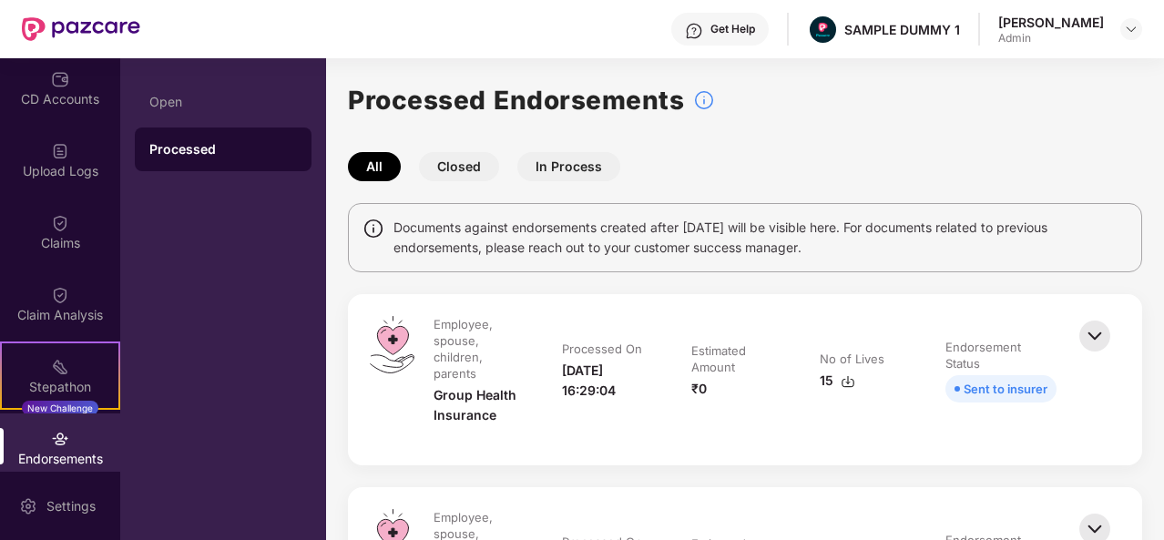
click at [464, 168] on button "Closed" at bounding box center [459, 166] width 80 height 29
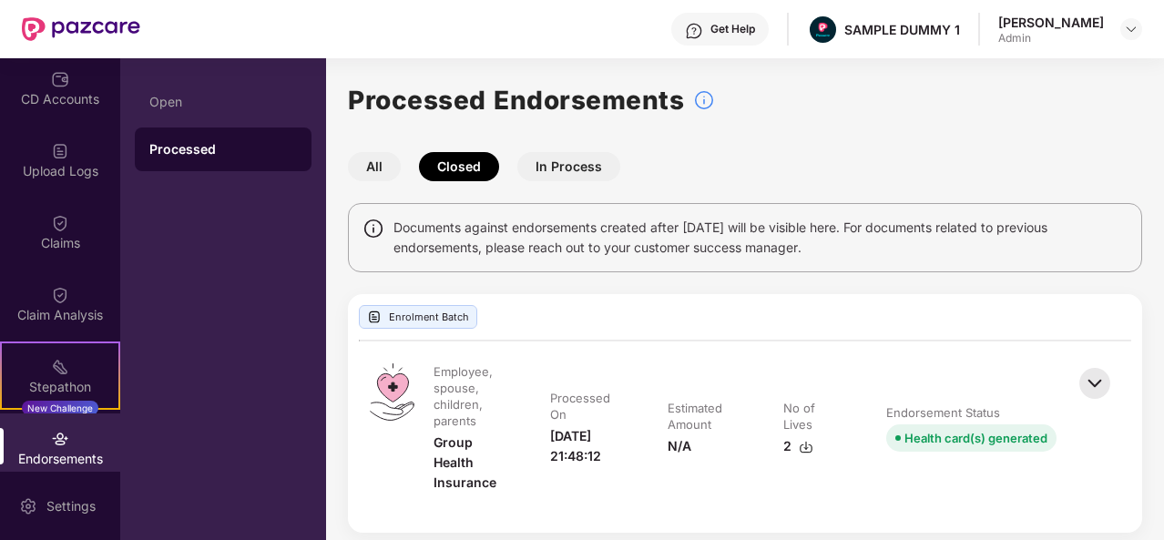
click at [561, 169] on button "In Process" at bounding box center [568, 166] width 103 height 29
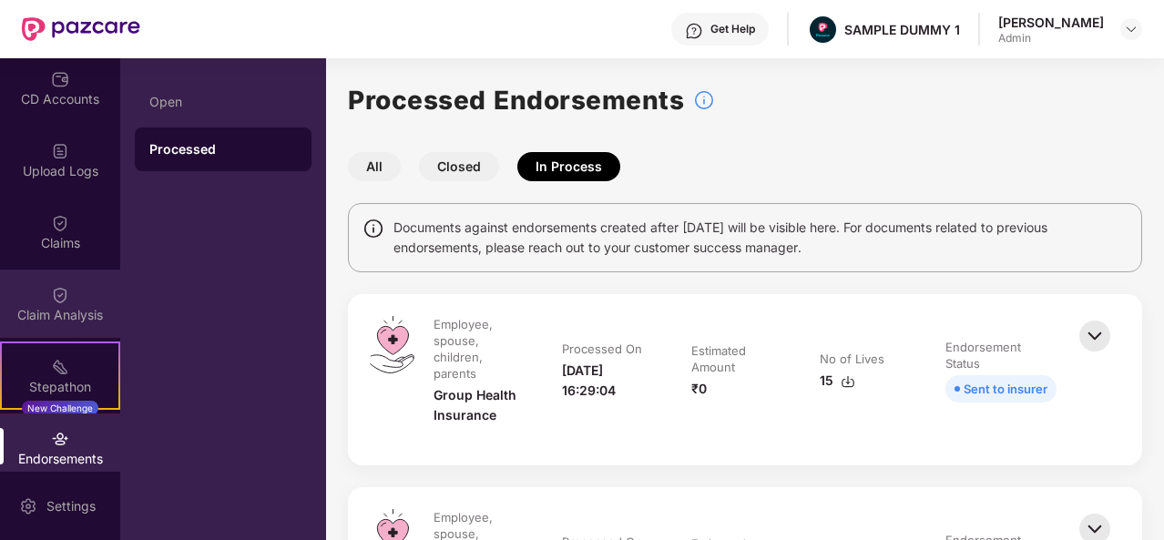
scroll to position [377, 0]
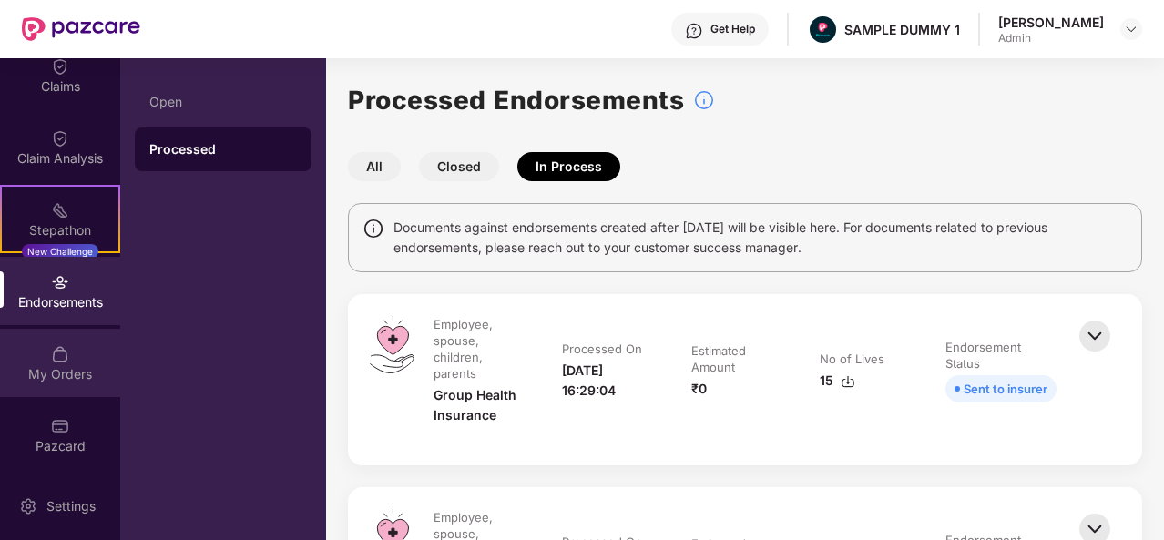
click at [63, 372] on div "My Orders" at bounding box center [60, 374] width 120 height 18
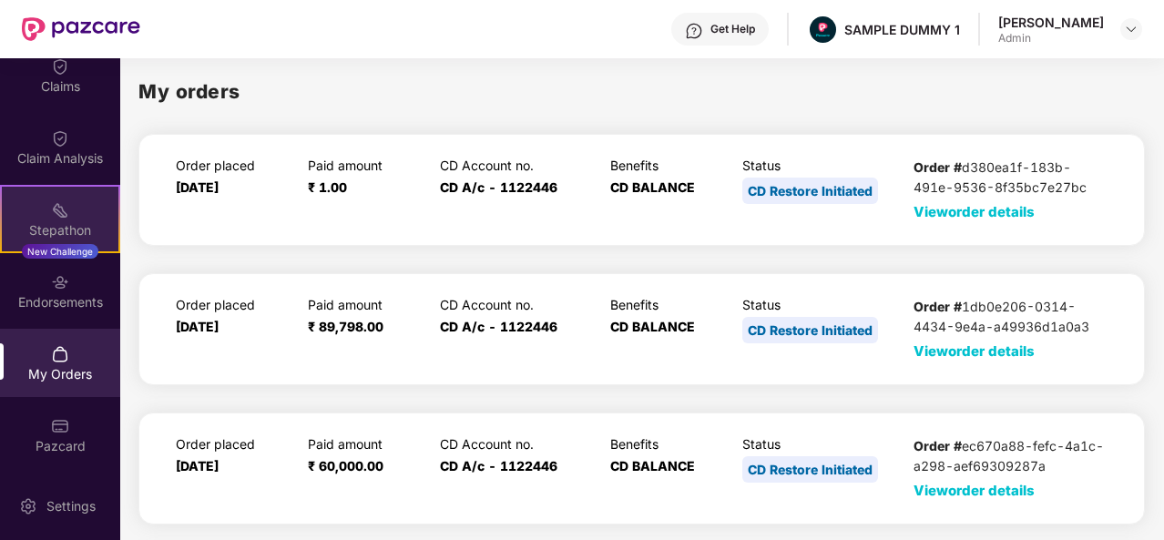
click at [77, 201] on div "Stepathon New Challenge" at bounding box center [60, 219] width 120 height 68
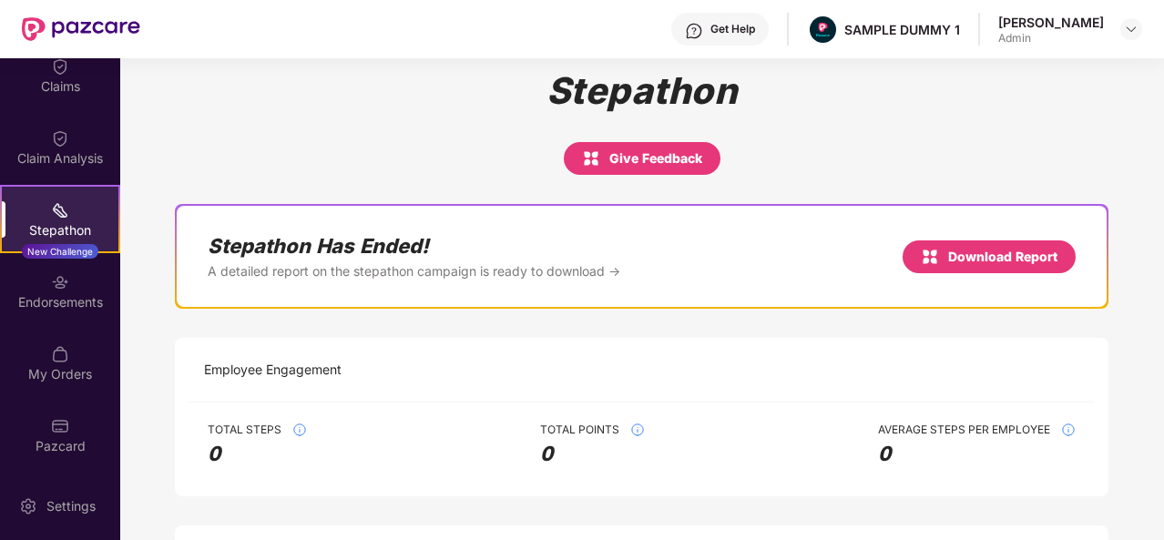
scroll to position [13, 0]
